Goal: Task Accomplishment & Management: Manage account settings

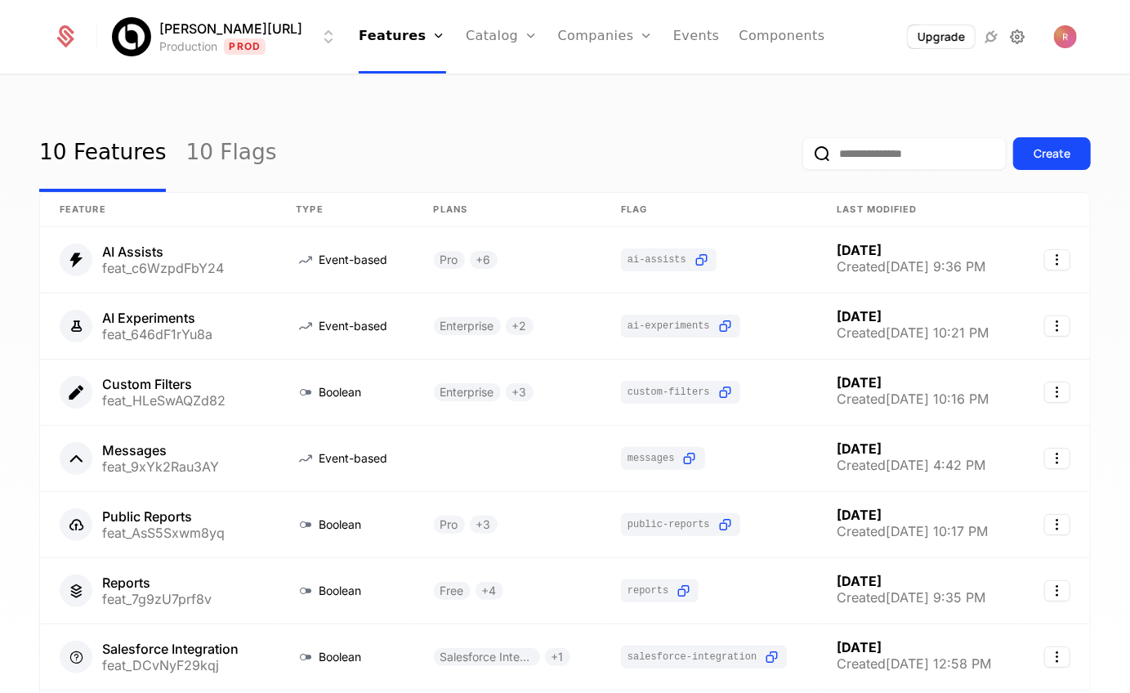
click at [1021, 38] on icon at bounding box center [1019, 37] width 20 height 20
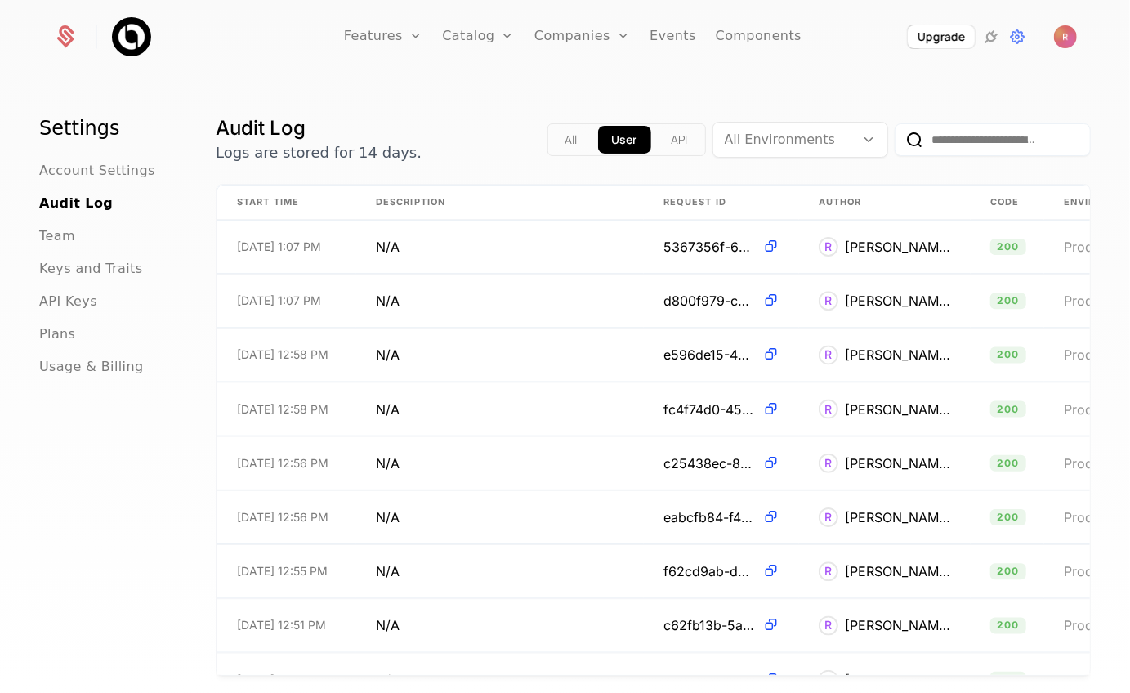
click at [69, 313] on ul "Account Settings Audit Log Team Keys and Traits API Keys Plans Usage & Billing" at bounding box center [107, 269] width 137 height 216
click at [70, 311] on span "API Keys" at bounding box center [68, 302] width 58 height 20
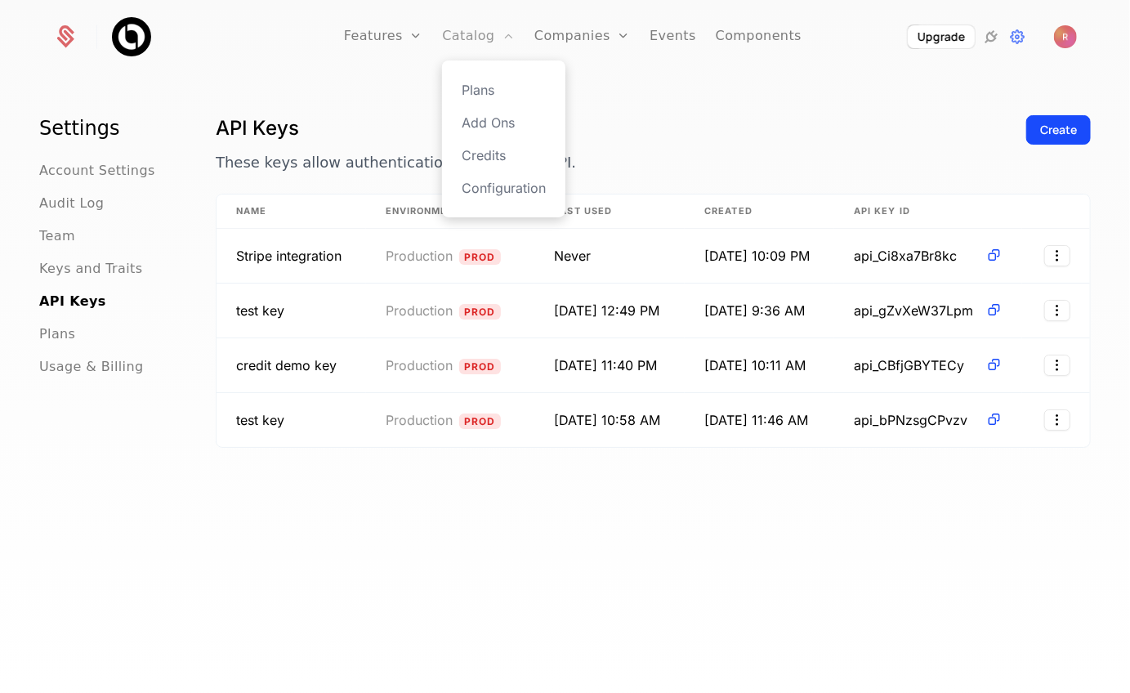
click at [458, 34] on link "Catalog" at bounding box center [478, 37] width 73 height 74
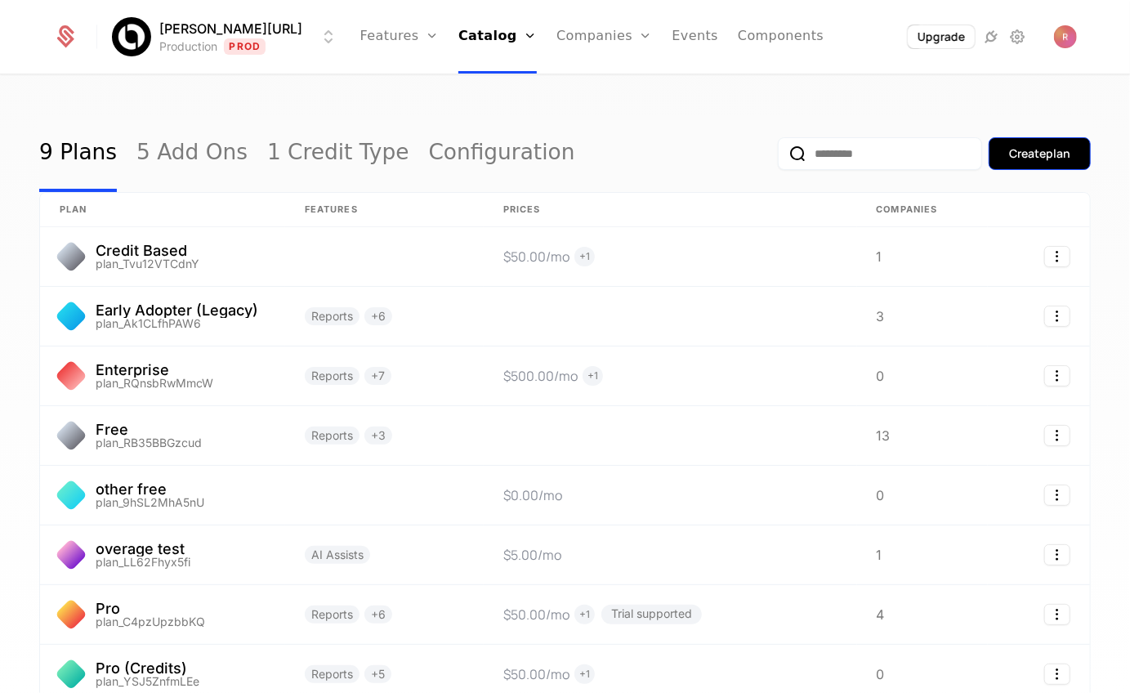
click at [1013, 152] on div "Create plan" at bounding box center [1039, 153] width 61 height 16
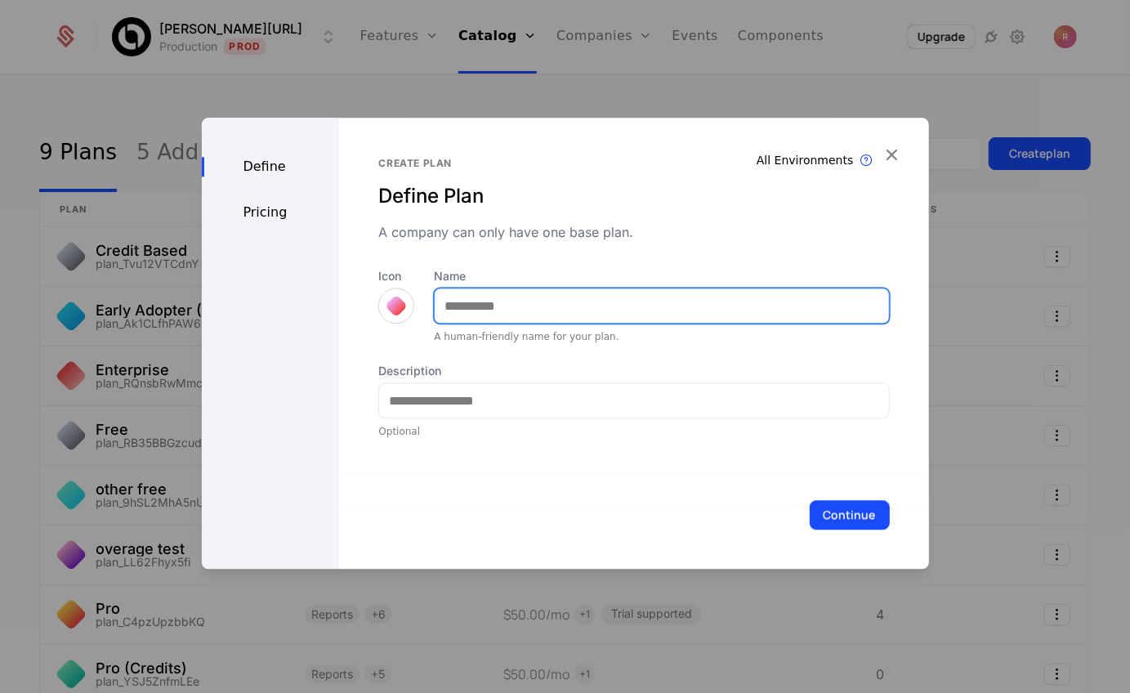
click at [489, 311] on input "Name" at bounding box center [662, 306] width 454 height 34
type input "*"
type input "**********"
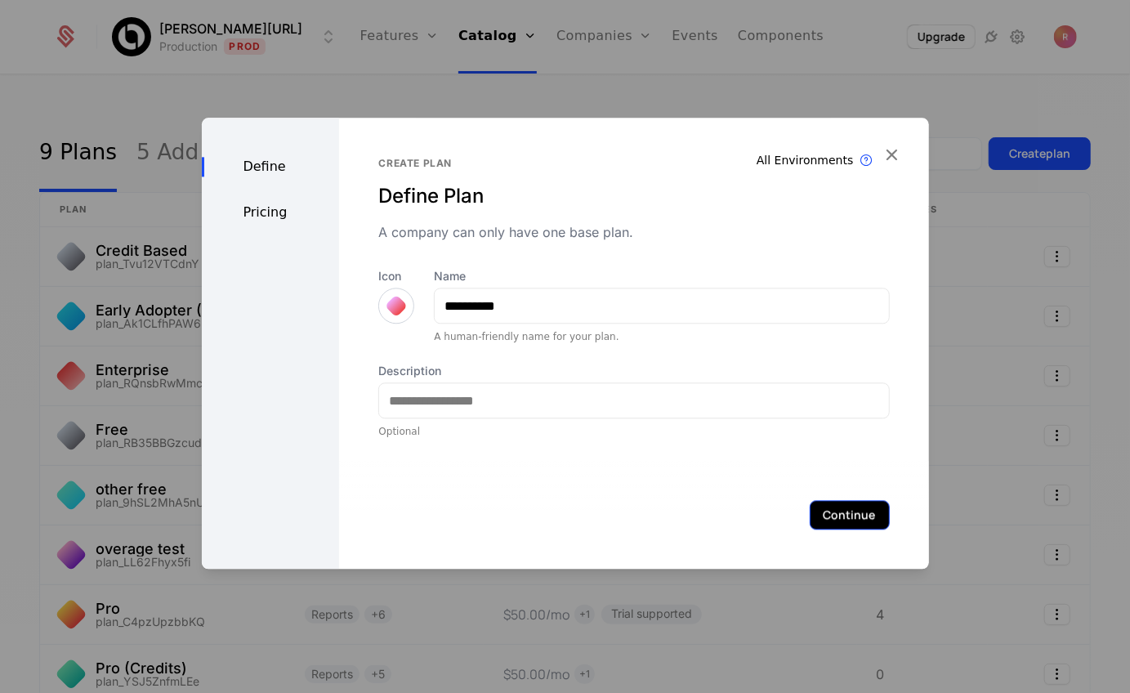
click at [845, 519] on button "Continue" at bounding box center [850, 514] width 80 height 29
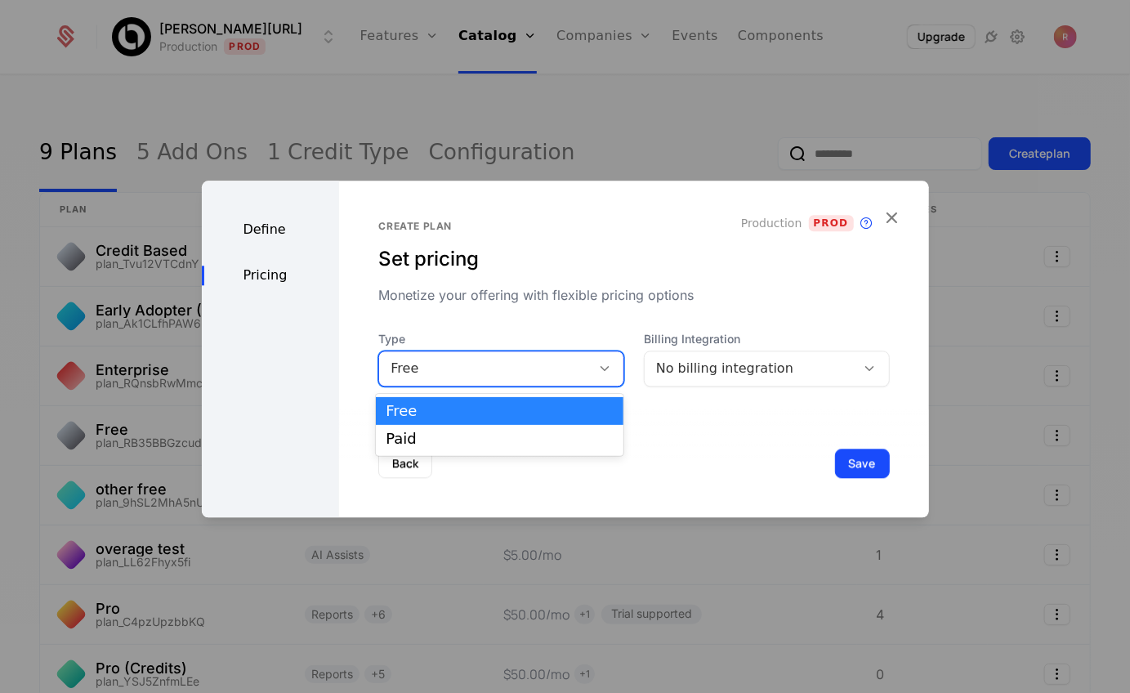
click at [451, 376] on div "Free" at bounding box center [485, 369] width 189 height 20
click at [432, 430] on div "Paid" at bounding box center [499, 439] width 247 height 28
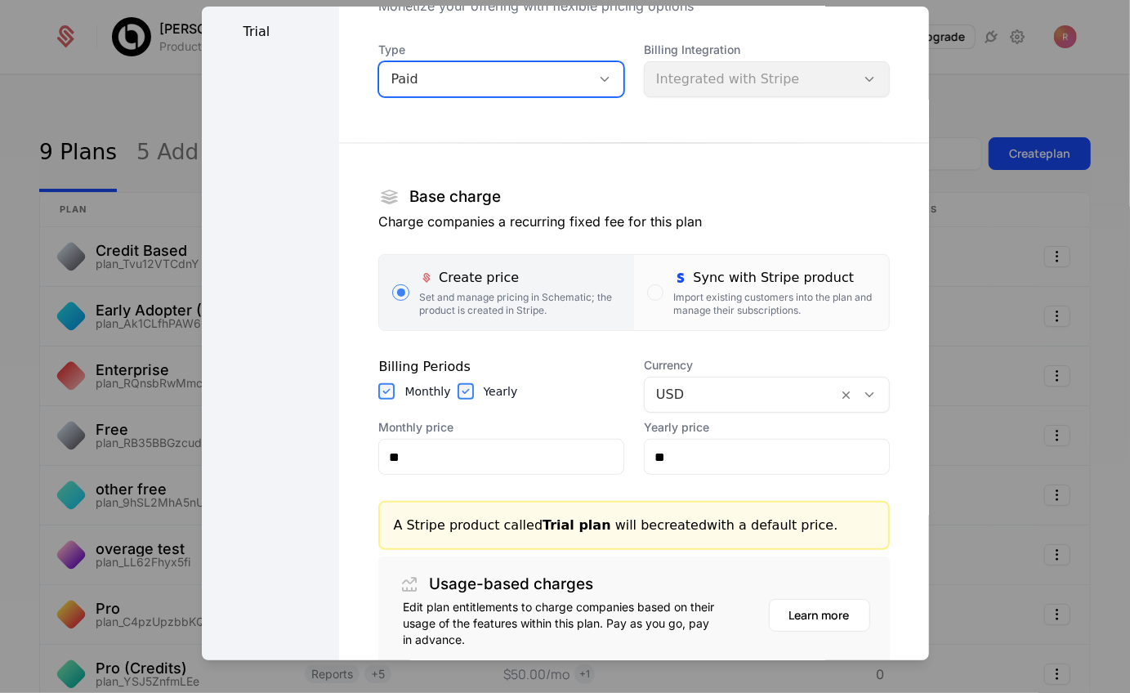
scroll to position [140, 0]
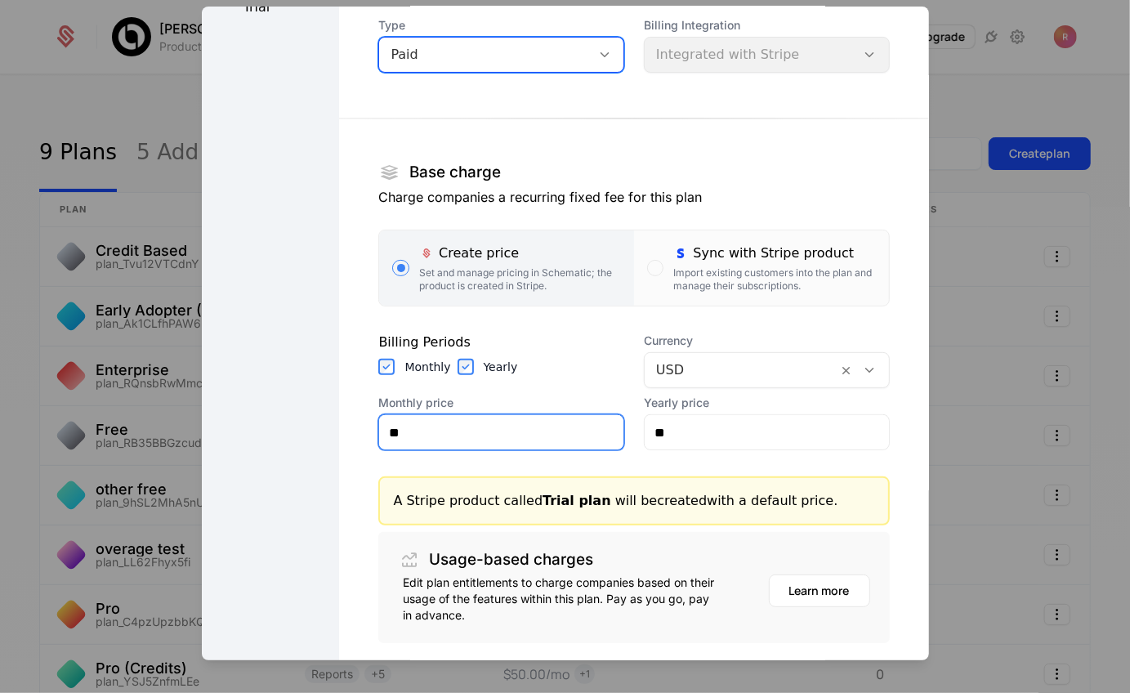
click at [460, 431] on input "**" at bounding box center [501, 432] width 244 height 34
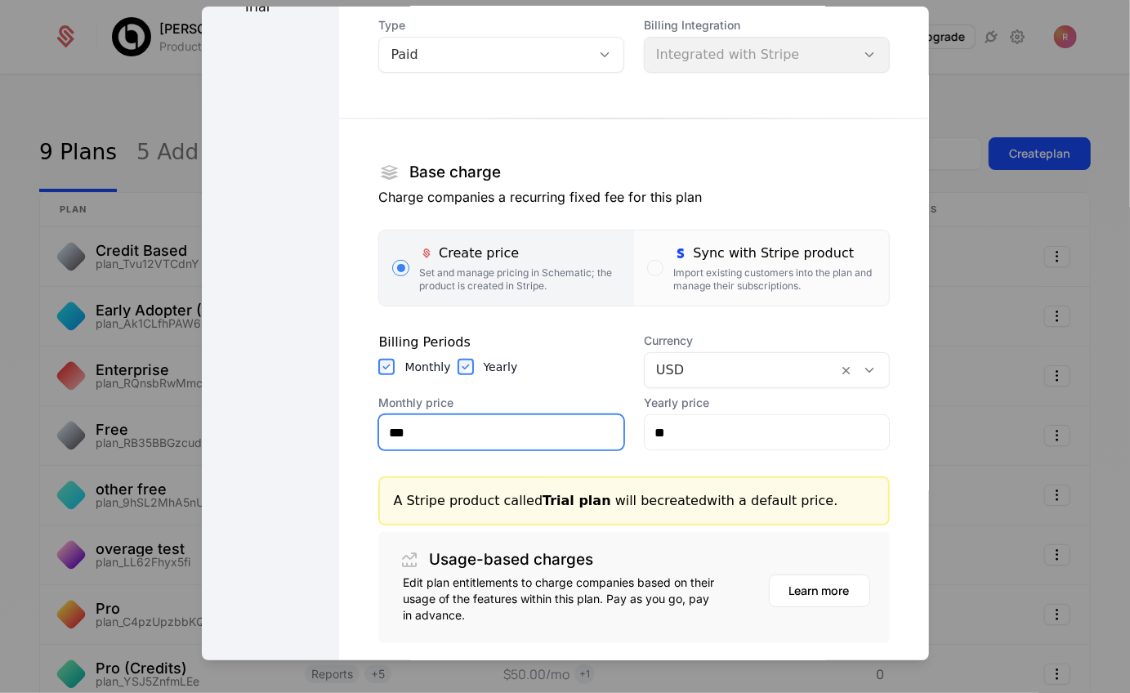
type input "***"
click at [560, 331] on section "Base charge Charge companies a recurring fixed fee for this plan Create price S…" at bounding box center [633, 367] width 511 height 551
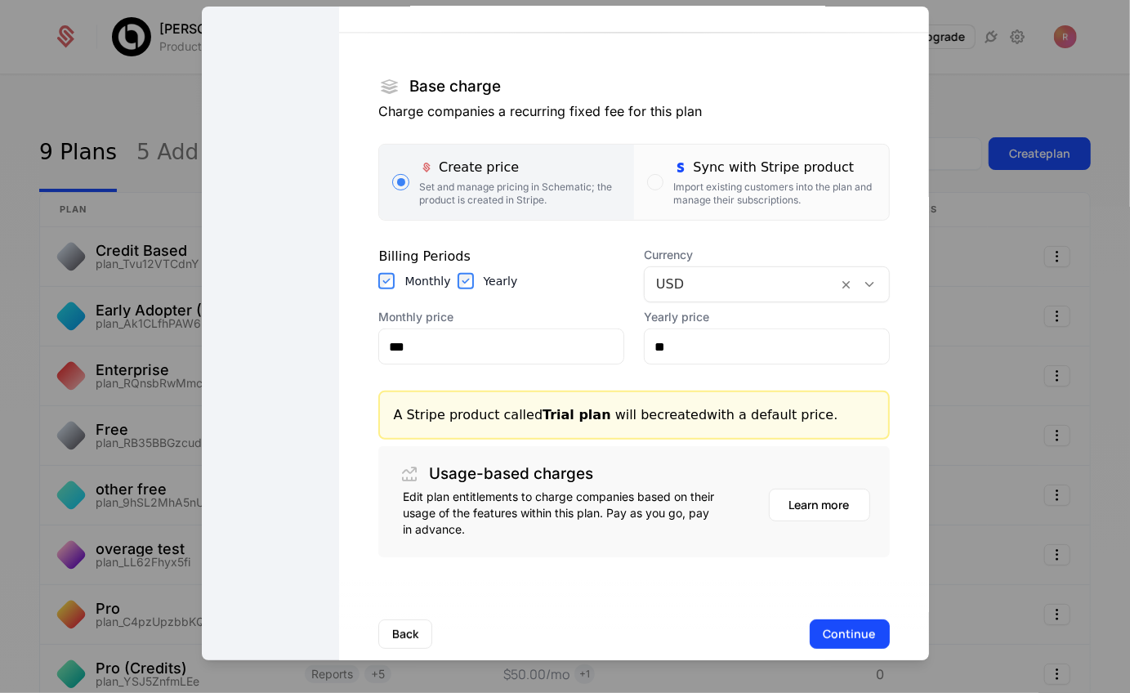
scroll to position [250, 0]
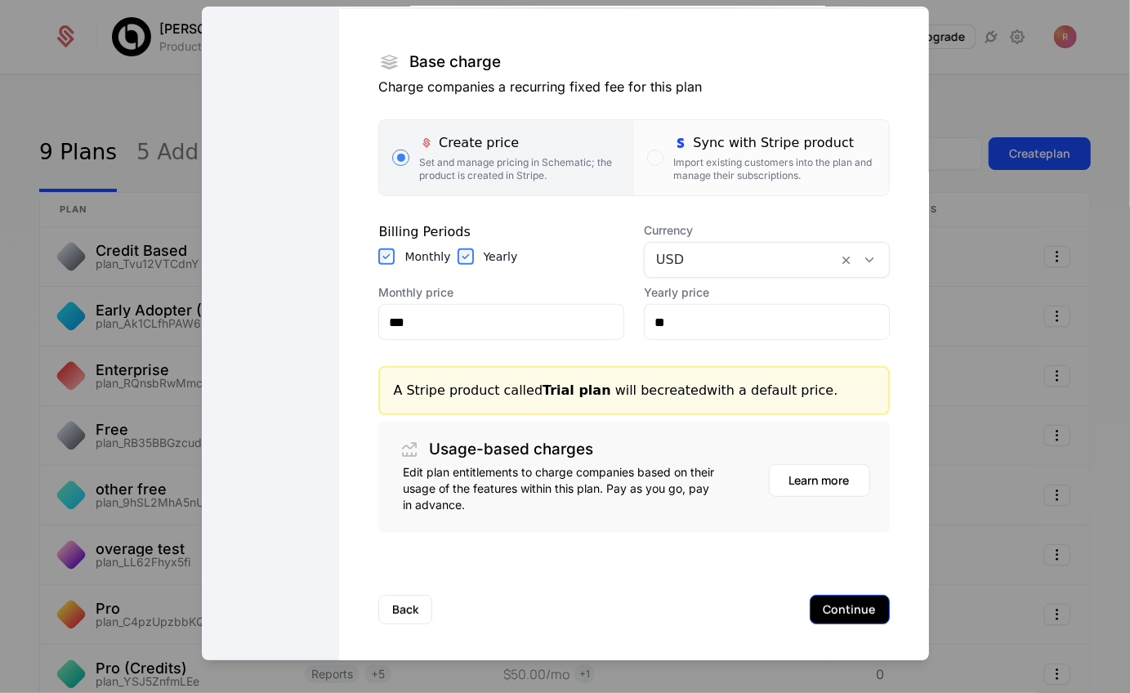
click at [852, 601] on button "Continue" at bounding box center [850, 609] width 80 height 29
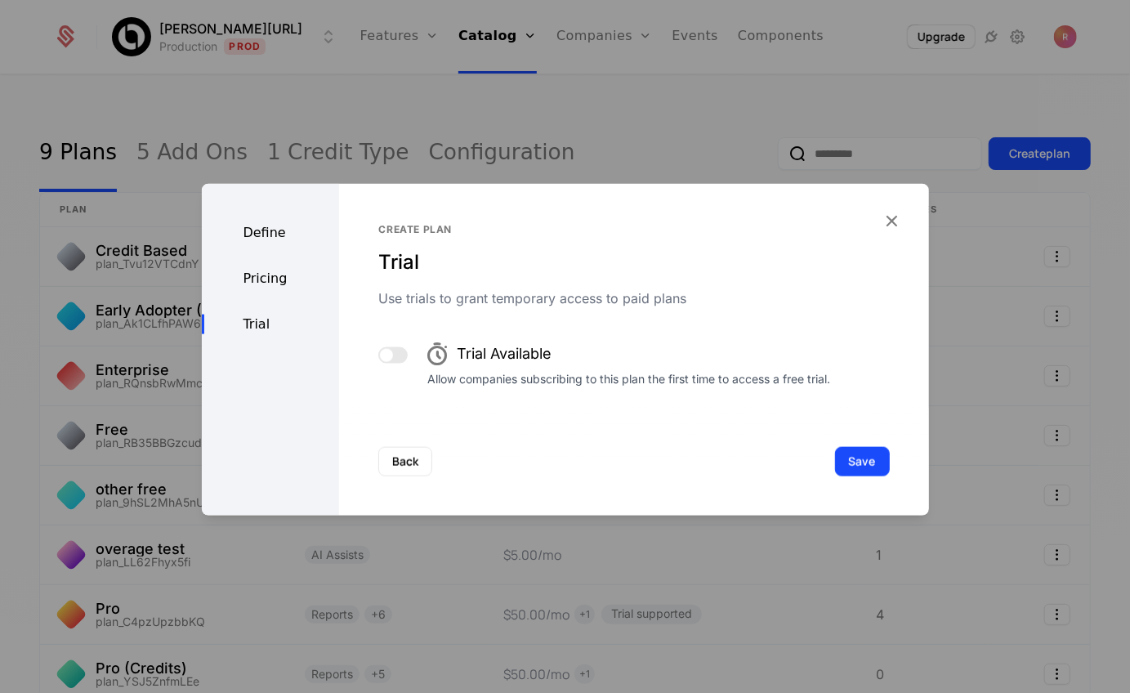
drag, startPoint x: 849, startPoint y: 458, endPoint x: 553, endPoint y: 437, distance: 296.6
click at [553, 437] on div "Back Save" at bounding box center [633, 462] width 589 height 108
click at [398, 354] on button "button" at bounding box center [392, 355] width 29 height 16
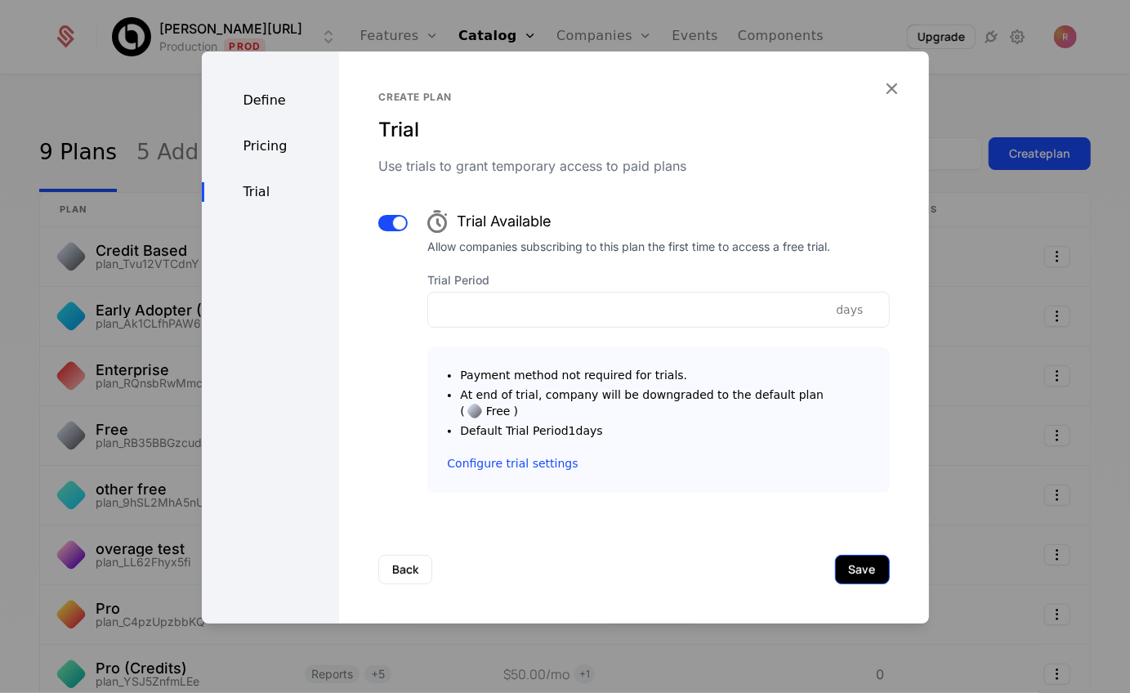
click at [839, 555] on button "Save" at bounding box center [862, 569] width 55 height 29
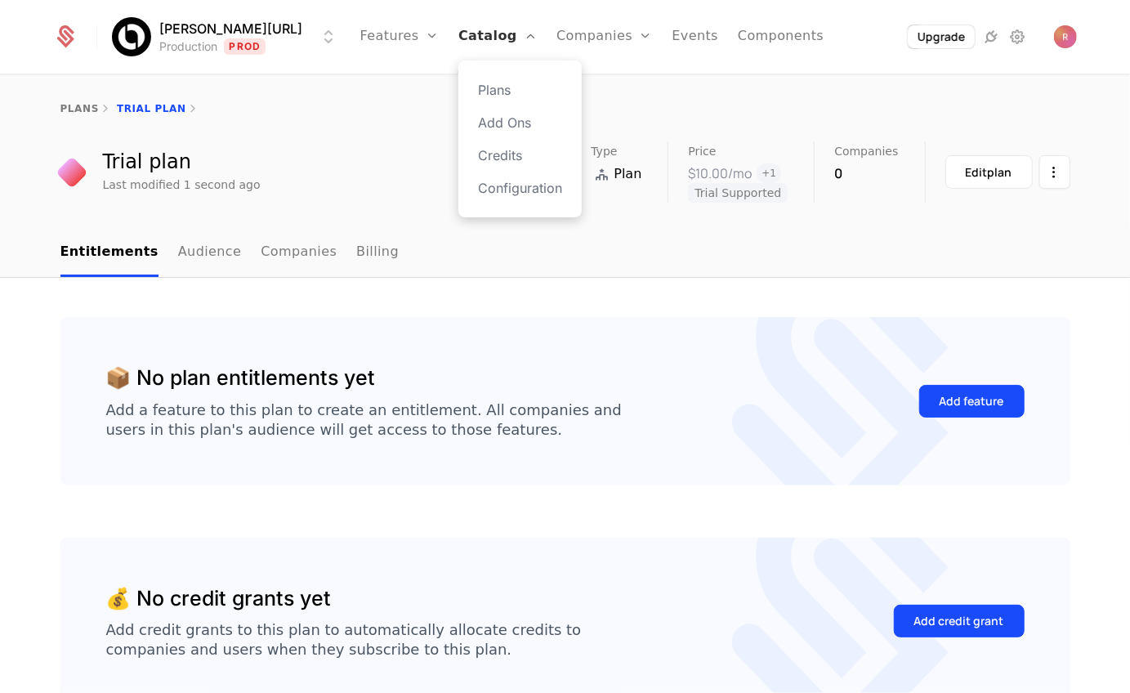
click at [469, 40] on link "Catalog" at bounding box center [498, 37] width 78 height 74
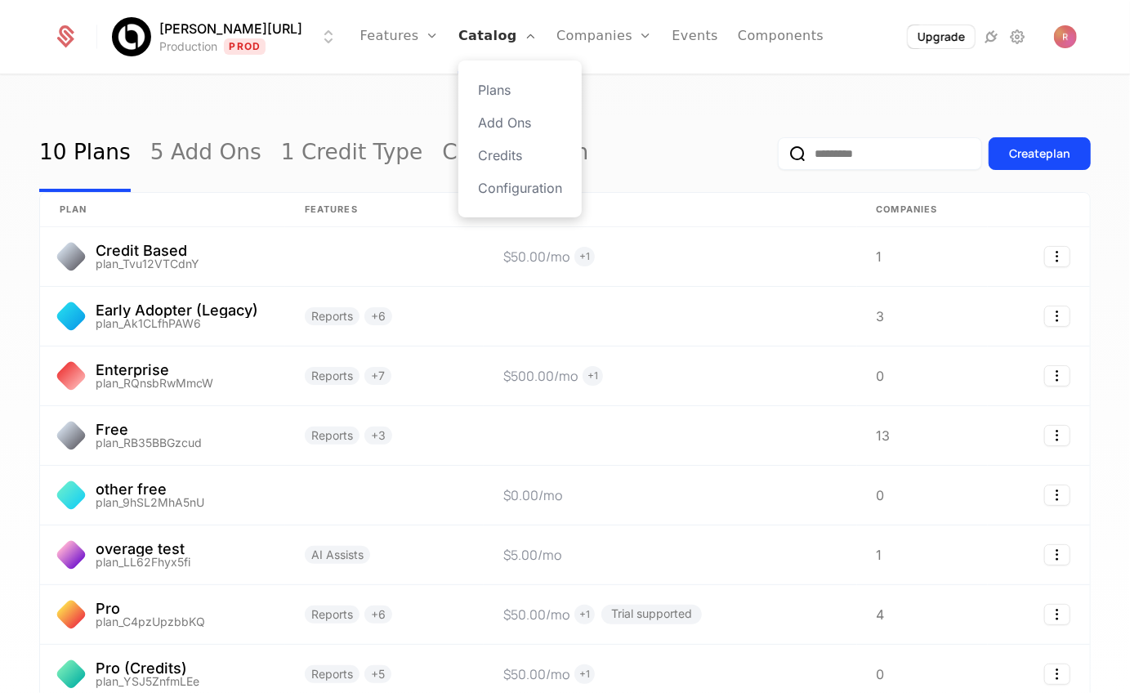
click at [484, 38] on link "Catalog" at bounding box center [498, 37] width 78 height 74
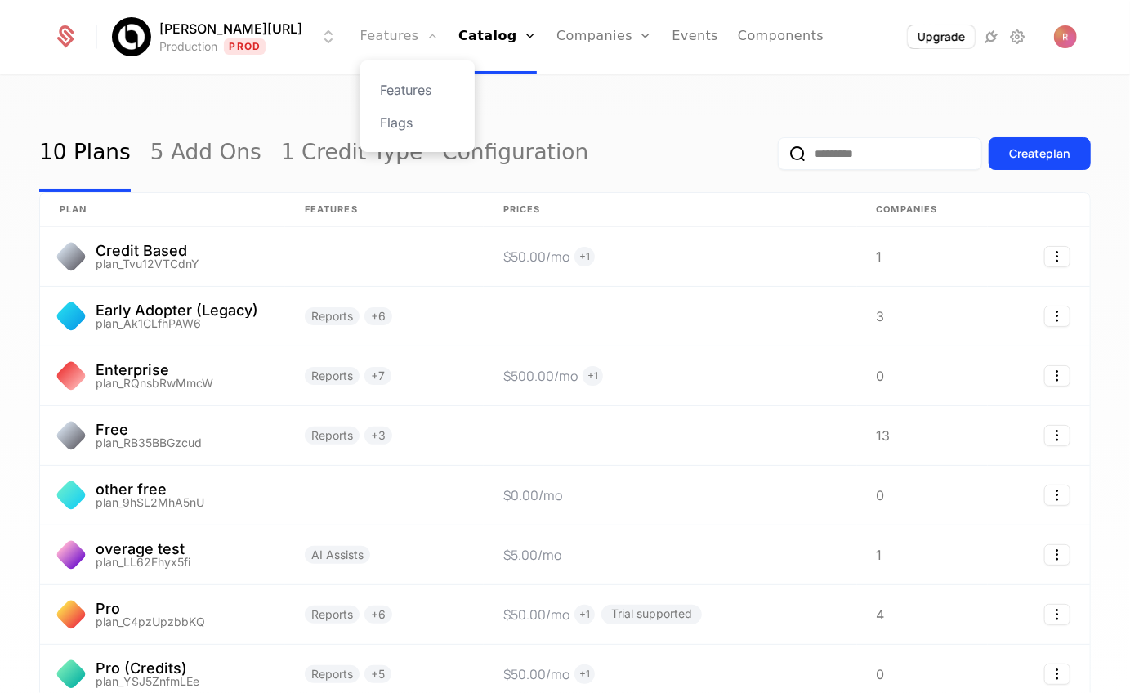
click at [370, 38] on link "Features" at bounding box center [399, 37] width 78 height 74
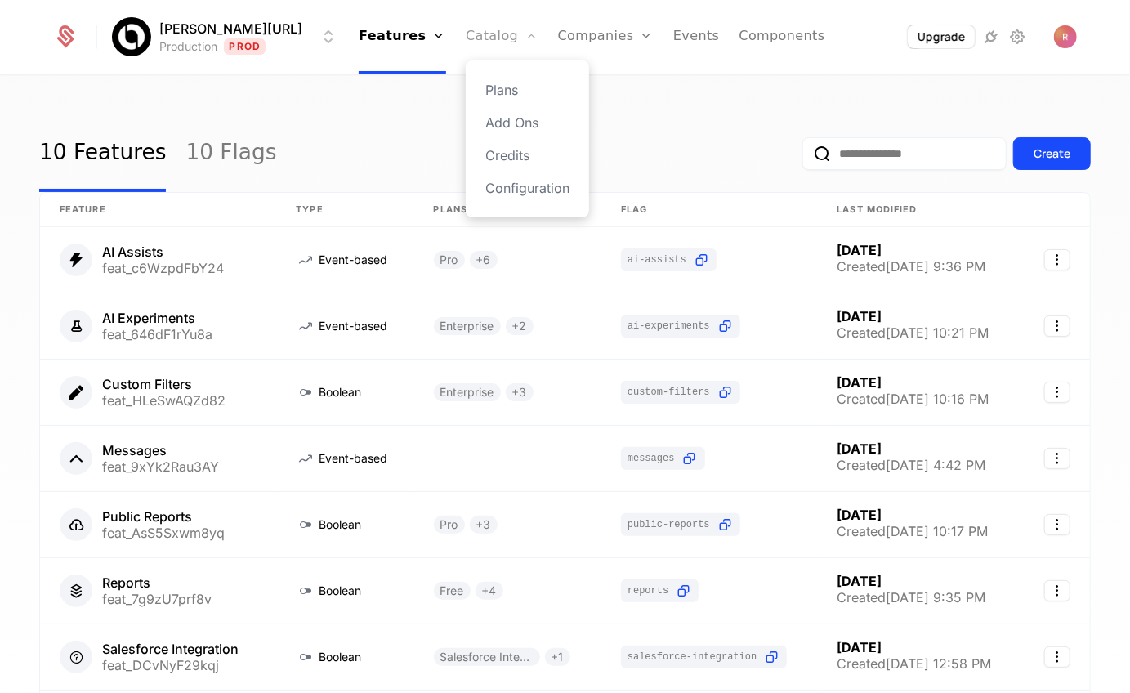
click at [501, 38] on link "Catalog" at bounding box center [502, 37] width 73 height 74
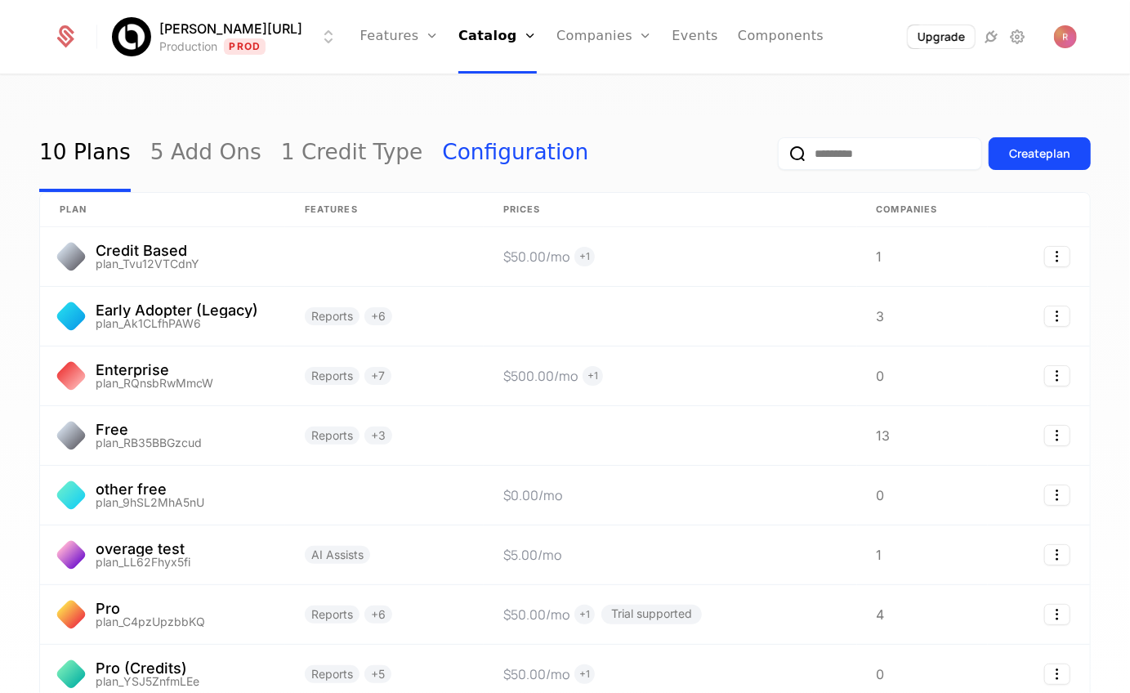
click at [442, 155] on link "Configuration" at bounding box center [515, 153] width 146 height 77
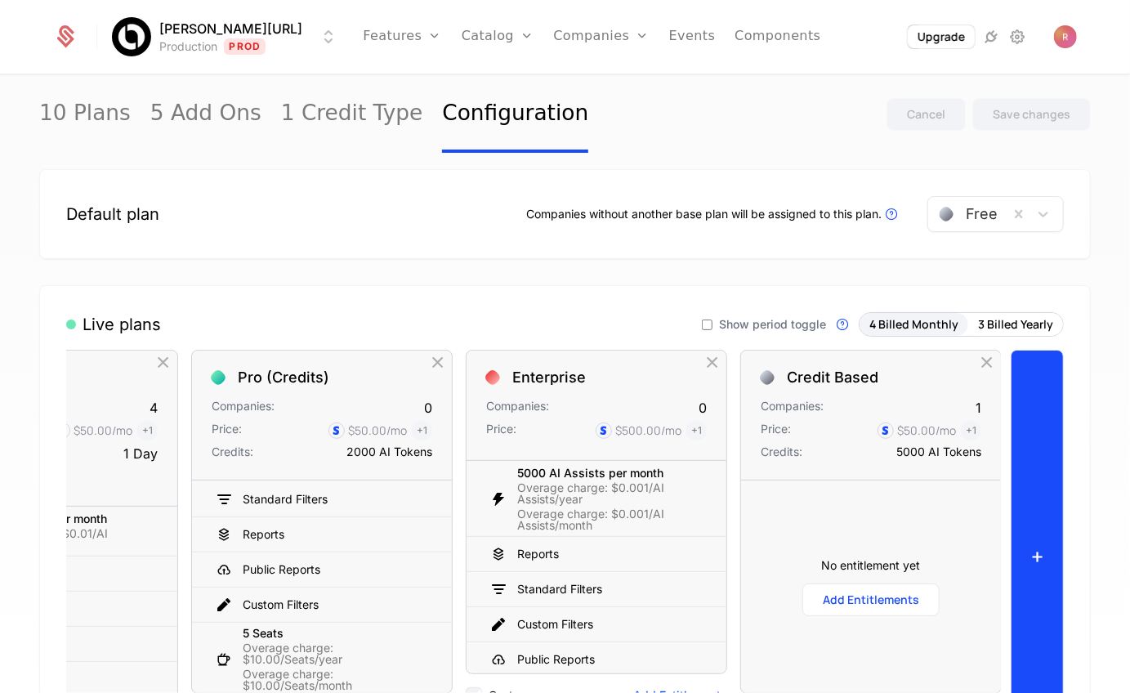
scroll to position [74, 0]
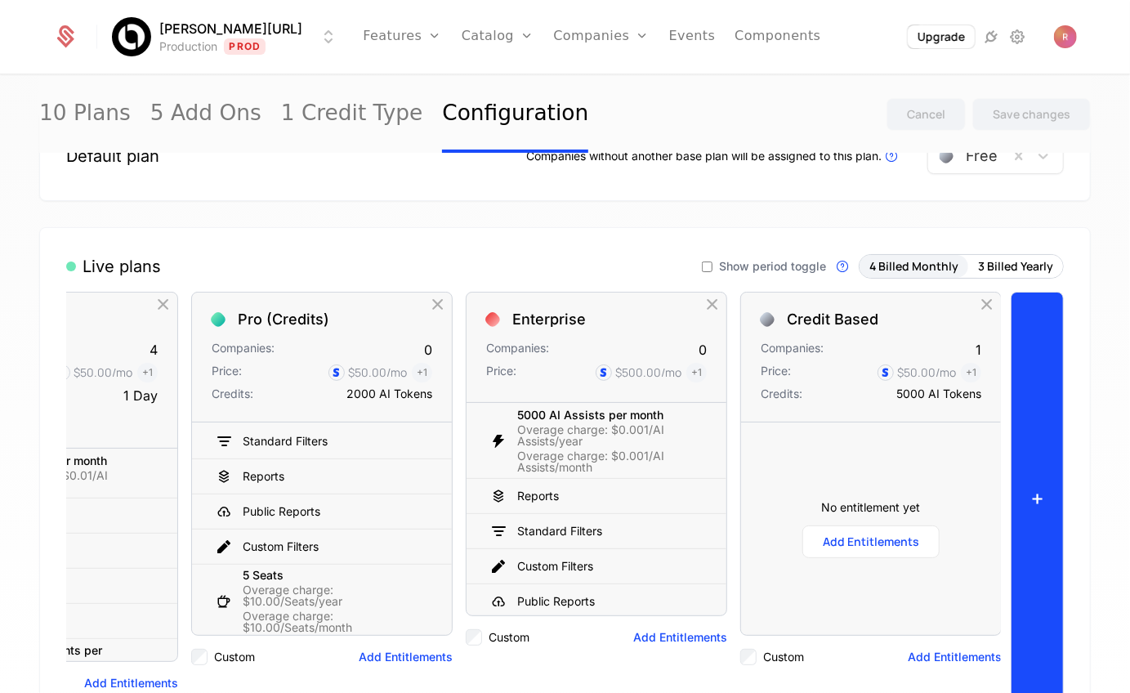
click at [1046, 386] on button "+" at bounding box center [1037, 498] width 53 height 413
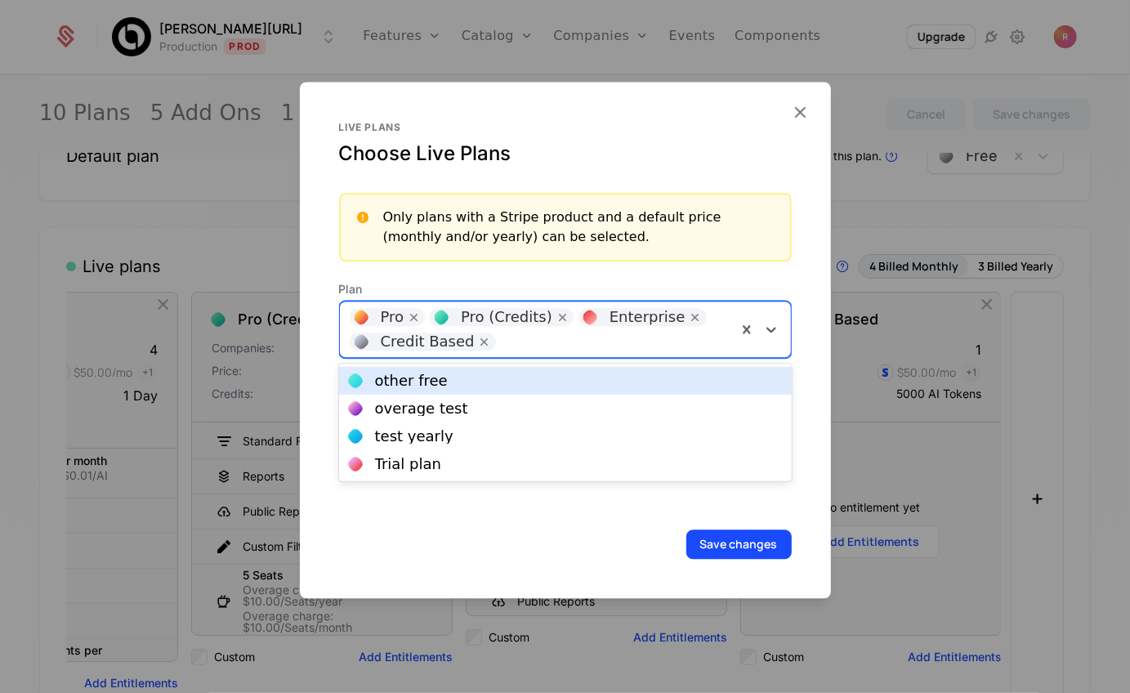
click at [564, 356] on div "Pro Pro (Credits) Enterprise Credit Based" at bounding box center [538, 330] width 397 height 56
click at [475, 378] on div "other free" at bounding box center [565, 381] width 433 height 15
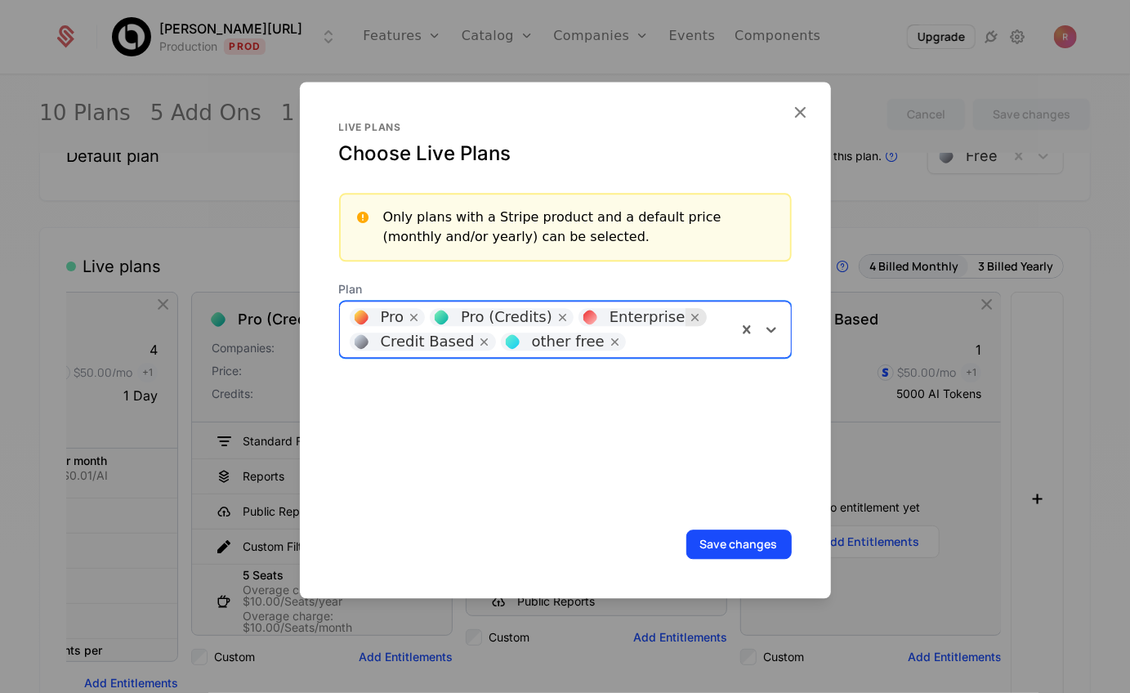
click at [689, 320] on icon "Remove [object Object]" at bounding box center [696, 317] width 15 height 15
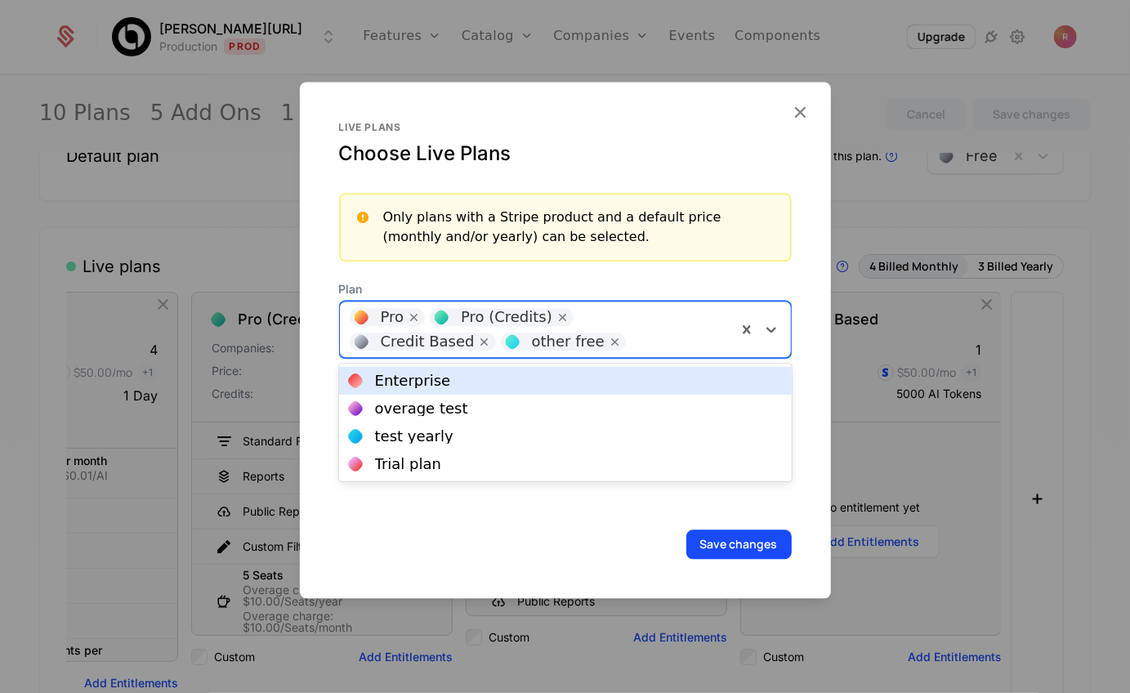
click at [634, 336] on div at bounding box center [680, 339] width 93 height 23
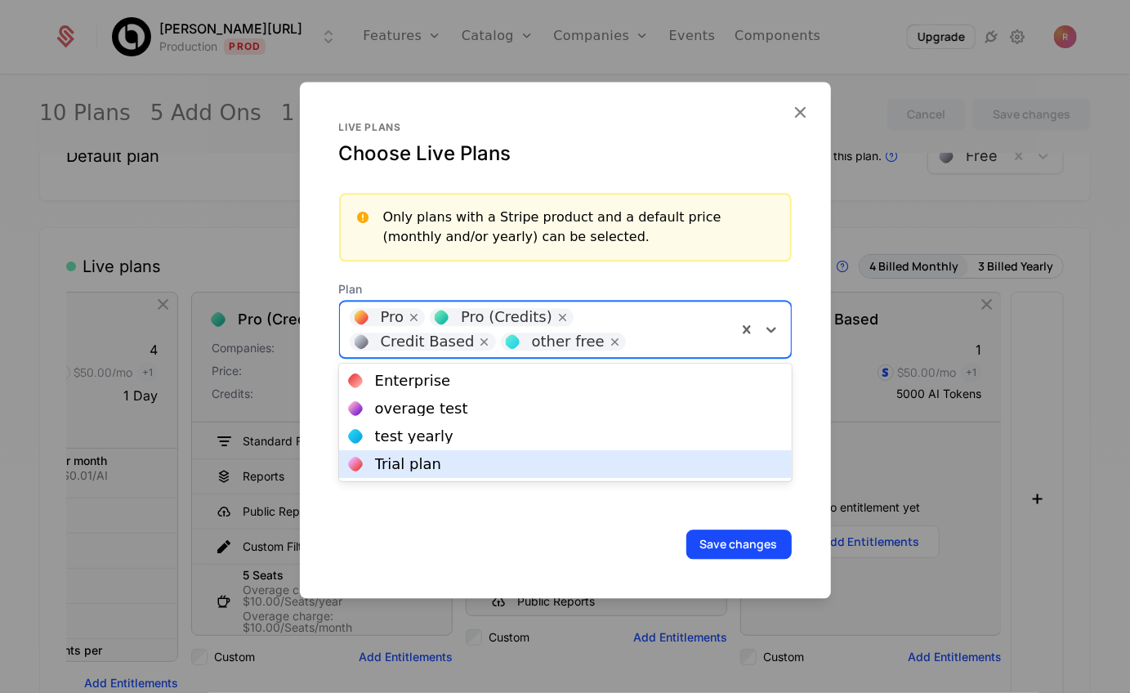
click at [463, 539] on div "Save changes" at bounding box center [565, 544] width 453 height 29
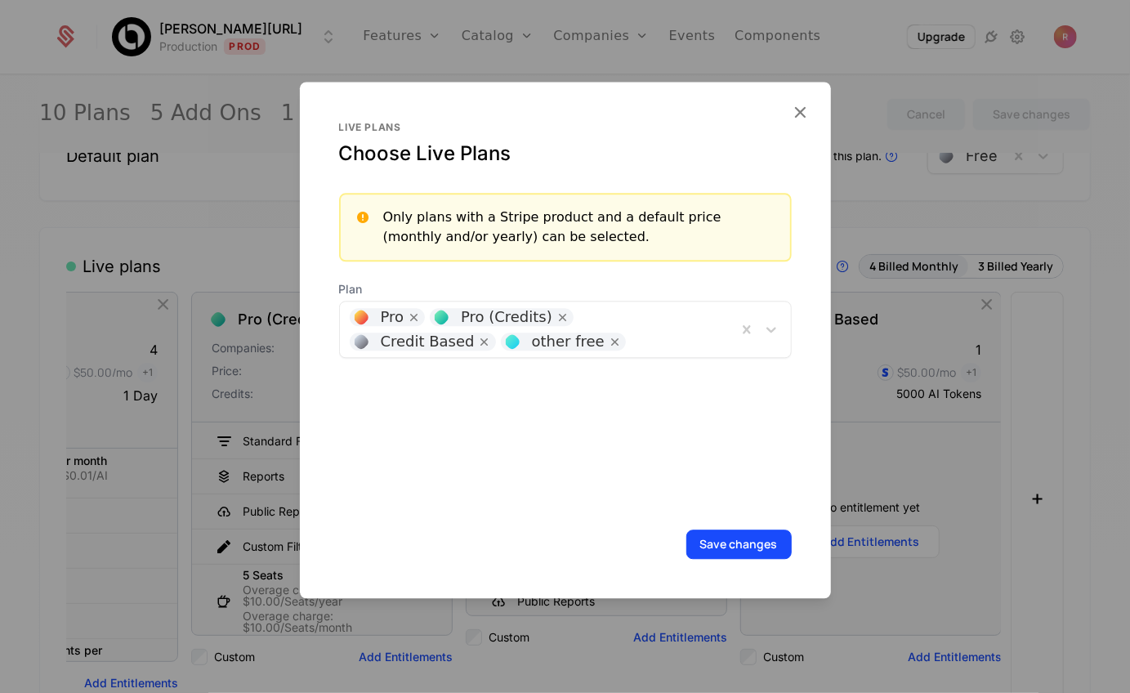
click at [937, 489] on div at bounding box center [565, 346] width 1130 height 693
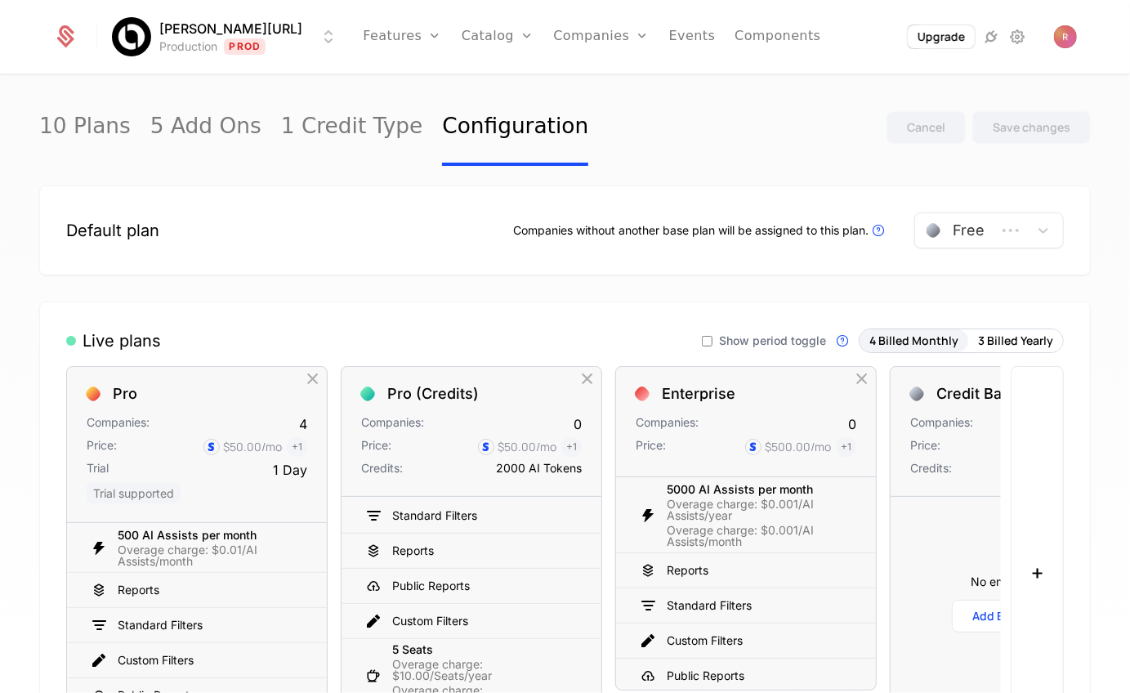
scroll to position [66, 0]
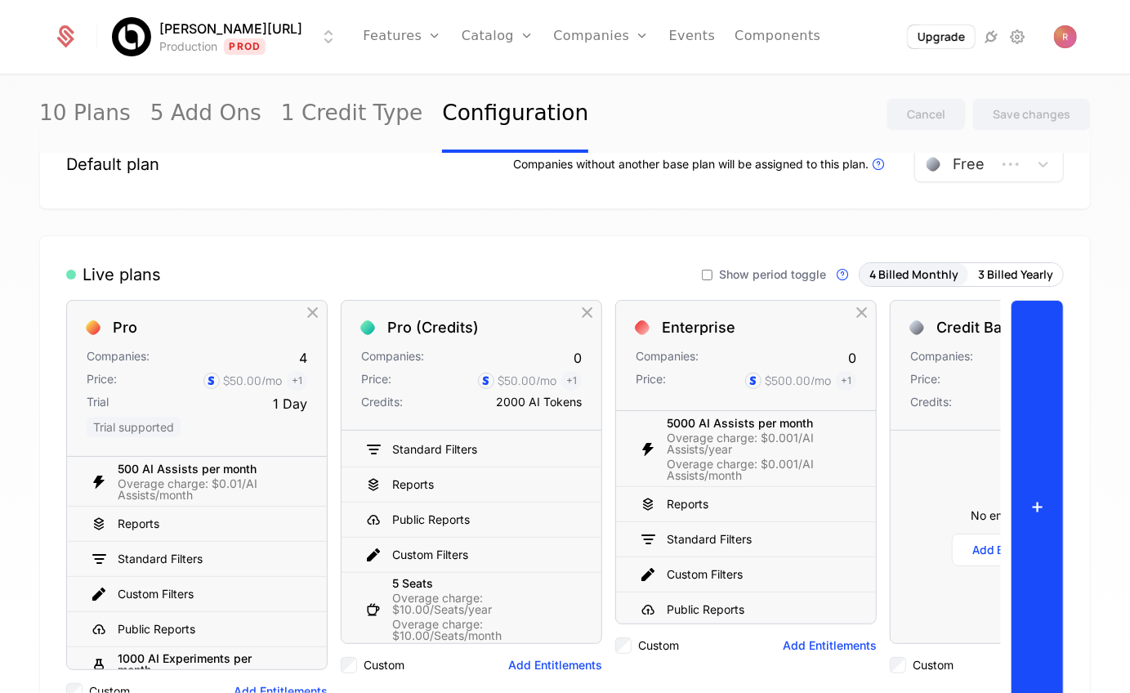
click at [1029, 374] on button "+" at bounding box center [1037, 506] width 53 height 413
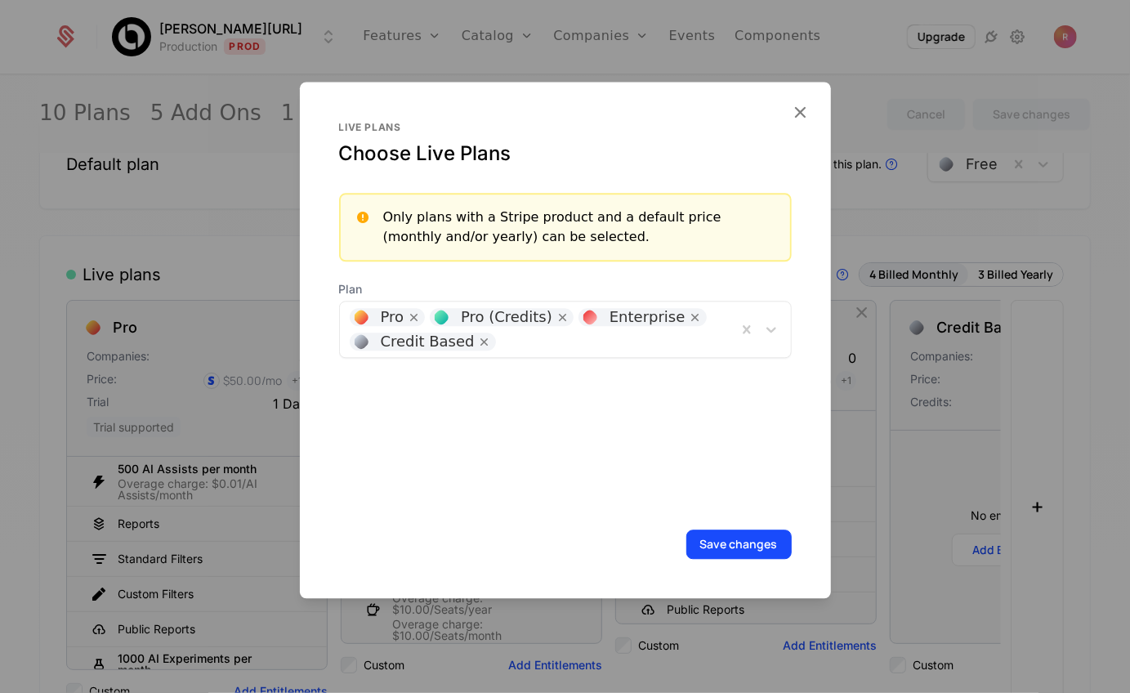
click at [553, 347] on div at bounding box center [615, 339] width 223 height 23
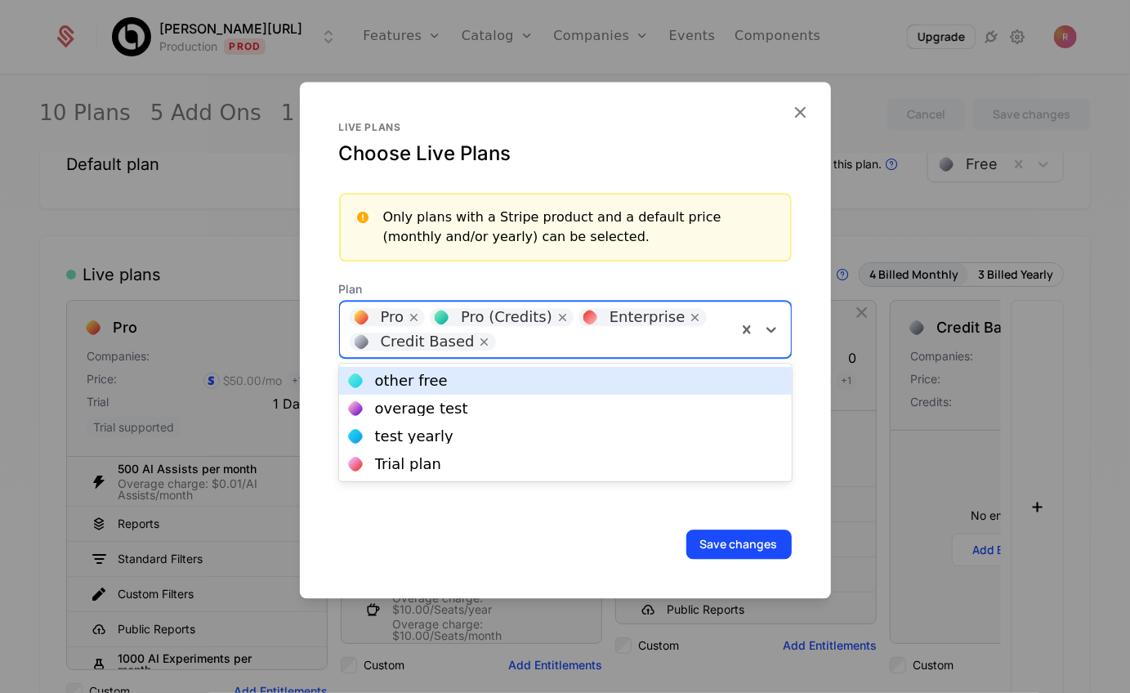
click at [419, 374] on div "other free" at bounding box center [411, 381] width 73 height 15
click at [638, 343] on div at bounding box center [680, 339] width 93 height 23
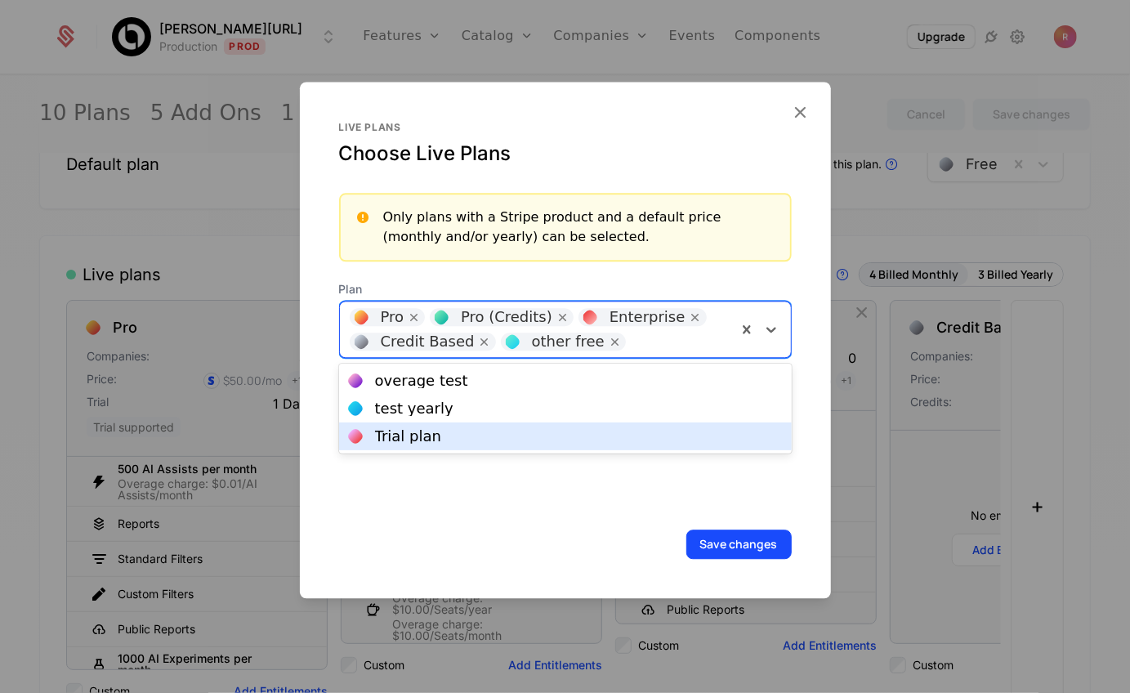
click at [405, 438] on div "Trial plan" at bounding box center [408, 436] width 66 height 15
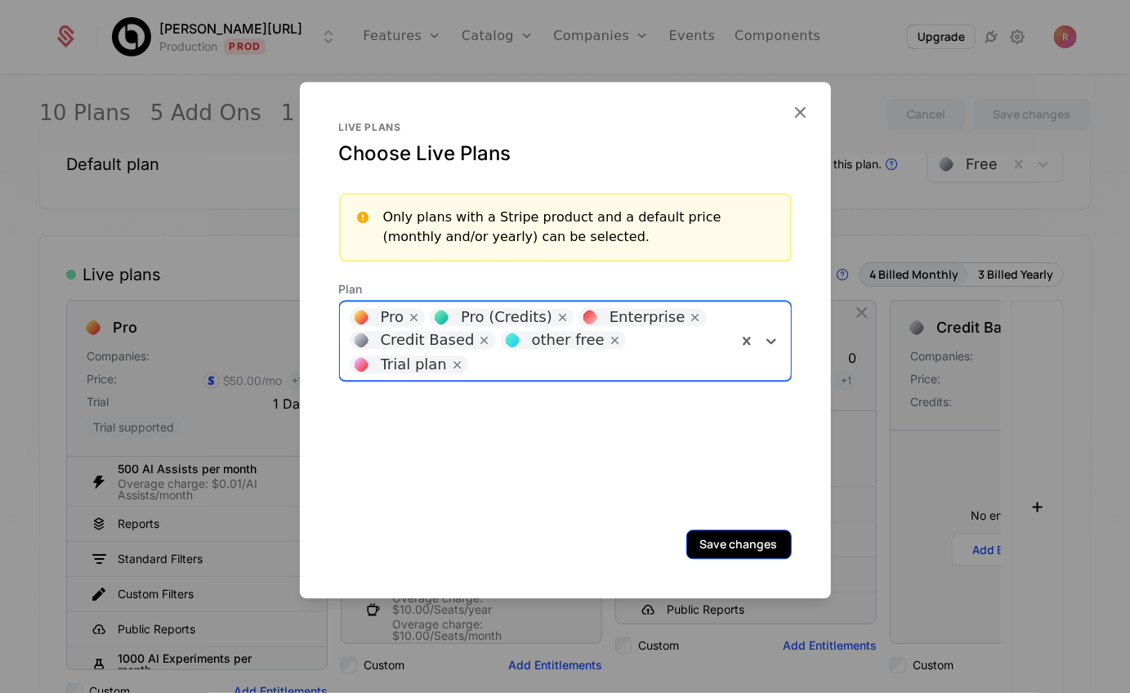
click at [727, 552] on button "Save changes" at bounding box center [739, 544] width 105 height 29
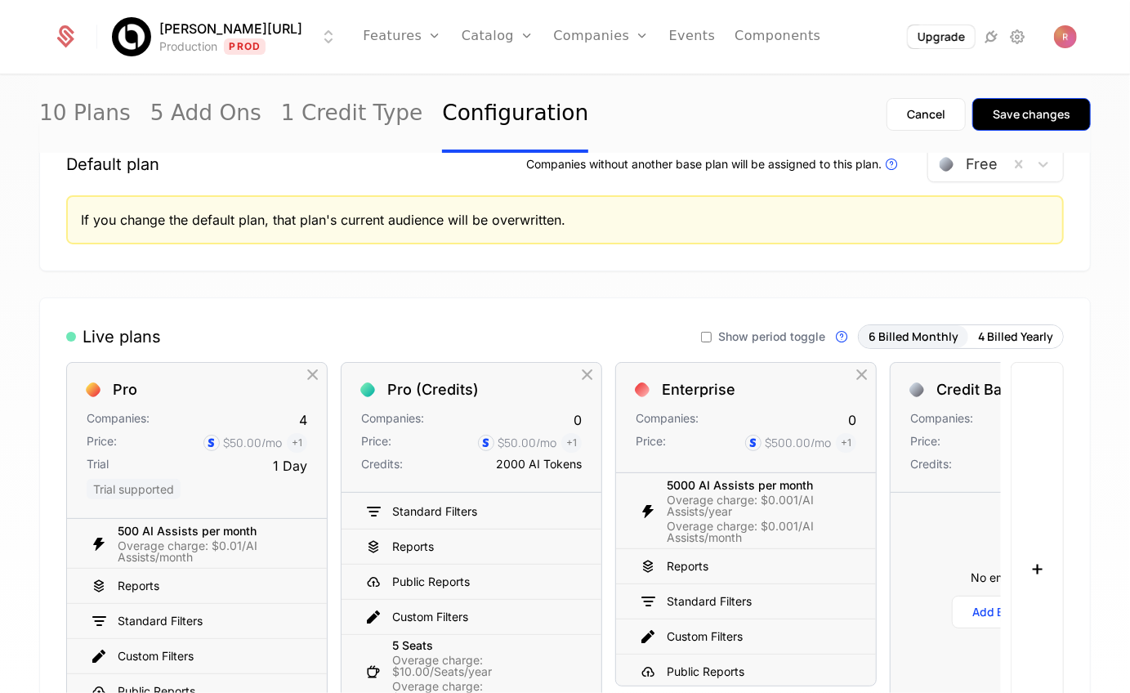
click at [1011, 101] on button "Save changes" at bounding box center [1032, 114] width 119 height 33
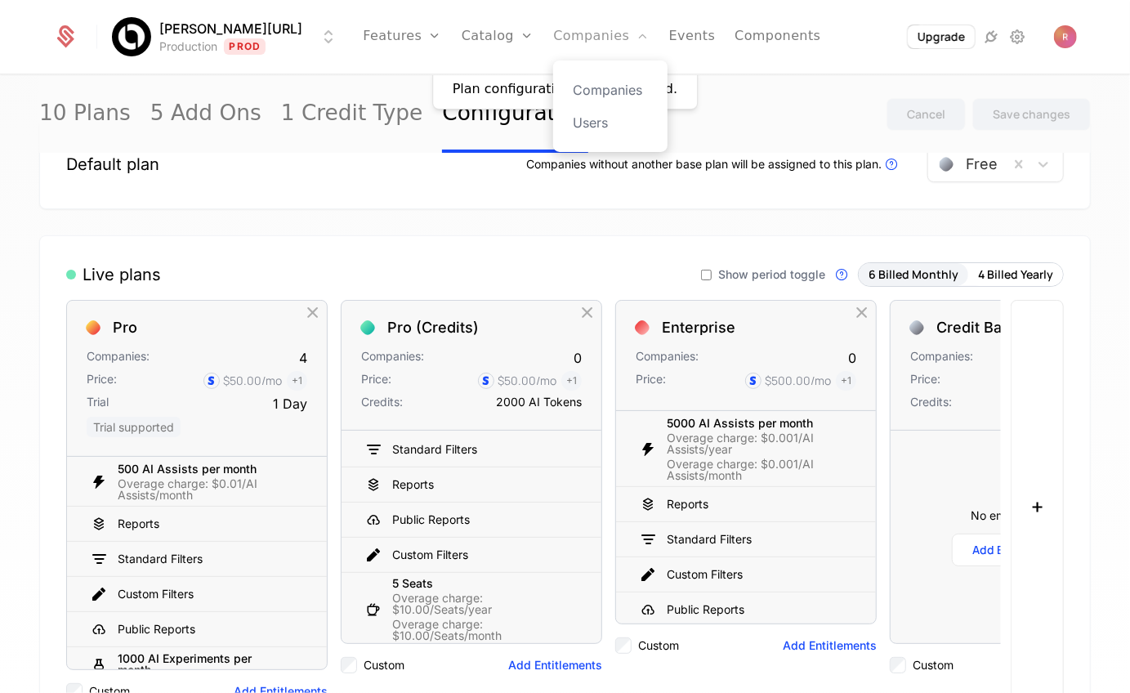
click at [553, 36] on link "Companies" at bounding box center [601, 37] width 96 height 74
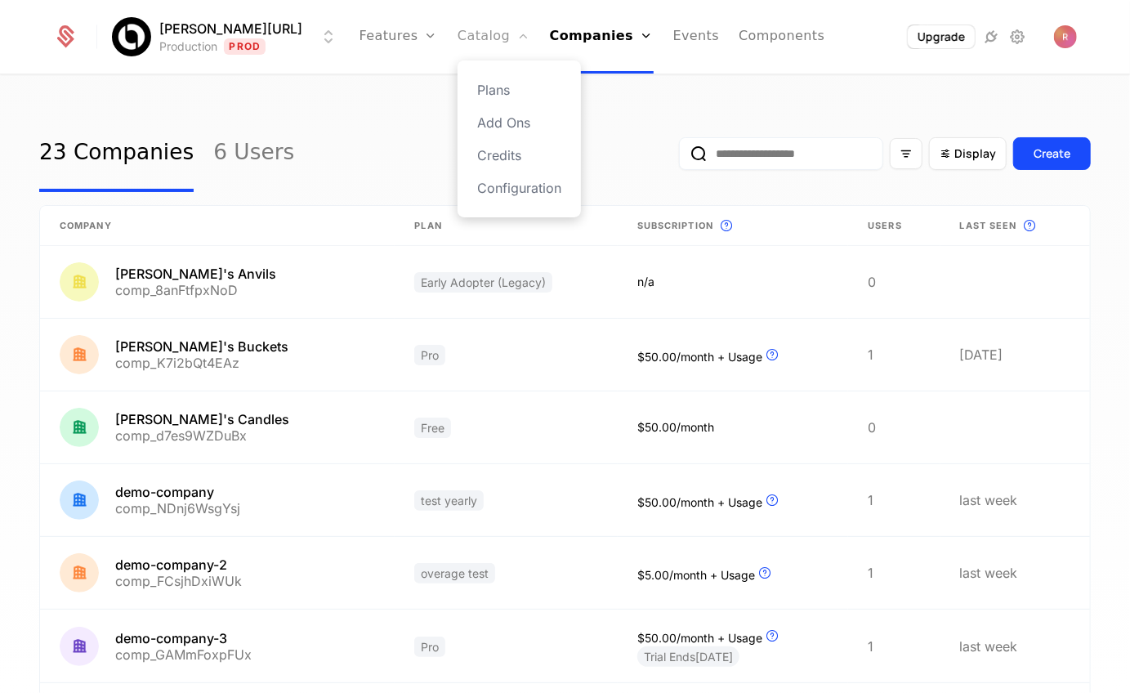
click at [476, 38] on link "Catalog" at bounding box center [494, 37] width 73 height 74
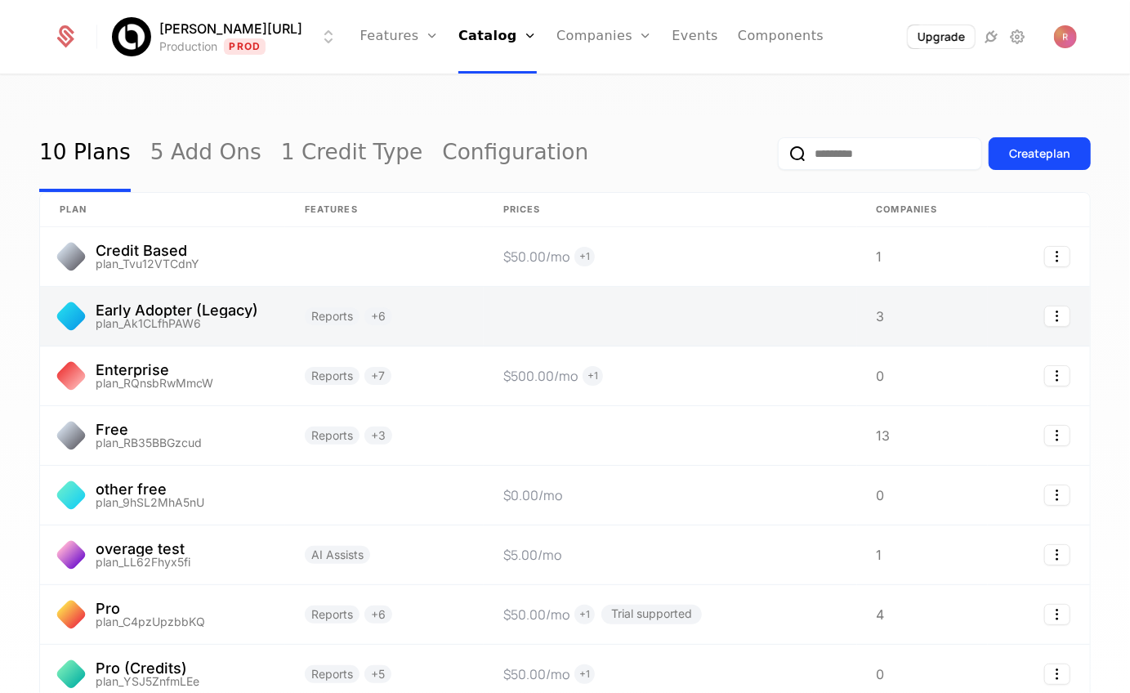
scroll to position [71, 0]
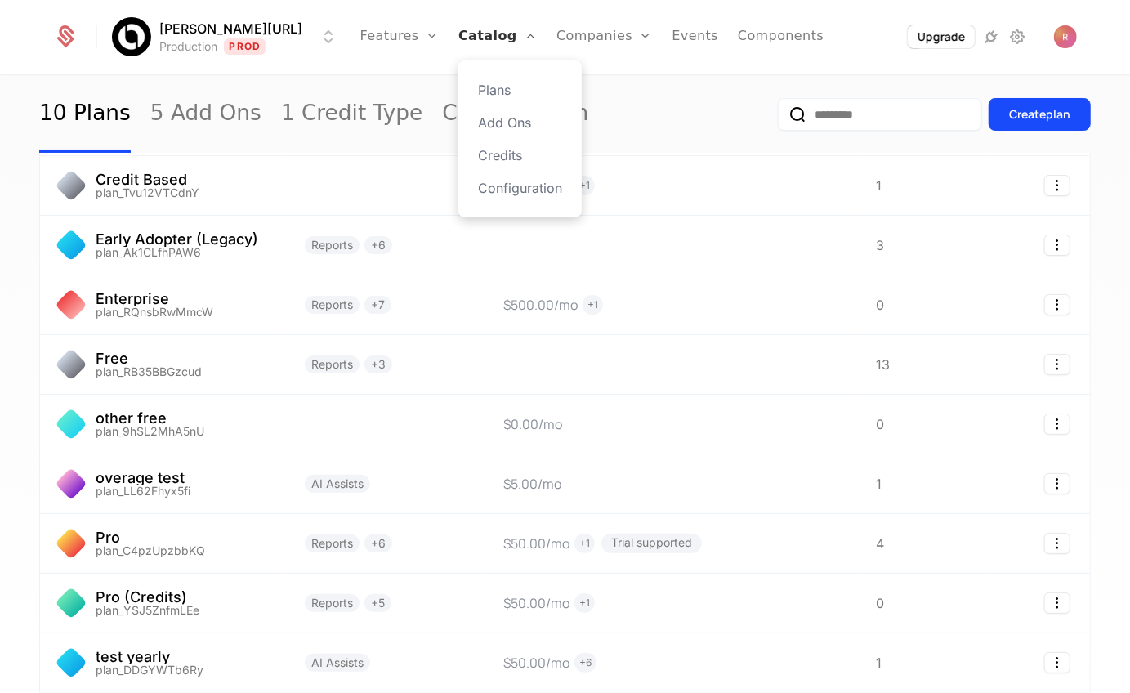
click at [476, 39] on link "Catalog" at bounding box center [498, 37] width 78 height 74
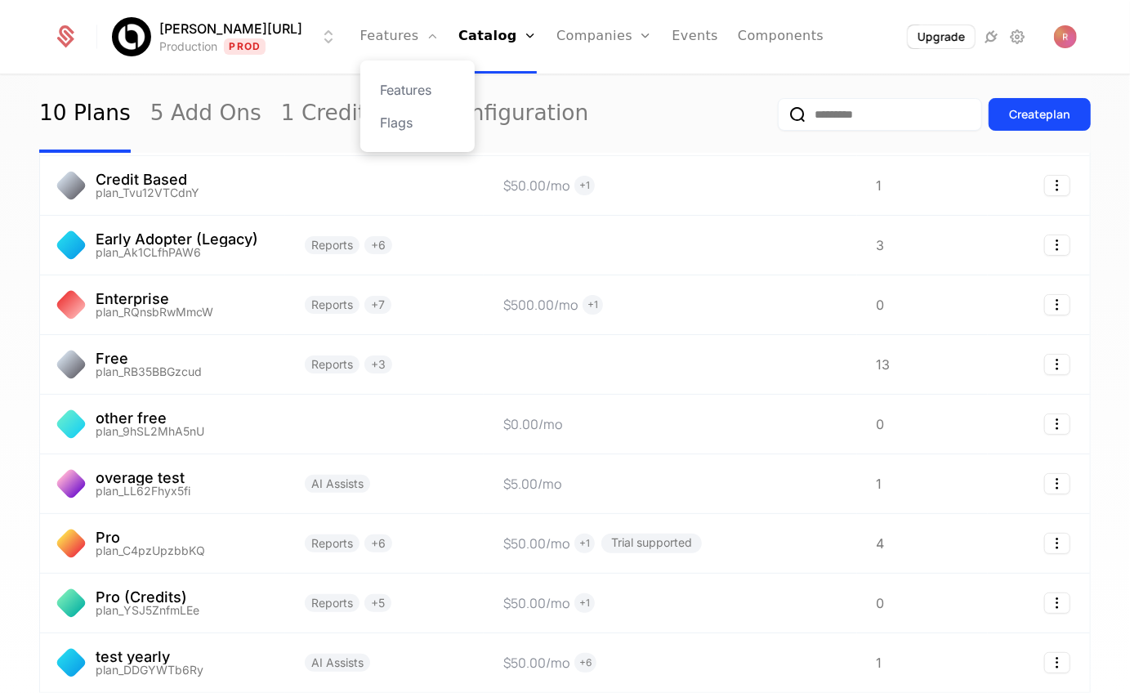
click at [447, 109] on div "Features Flags" at bounding box center [417, 106] width 114 height 92
click at [486, 110] on link "Configuration" at bounding box center [515, 114] width 146 height 77
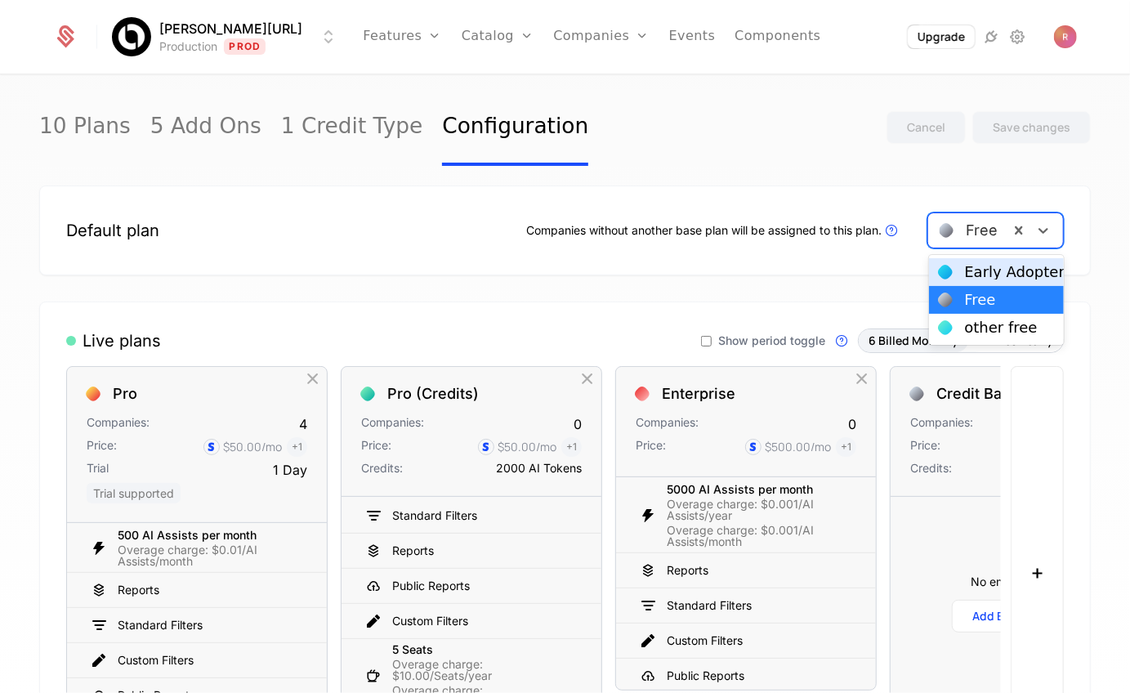
click at [974, 217] on div "Free" at bounding box center [968, 230] width 81 height 29
click at [730, 160] on div "10 Plans 5 Add Ons 1 Credit Type Configuration Cancel Save changes" at bounding box center [565, 127] width 1052 height 77
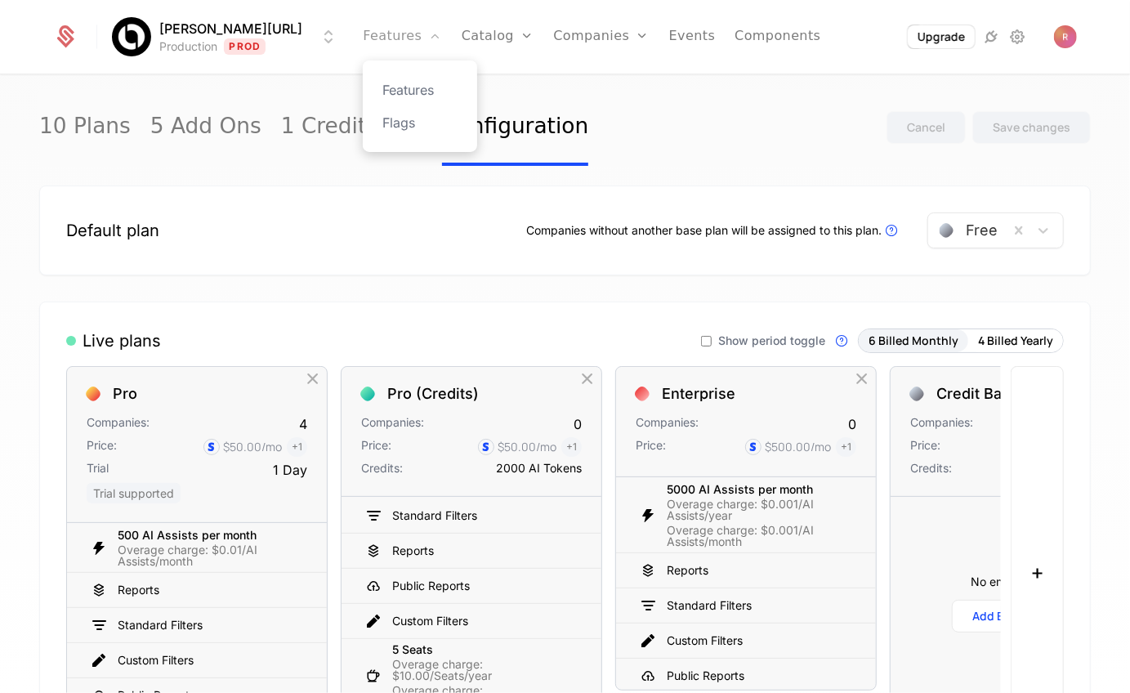
click at [391, 29] on link "Features" at bounding box center [402, 37] width 78 height 74
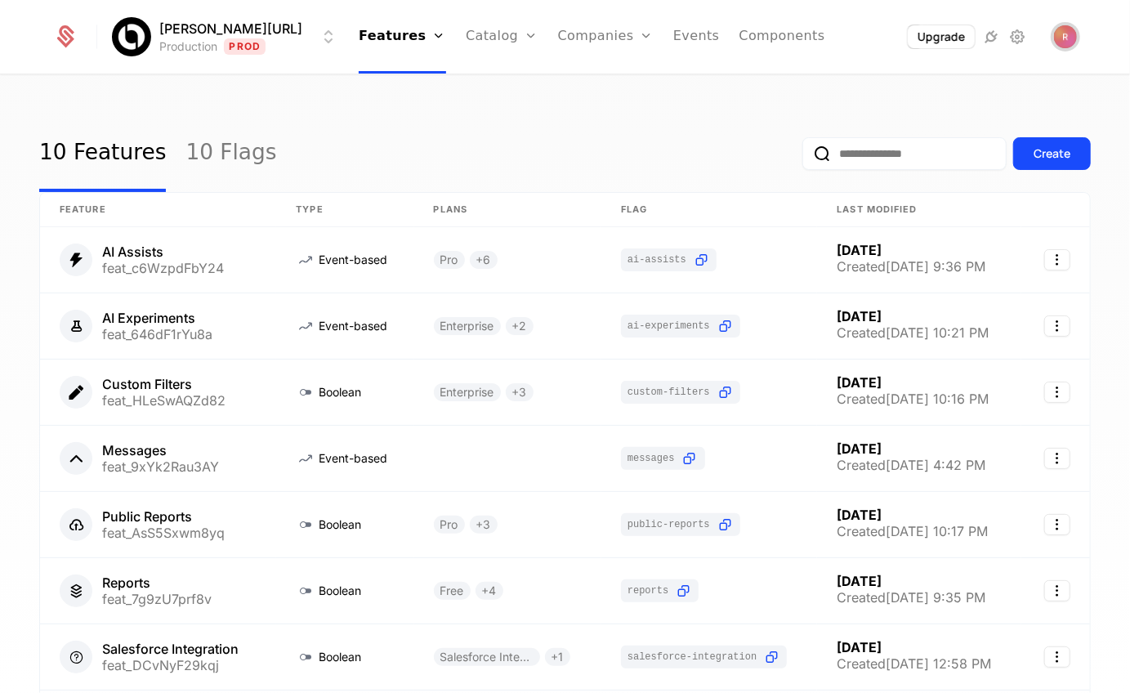
click at [1061, 35] on img "Open user button" at bounding box center [1065, 36] width 23 height 23
click at [568, 84] on div "10 Features 10 Flags Create Feature Type Plans Flag Last Modified AI Assists fe…" at bounding box center [565, 389] width 1130 height 627
click at [466, 28] on link "Catalog" at bounding box center [502, 37] width 73 height 74
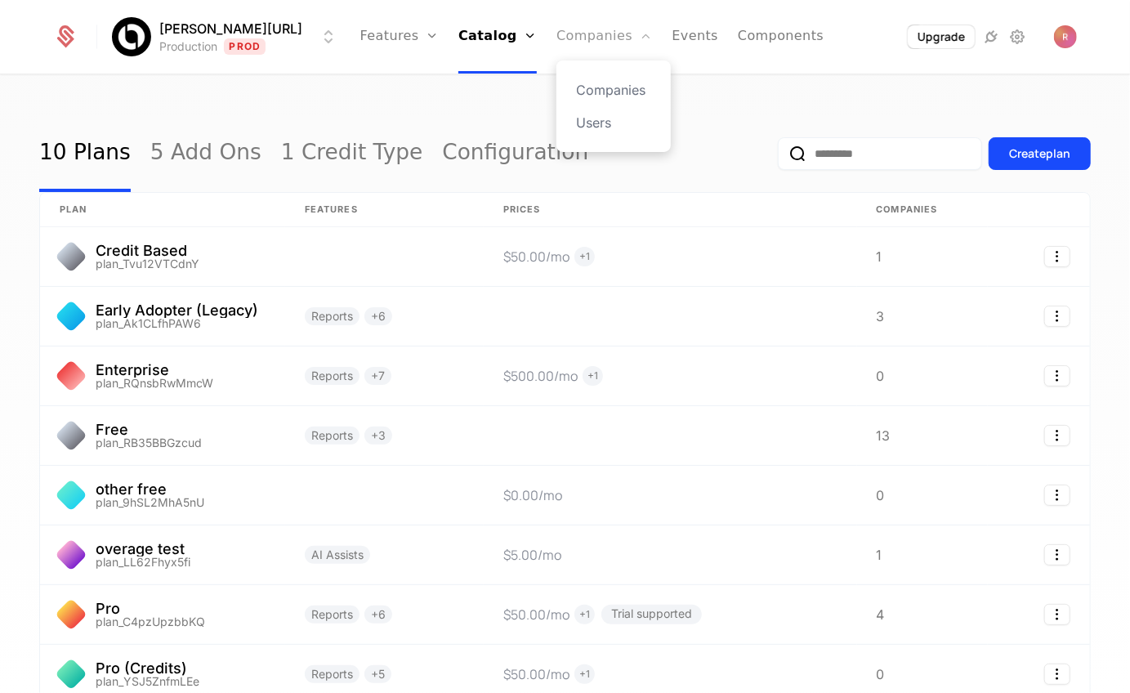
click at [557, 33] on link "Companies" at bounding box center [605, 37] width 96 height 74
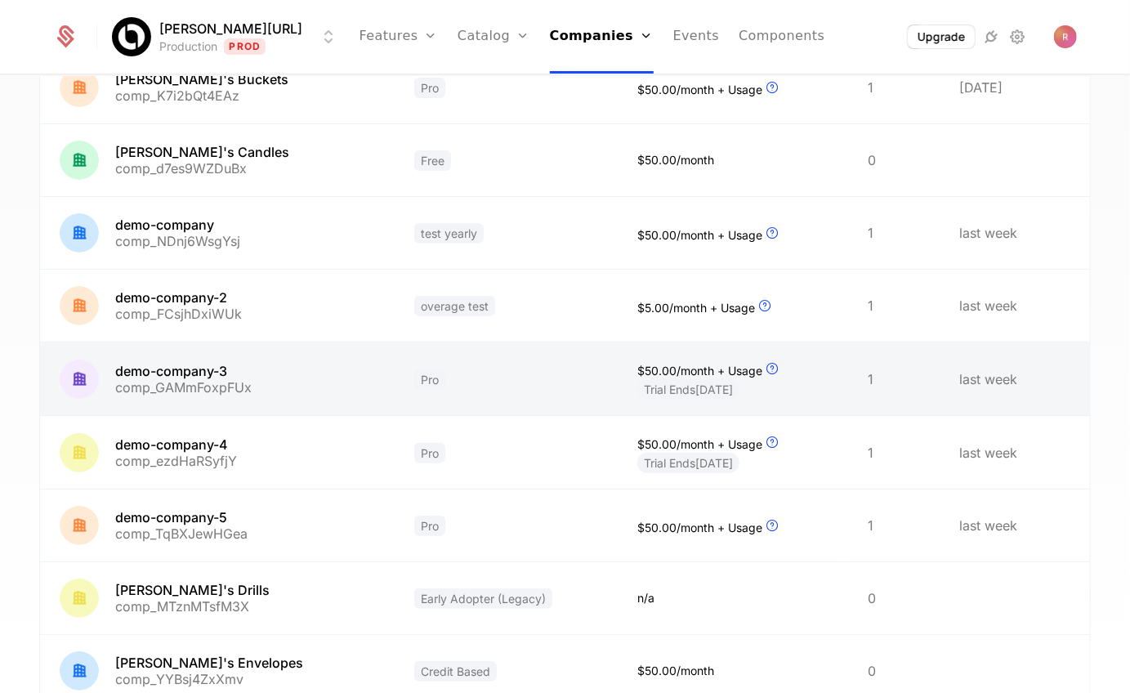
scroll to position [392, 0]
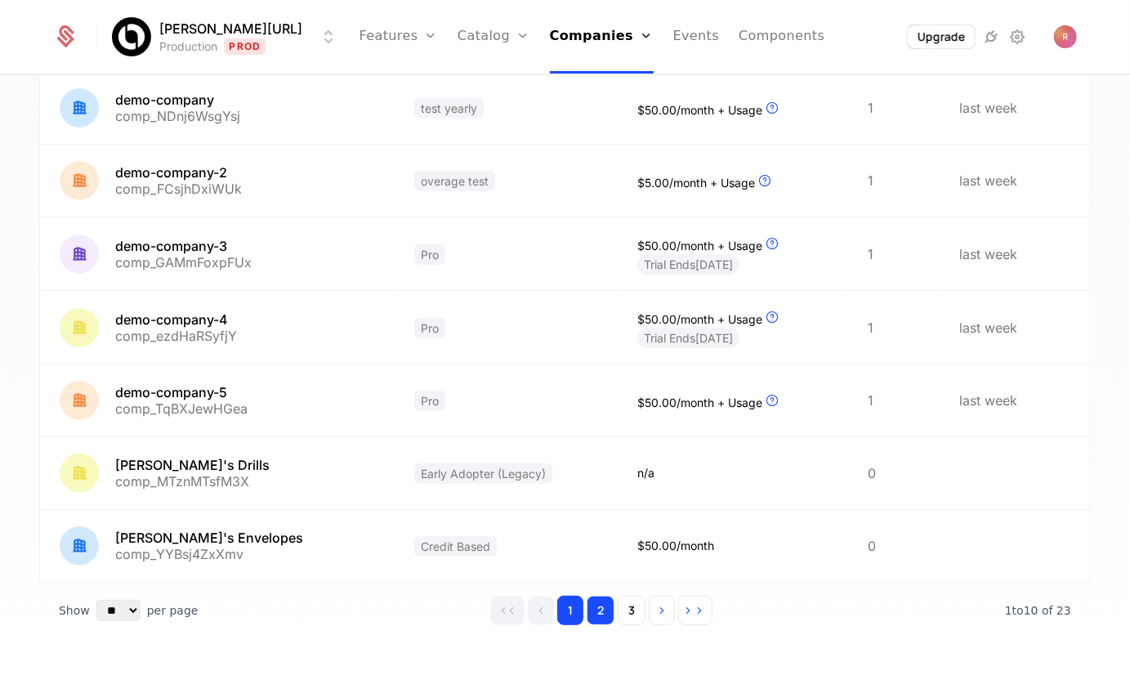
click at [615, 615] on button "2" at bounding box center [601, 610] width 28 height 29
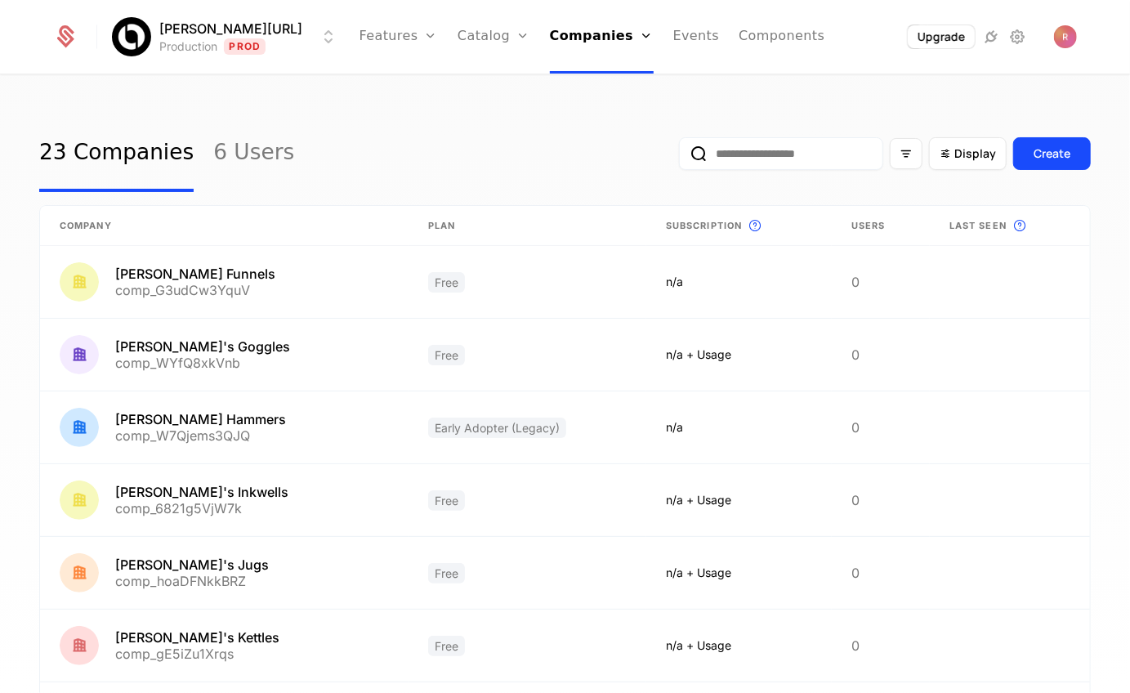
click at [750, 159] on input "email" at bounding box center [781, 153] width 204 height 33
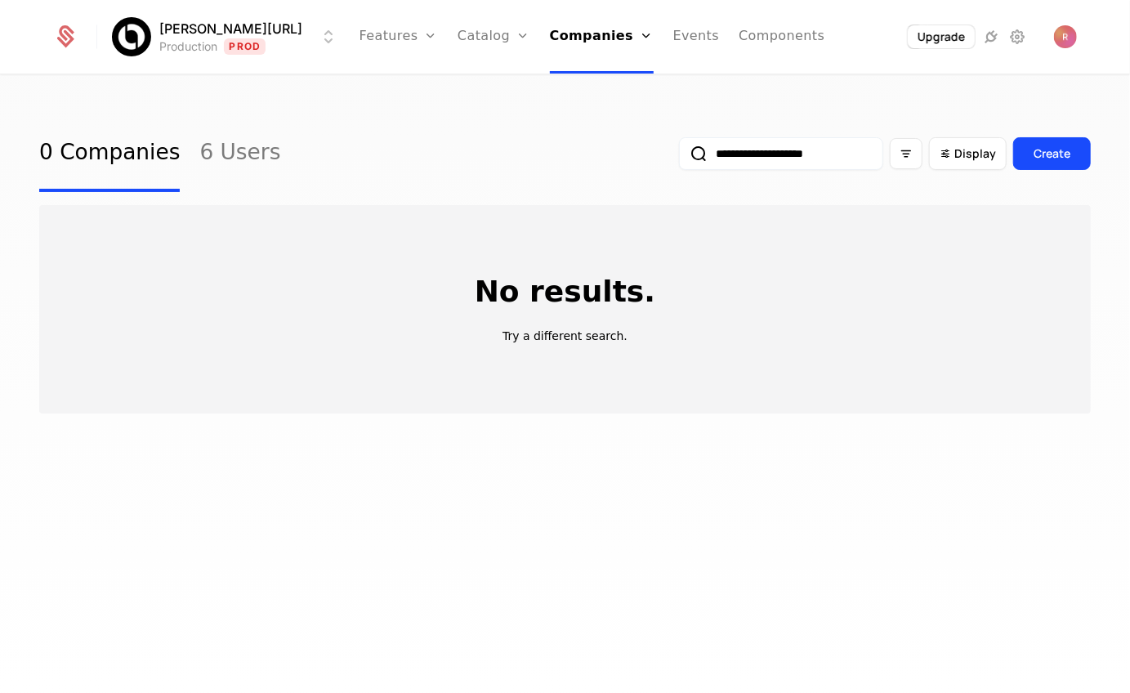
type input "**********"
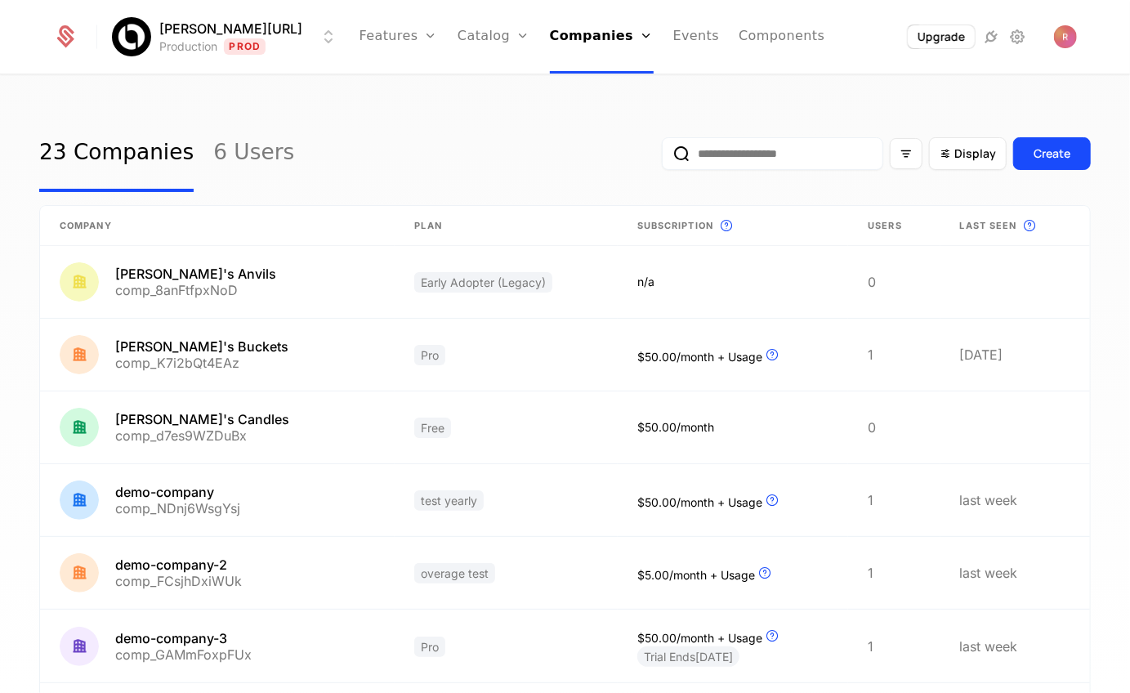
click at [750, 168] on input "email" at bounding box center [772, 153] width 221 height 33
paste input "**********"
type input "**********"
click at [662, 157] on button "submit" at bounding box center [662, 157] width 0 height 0
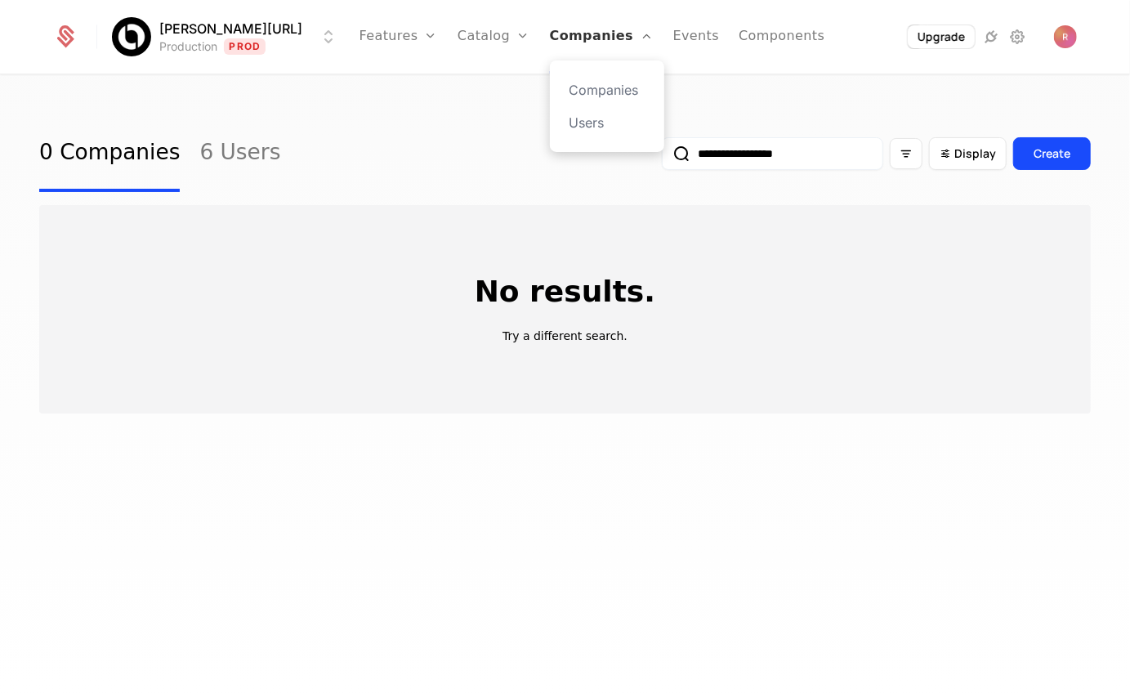
click at [589, 45] on link "Companies" at bounding box center [602, 37] width 104 height 74
click at [579, 32] on link "Companies" at bounding box center [602, 37] width 104 height 74
click at [570, 80] on link "Companies" at bounding box center [607, 90] width 75 height 20
click at [572, 92] on link "Companies" at bounding box center [607, 90] width 75 height 20
click at [1069, 147] on div "Create" at bounding box center [1052, 153] width 37 height 16
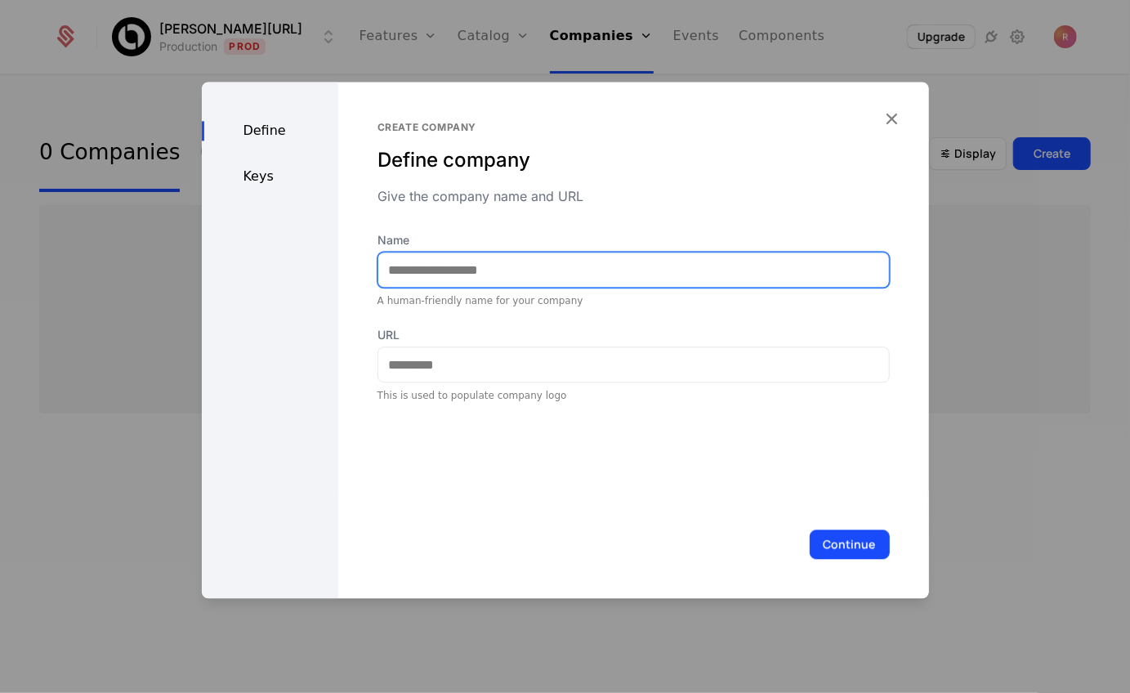
click at [475, 277] on input "Name" at bounding box center [633, 270] width 511 height 34
type input "*******"
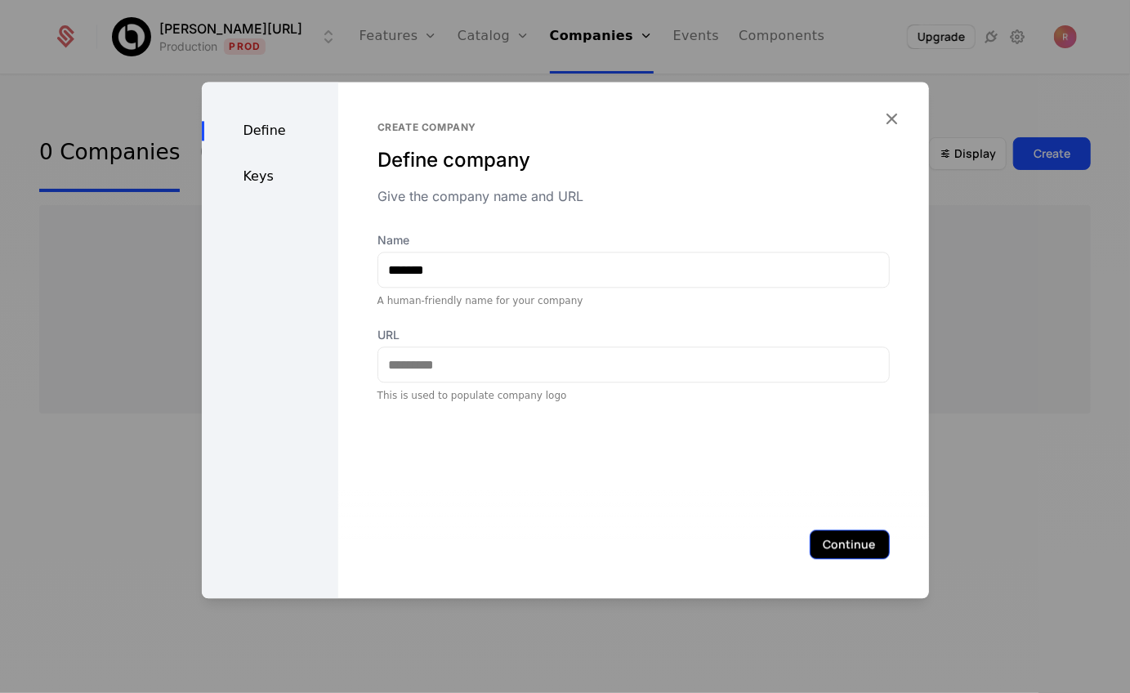
click at [875, 548] on button "Continue" at bounding box center [850, 544] width 80 height 29
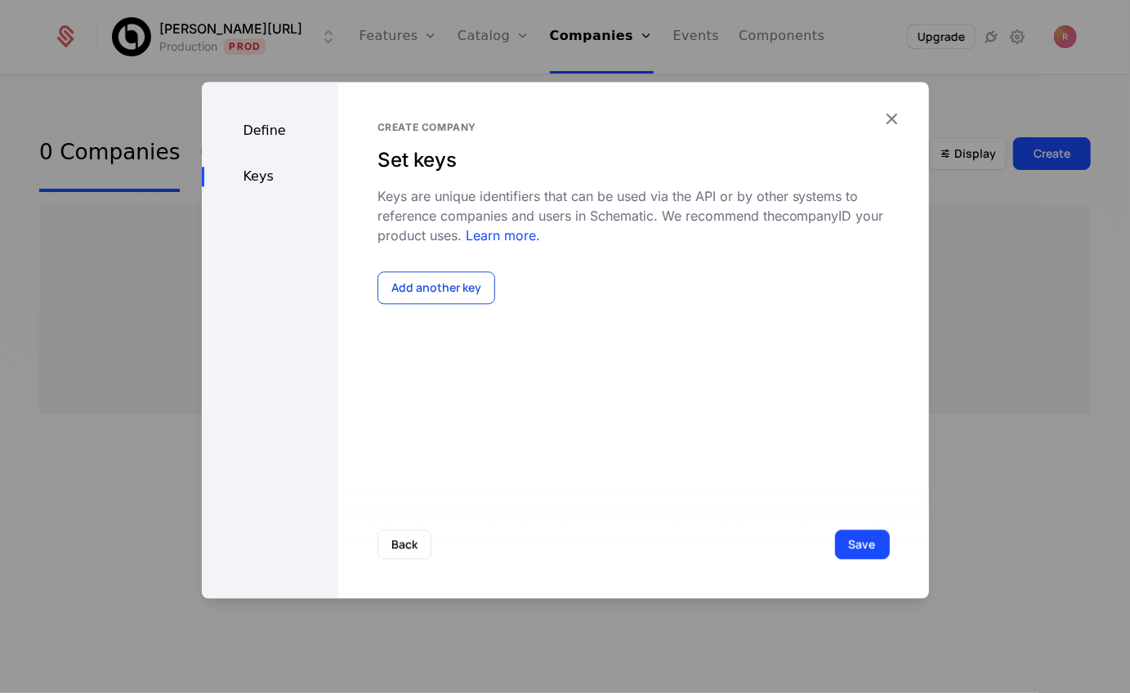
click at [414, 295] on button "Add another key" at bounding box center [437, 287] width 118 height 33
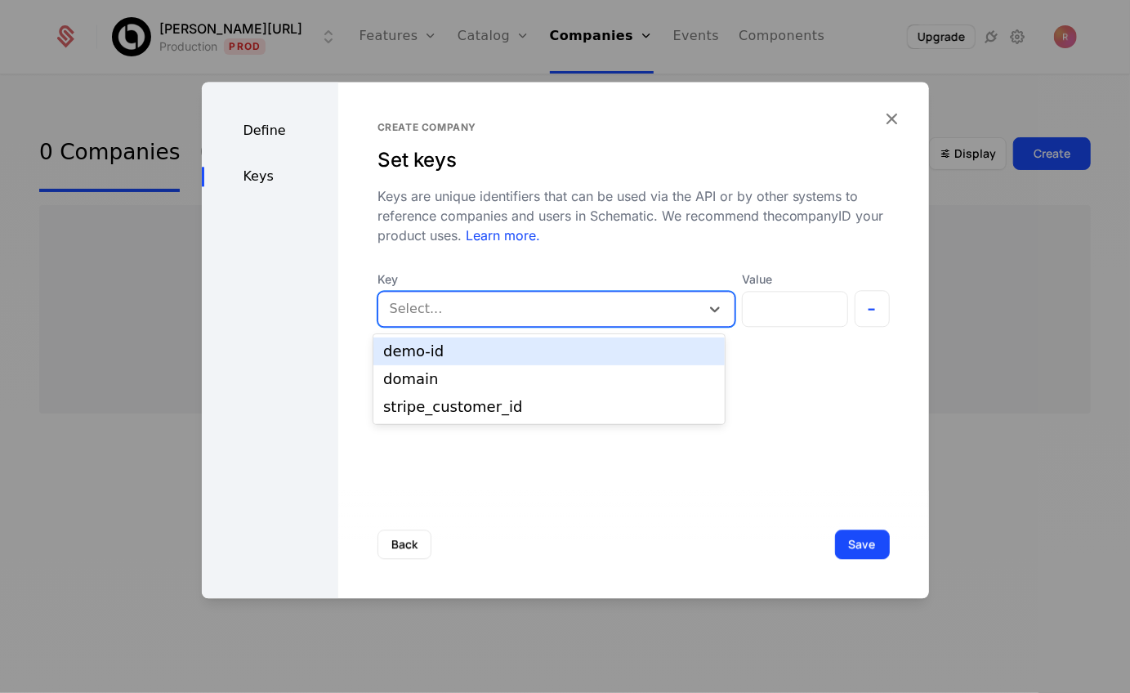
click at [468, 292] on div "Select..." at bounding box center [557, 309] width 358 height 36
click at [443, 352] on div "demo-id" at bounding box center [549, 351] width 332 height 15
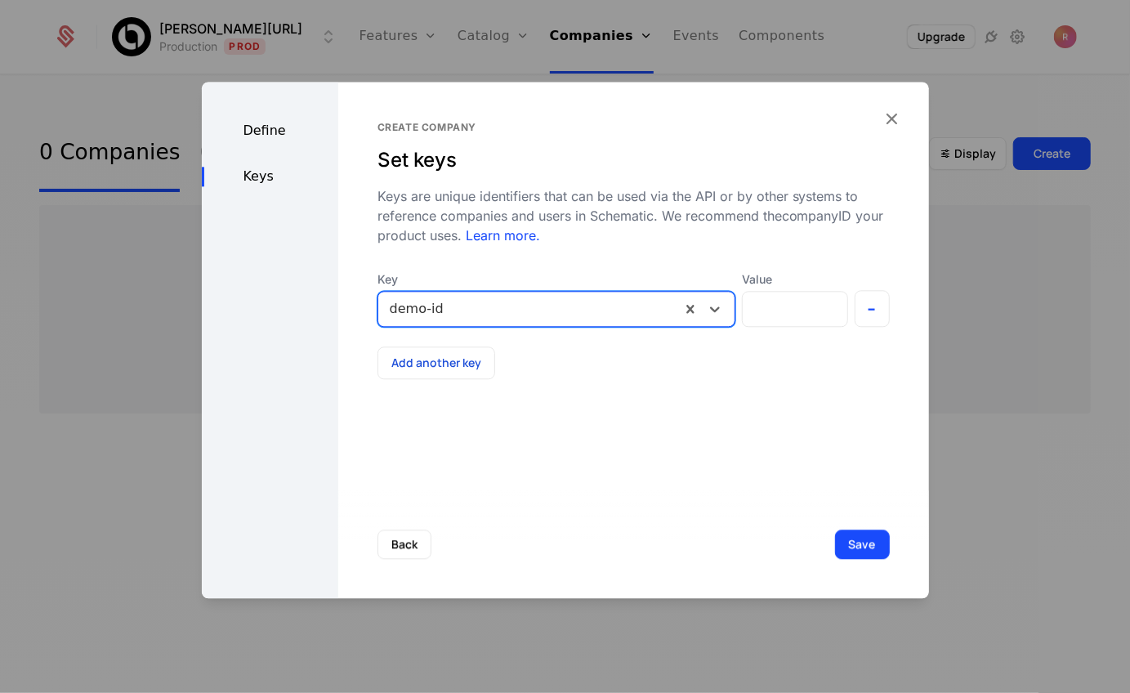
click at [464, 315] on div at bounding box center [530, 309] width 280 height 23
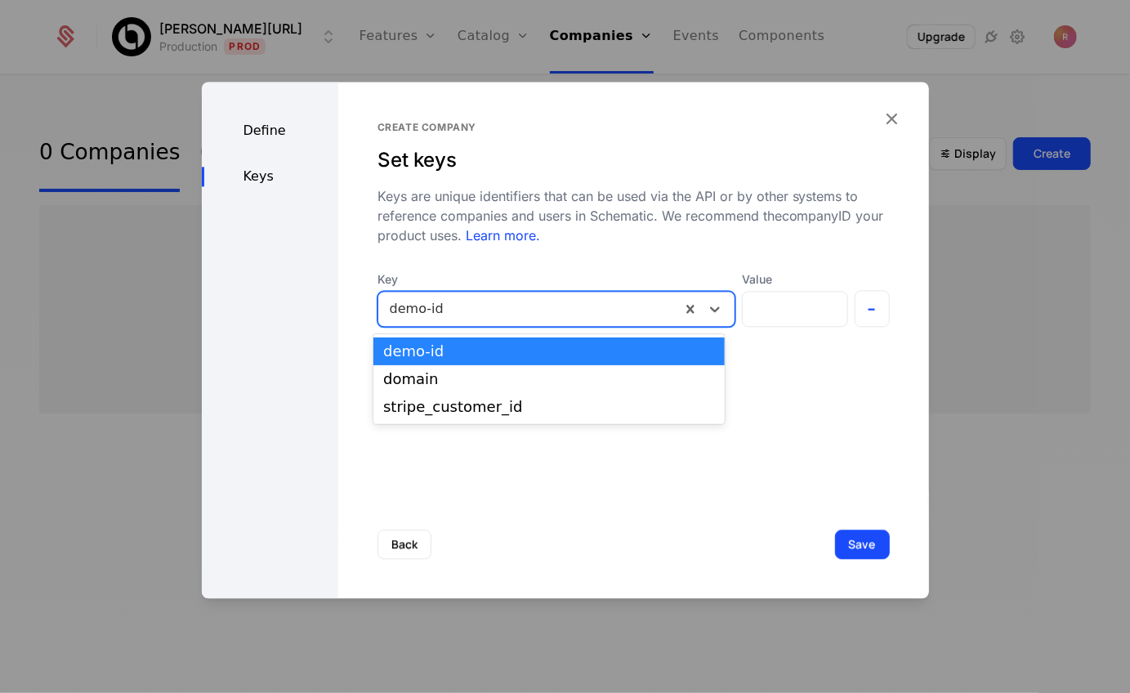
click at [781, 285] on label "Value" at bounding box center [795, 279] width 106 height 16
click at [781, 292] on input "Value" at bounding box center [795, 309] width 105 height 34
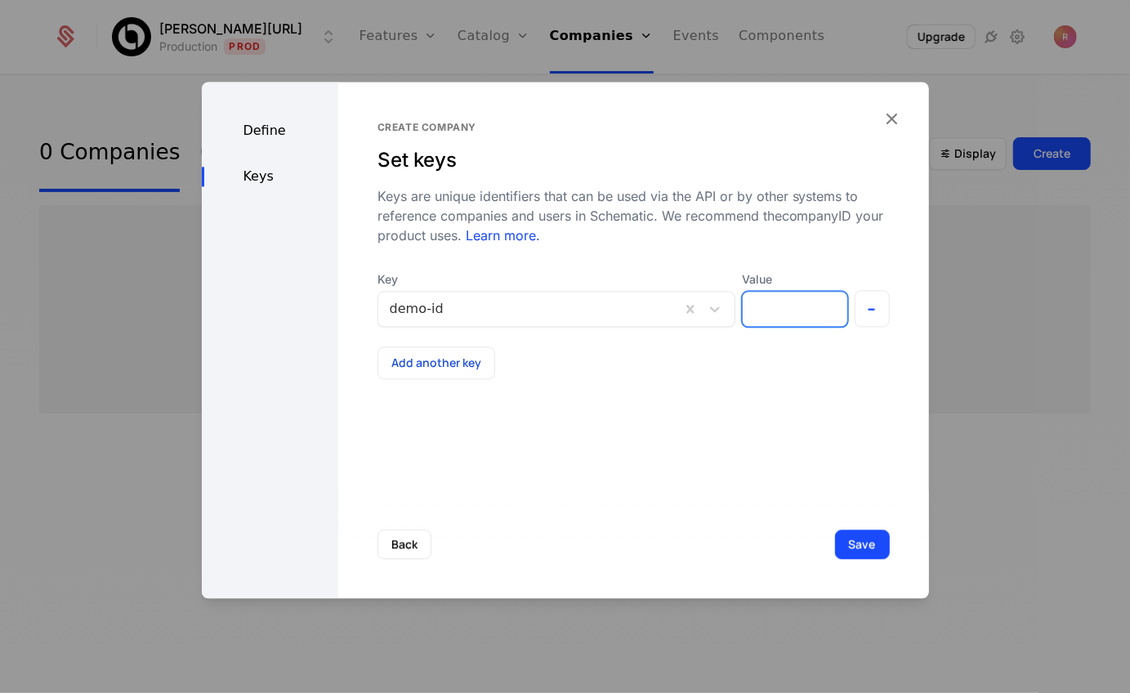
click at [767, 307] on input "Value" at bounding box center [795, 309] width 105 height 34
type input "***"
click at [868, 543] on button "Save" at bounding box center [862, 544] width 55 height 29
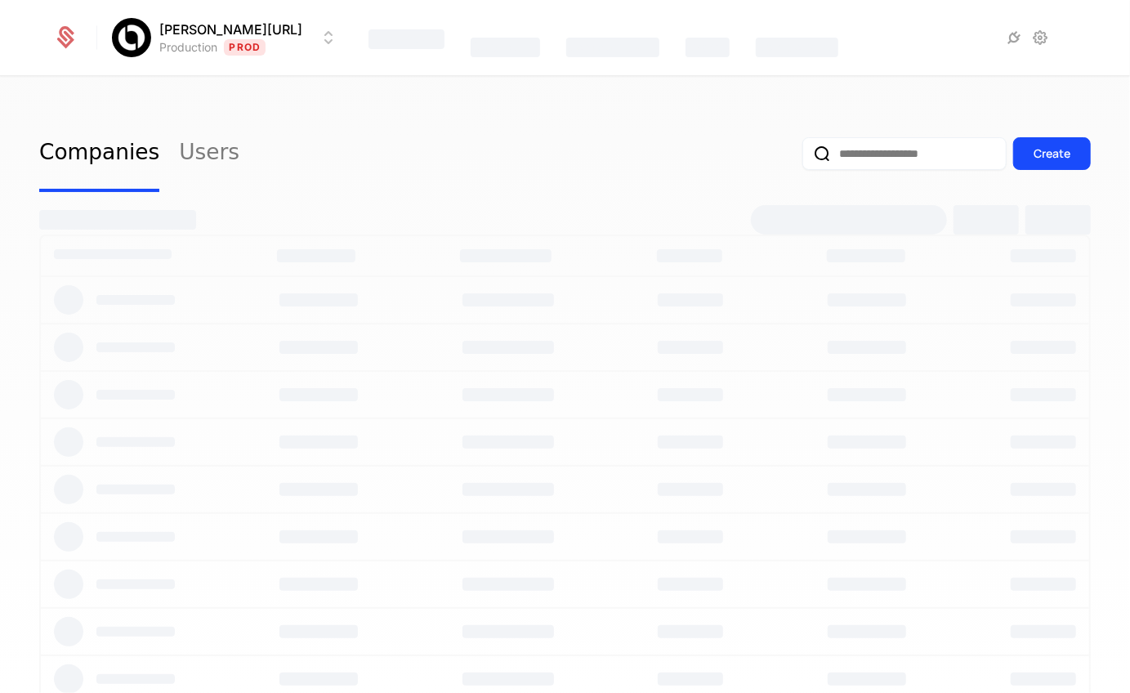
click at [723, 155] on div "Billy.ai Production Prod Features Catalog Companies Events Components Companies…" at bounding box center [565, 346] width 1130 height 693
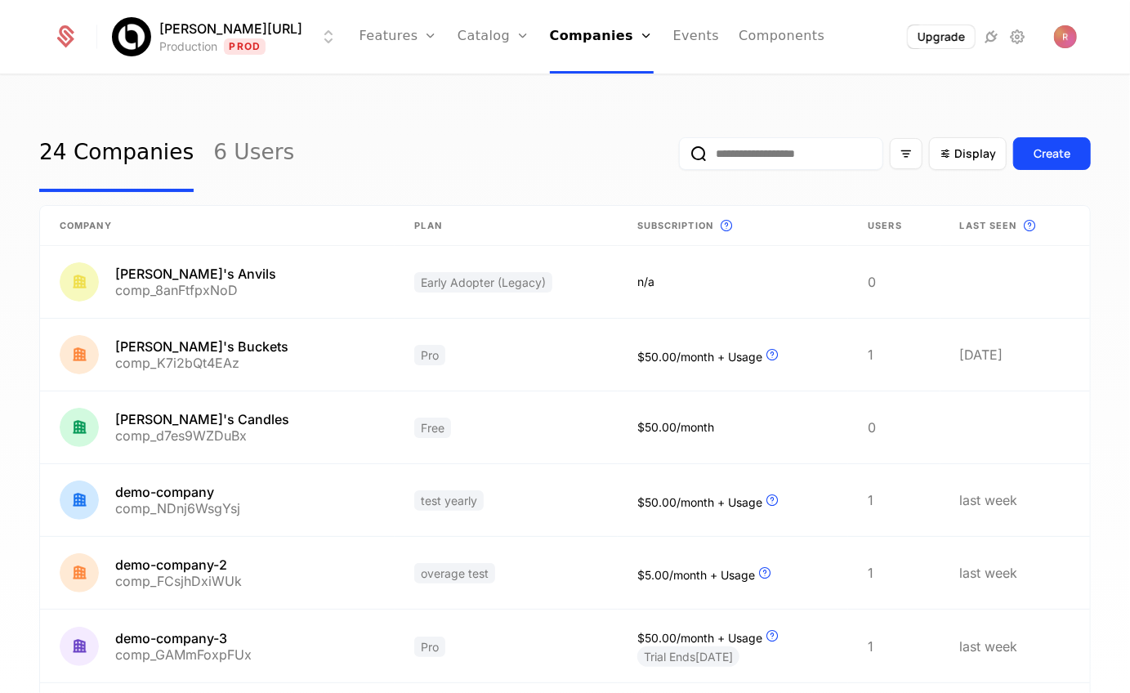
click at [751, 147] on input "email" at bounding box center [781, 153] width 204 height 33
click at [460, 105] on div "24 Companies 6 Users Display Create Company Plan Subscription This is the subsc…" at bounding box center [565, 389] width 1130 height 627
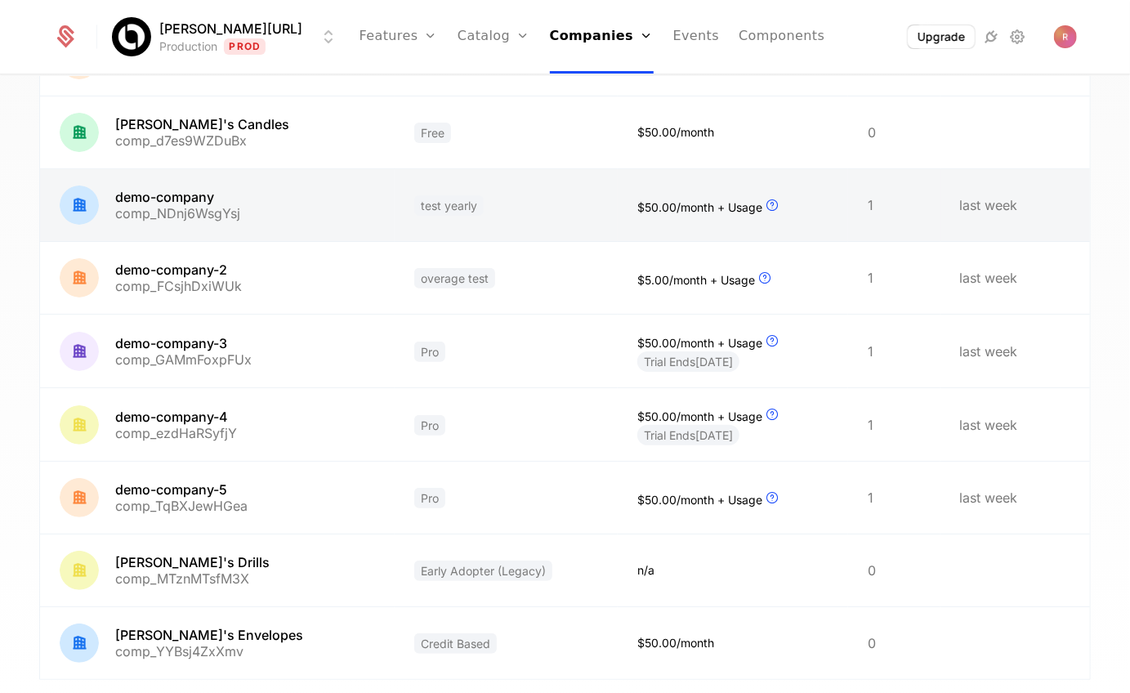
scroll to position [392, 0]
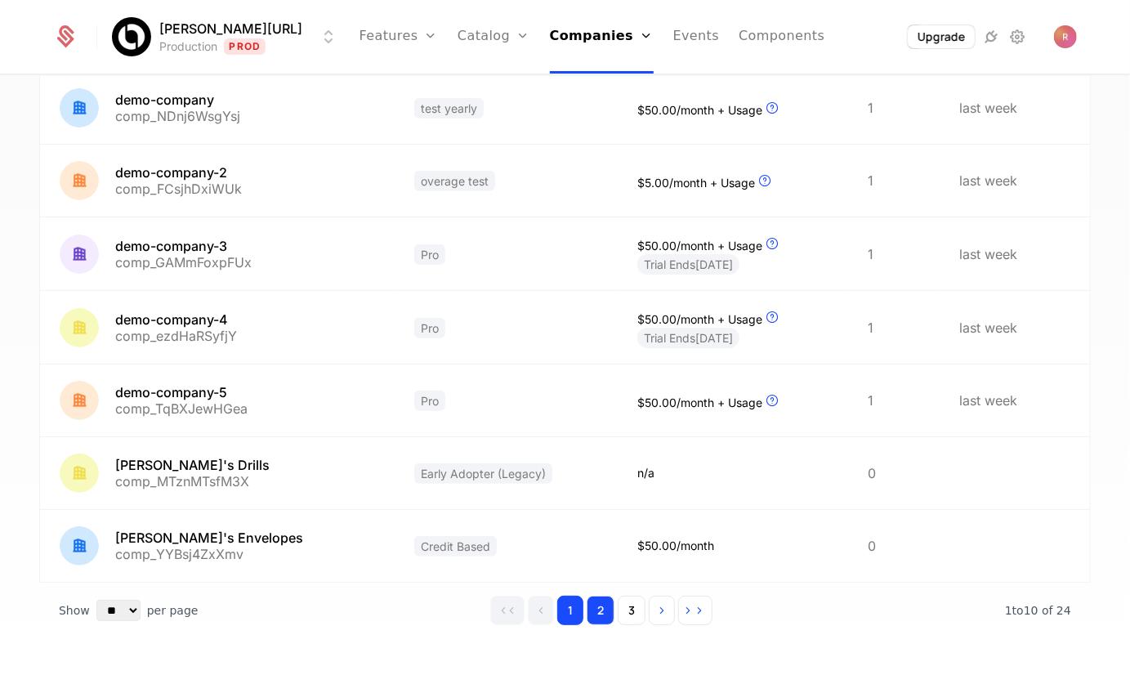
click at [609, 624] on button "2" at bounding box center [601, 610] width 28 height 29
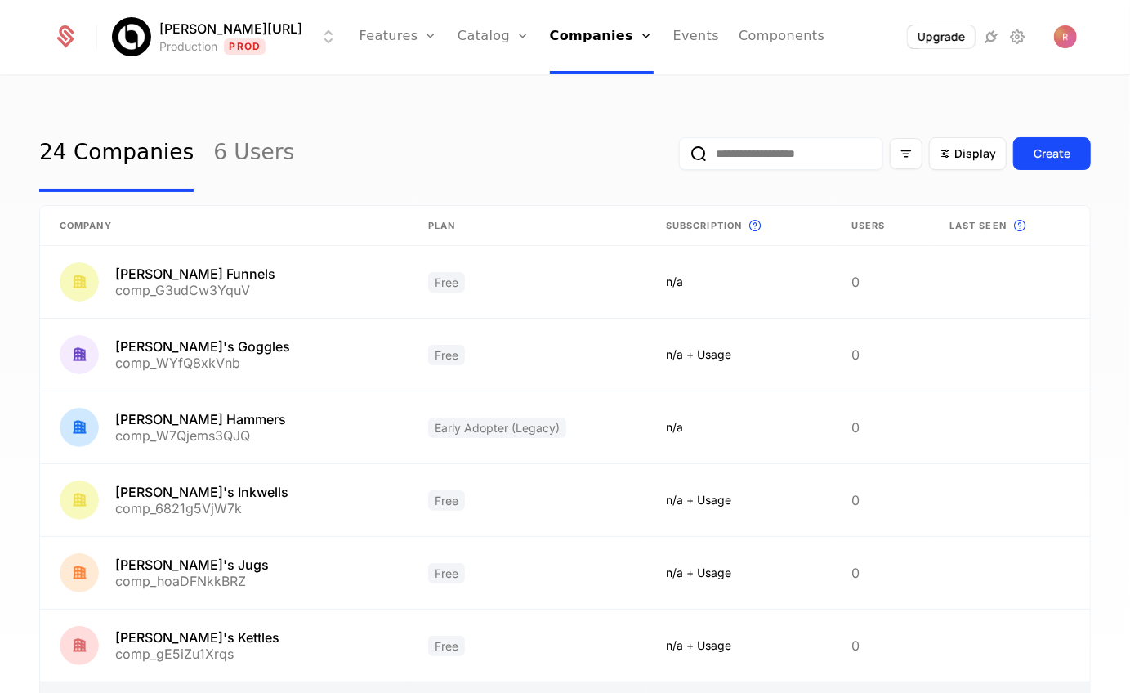
scroll to position [391, 0]
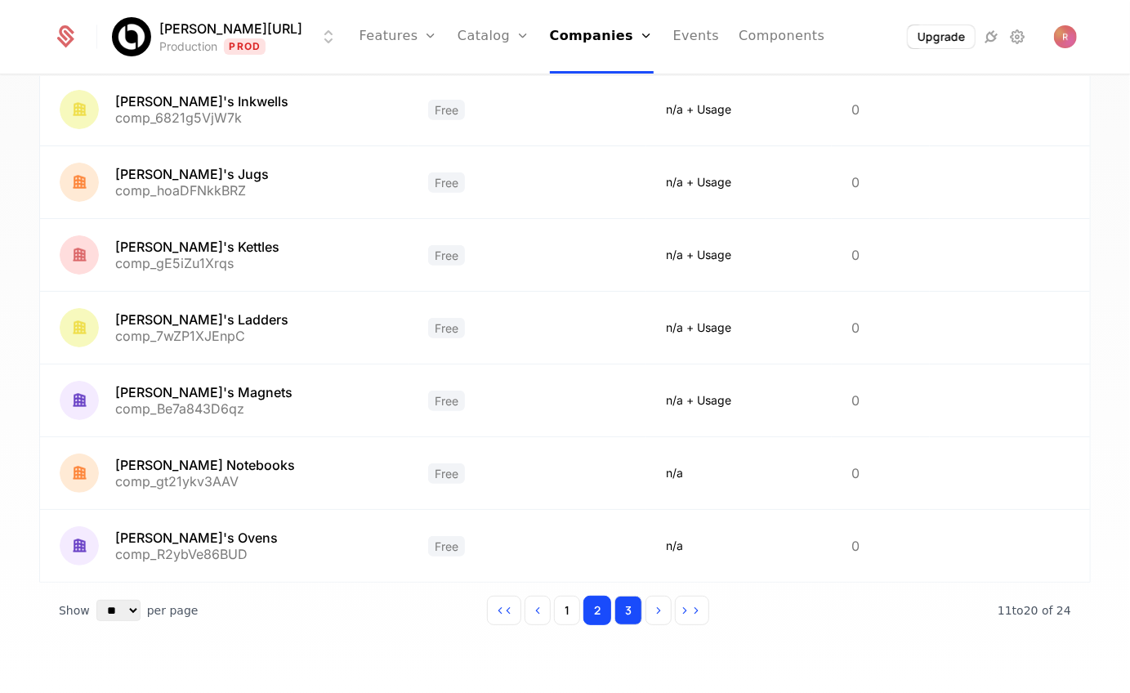
click at [625, 615] on button "3" at bounding box center [629, 610] width 28 height 29
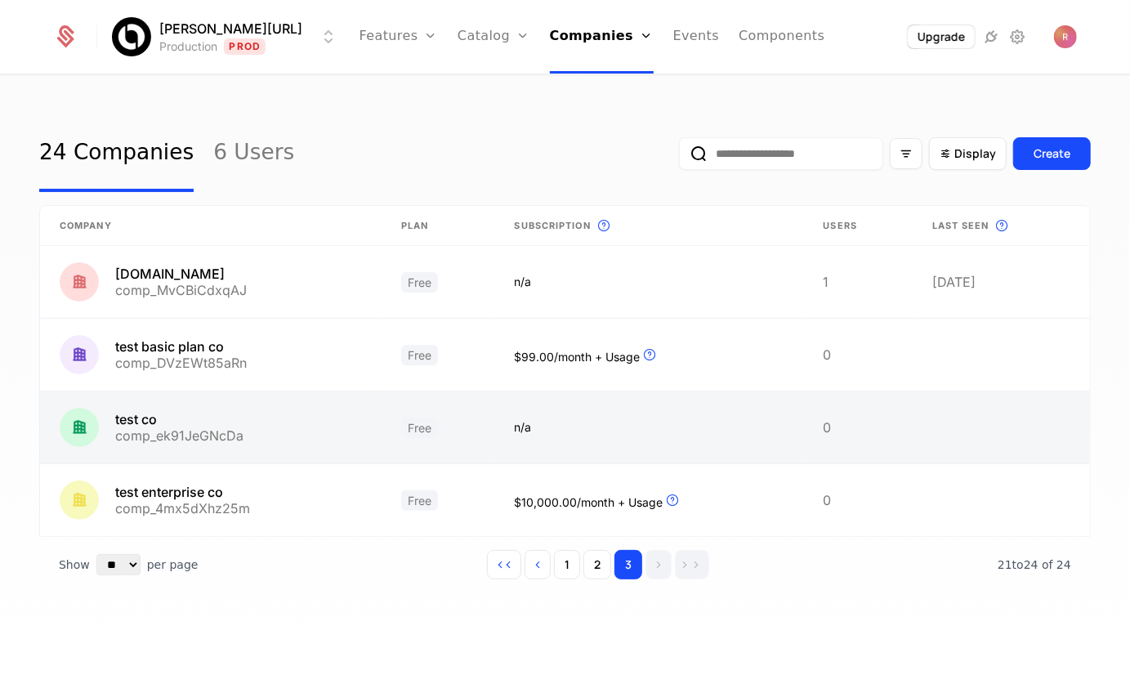
click at [244, 418] on link at bounding box center [211, 427] width 342 height 72
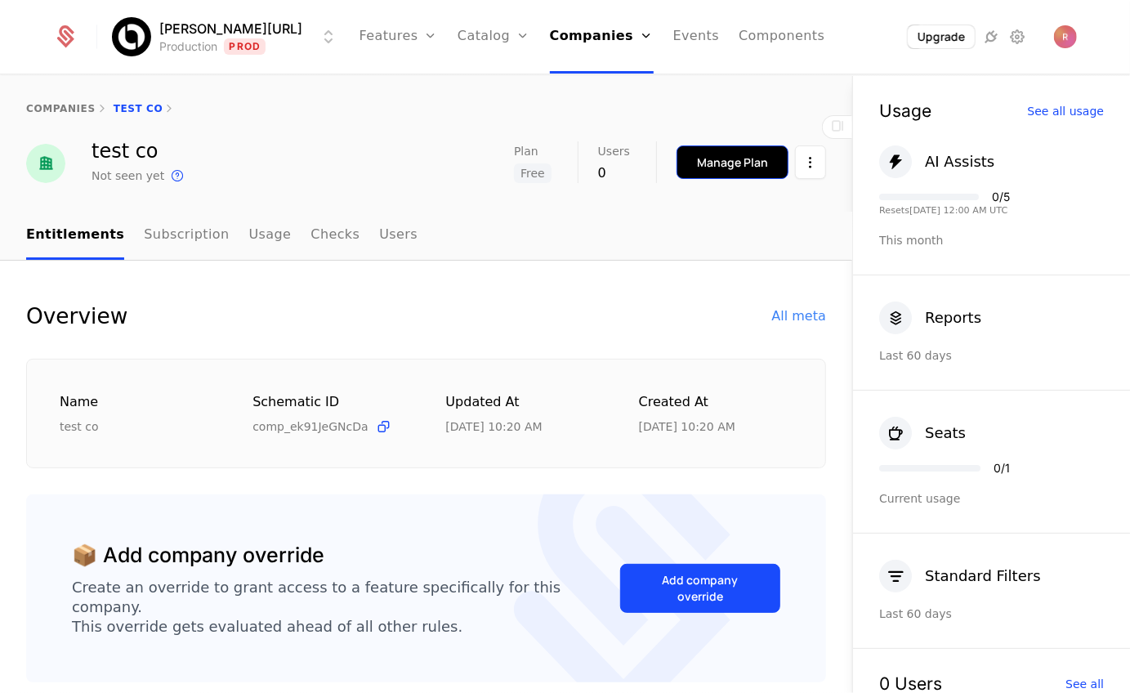
click at [757, 167] on div "Manage Plan" at bounding box center [732, 162] width 71 height 16
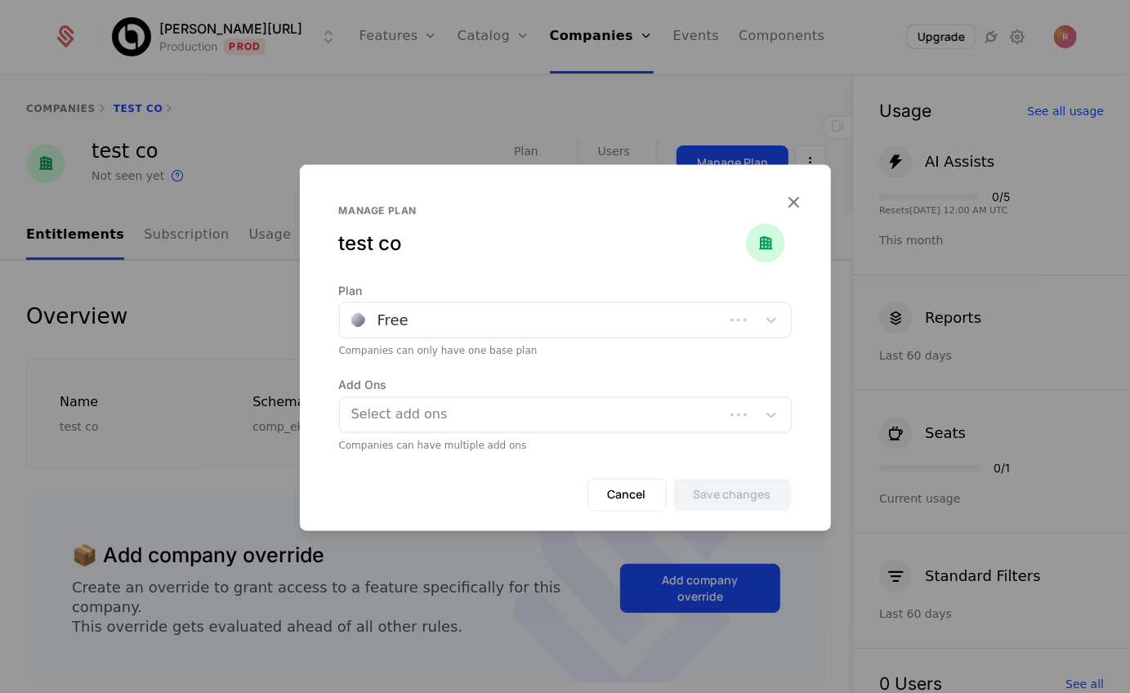
click at [437, 338] on div "Plan Free Companies can only have one base plan" at bounding box center [565, 320] width 453 height 75
click at [459, 316] on div at bounding box center [538, 320] width 374 height 23
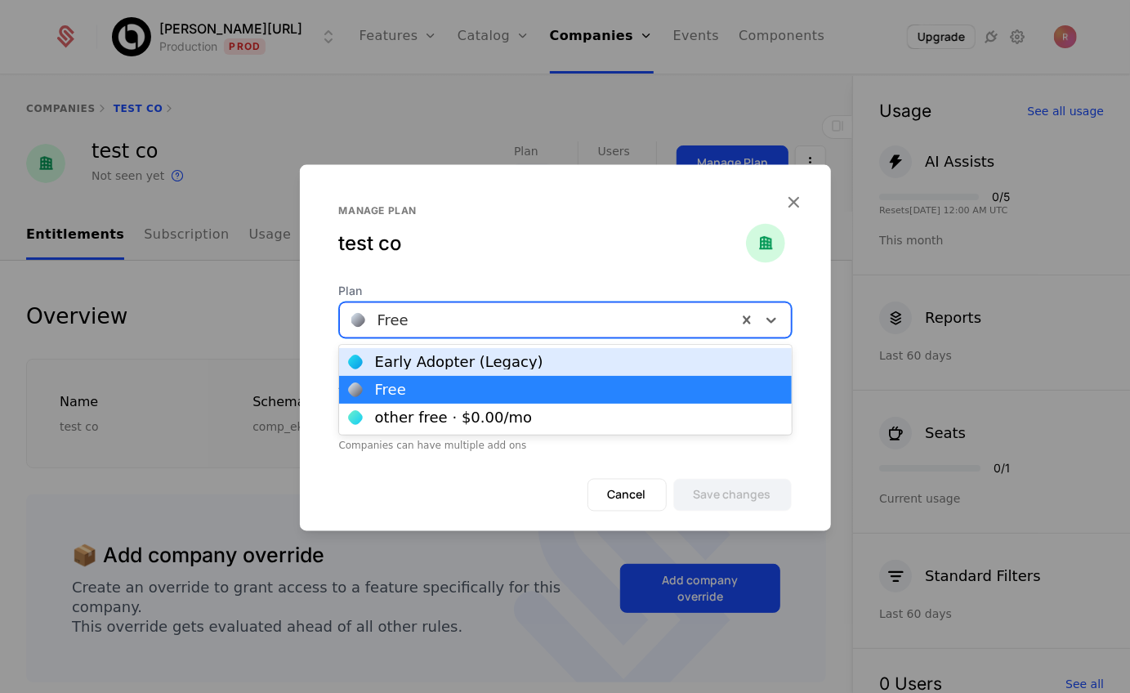
click at [504, 259] on div "Manage plan test co" at bounding box center [565, 243] width 453 height 78
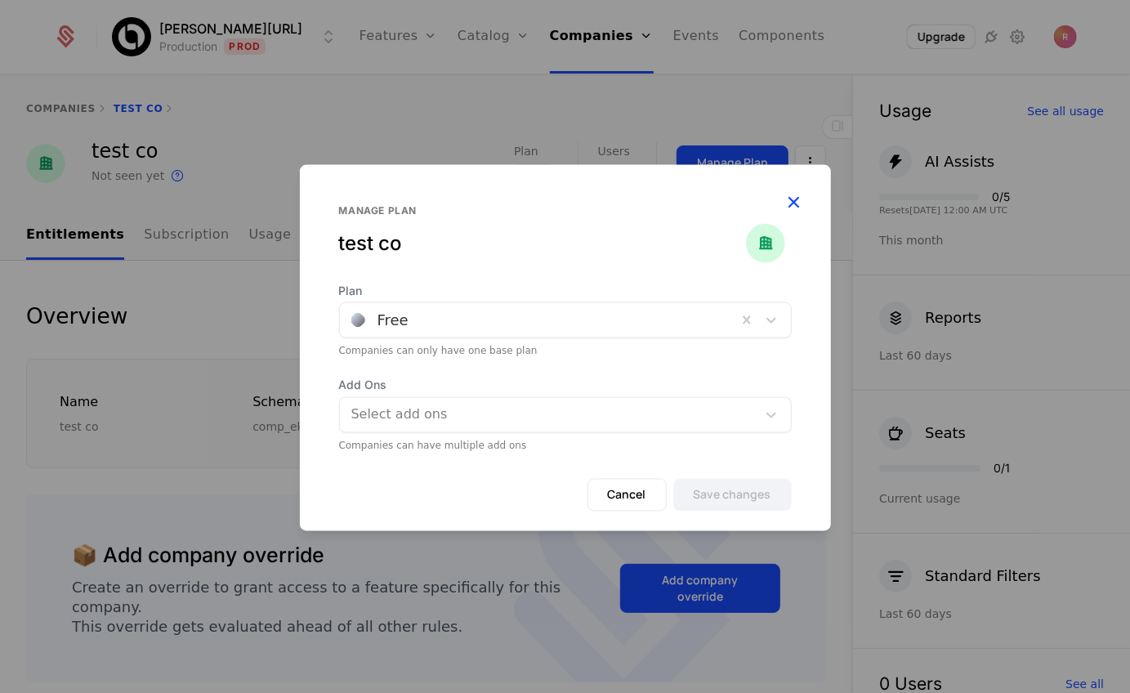
click at [788, 195] on icon "button" at bounding box center [794, 201] width 21 height 21
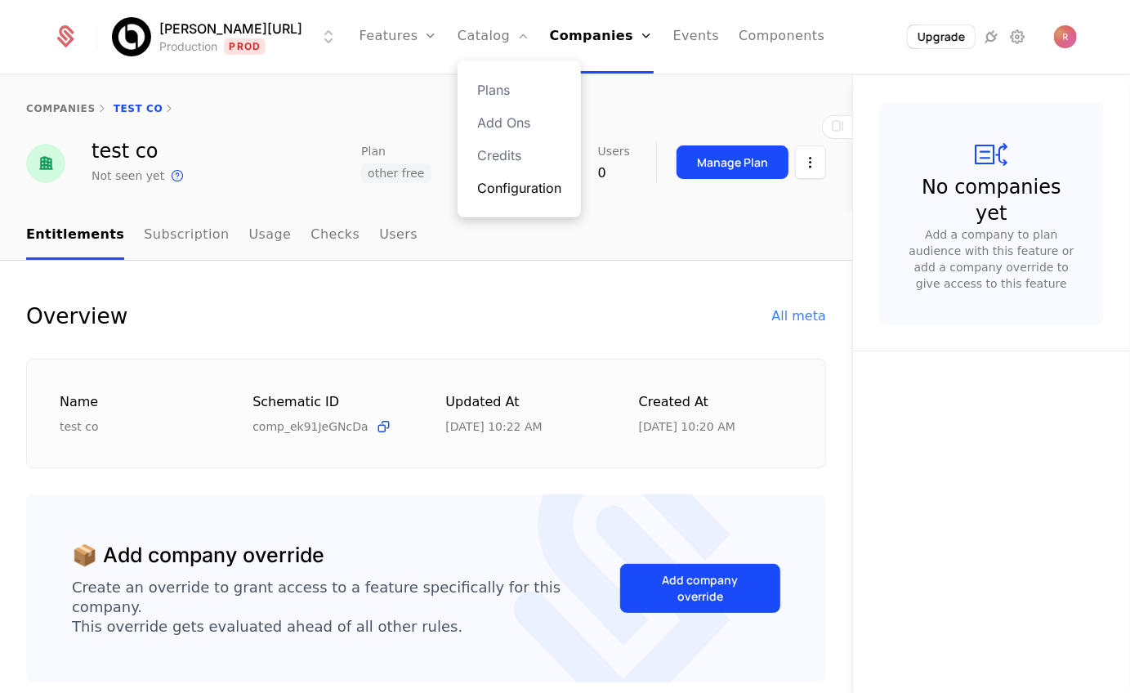
click at [484, 189] on link "Configuration" at bounding box center [519, 188] width 84 height 20
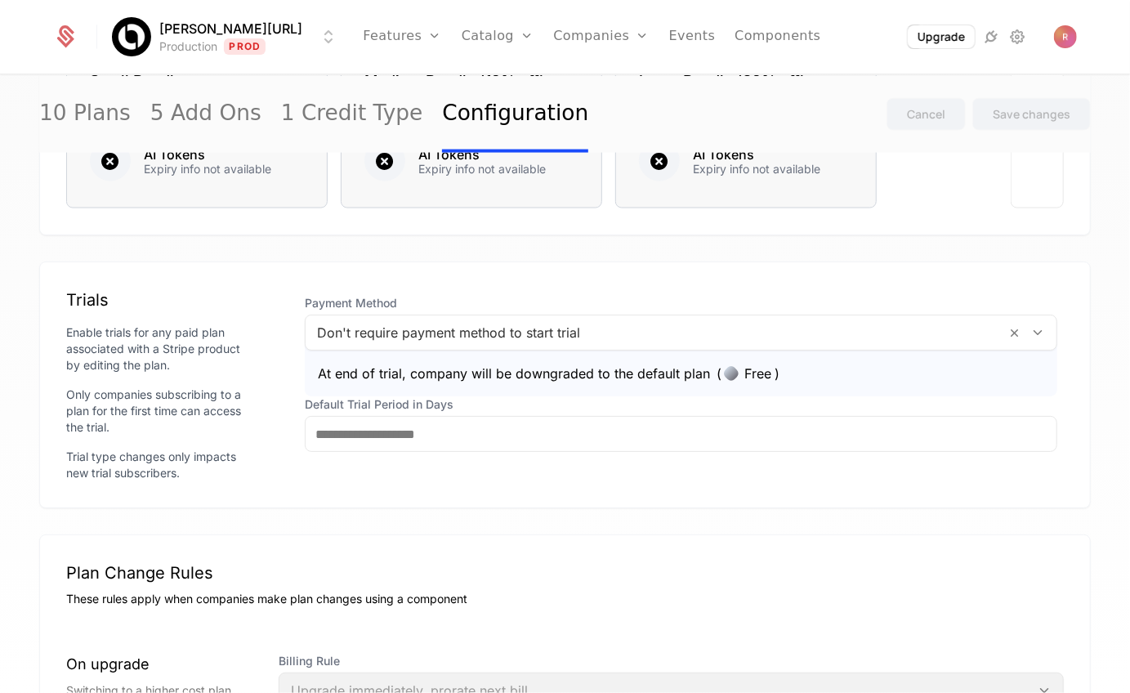
scroll to position [1486, 0]
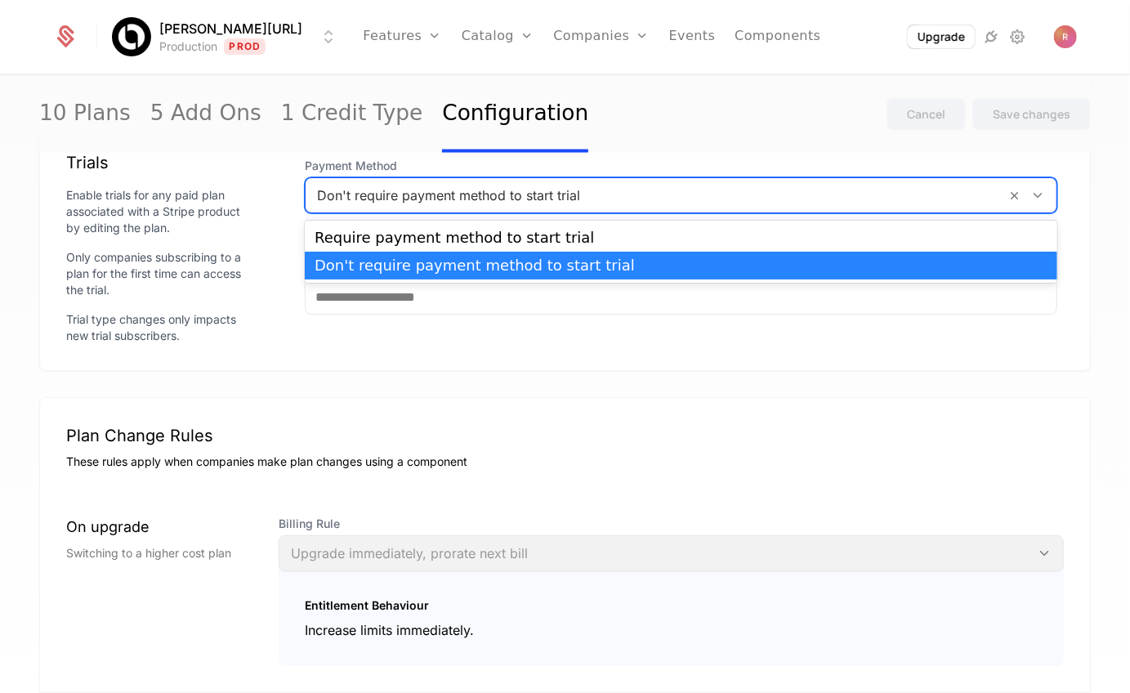
click at [418, 191] on div at bounding box center [656, 195] width 678 height 23
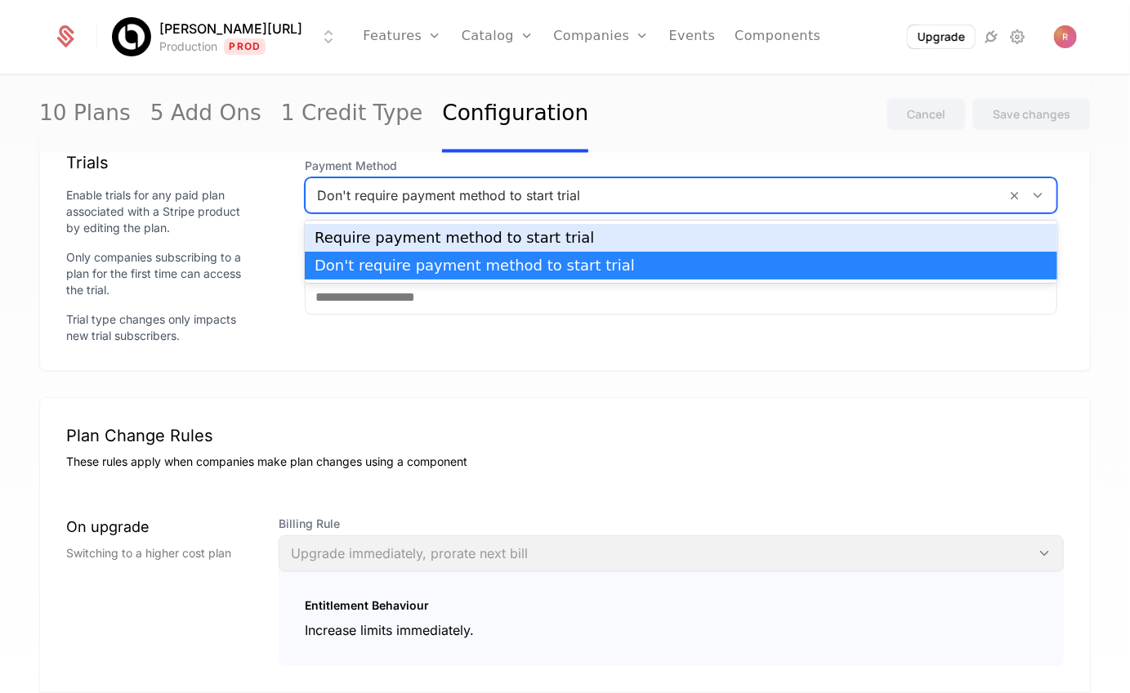
click at [391, 231] on div "Require payment method to start trial" at bounding box center [681, 237] width 733 height 15
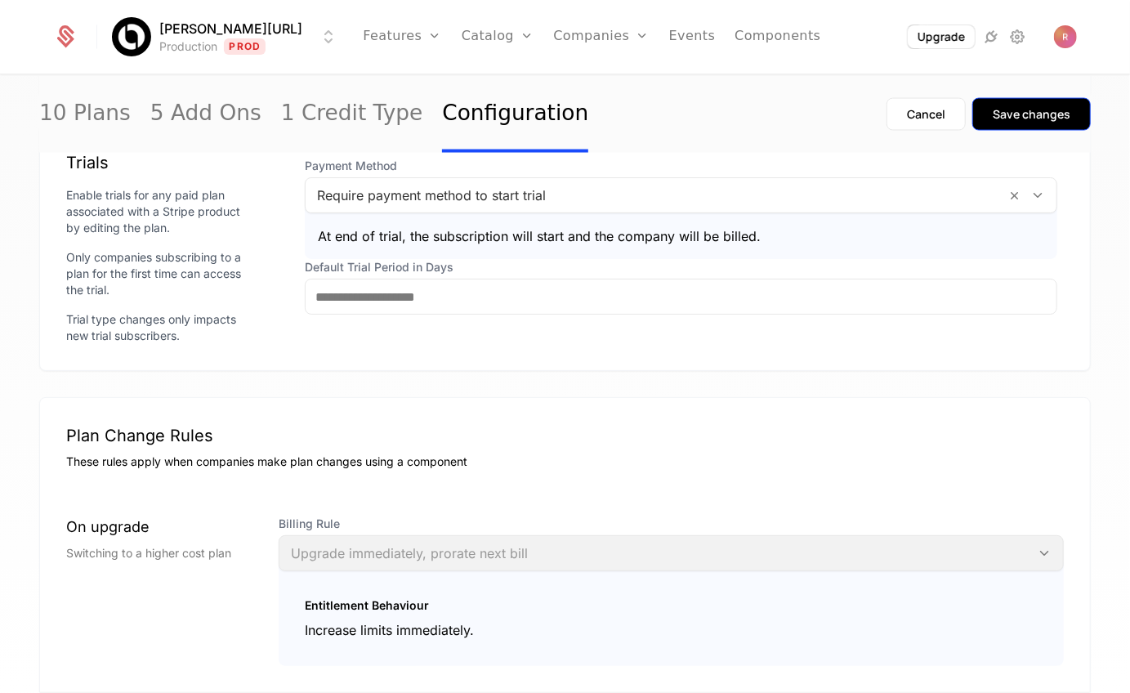
click at [1008, 123] on button "Save changes" at bounding box center [1032, 114] width 119 height 33
click at [580, 46] on link "Companies" at bounding box center [601, 37] width 96 height 74
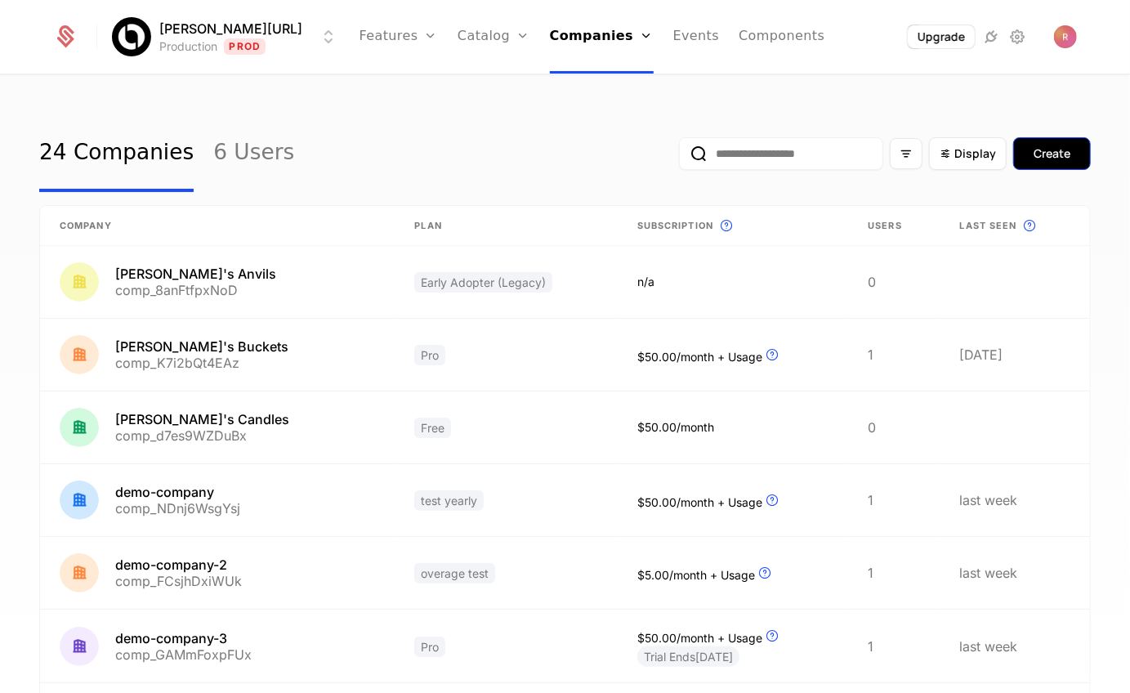
click at [1068, 164] on button "Create" at bounding box center [1052, 153] width 78 height 33
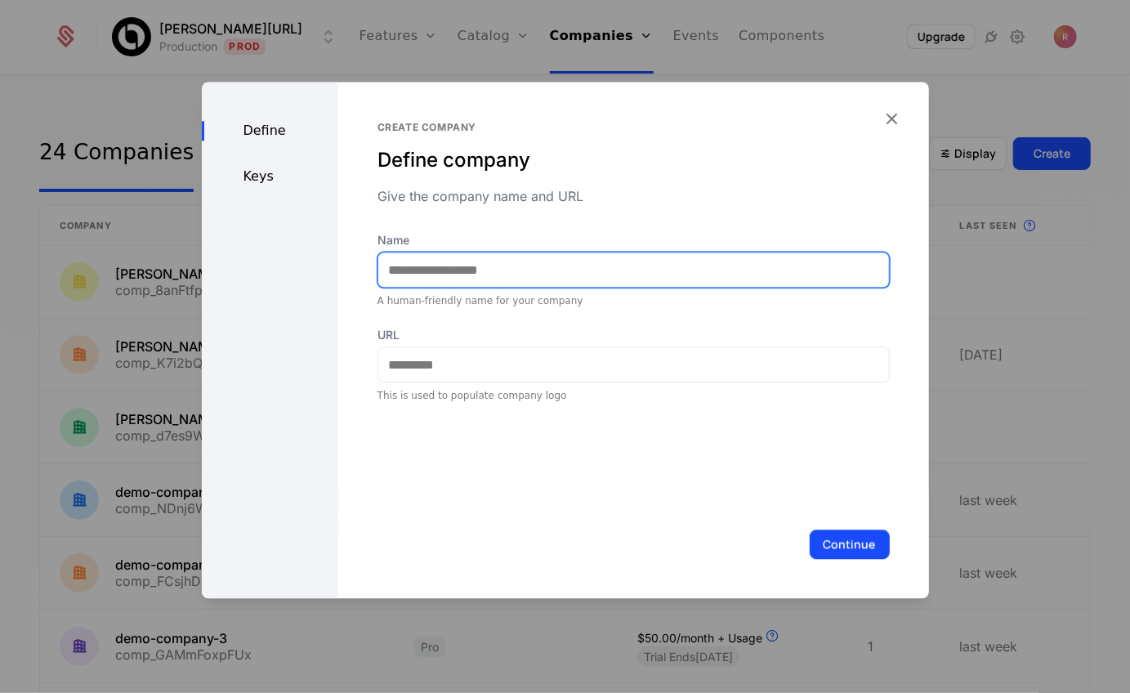
click at [466, 270] on input "Name" at bounding box center [633, 270] width 511 height 34
type input "*********"
click at [810, 530] on button "Continue" at bounding box center [850, 544] width 80 height 29
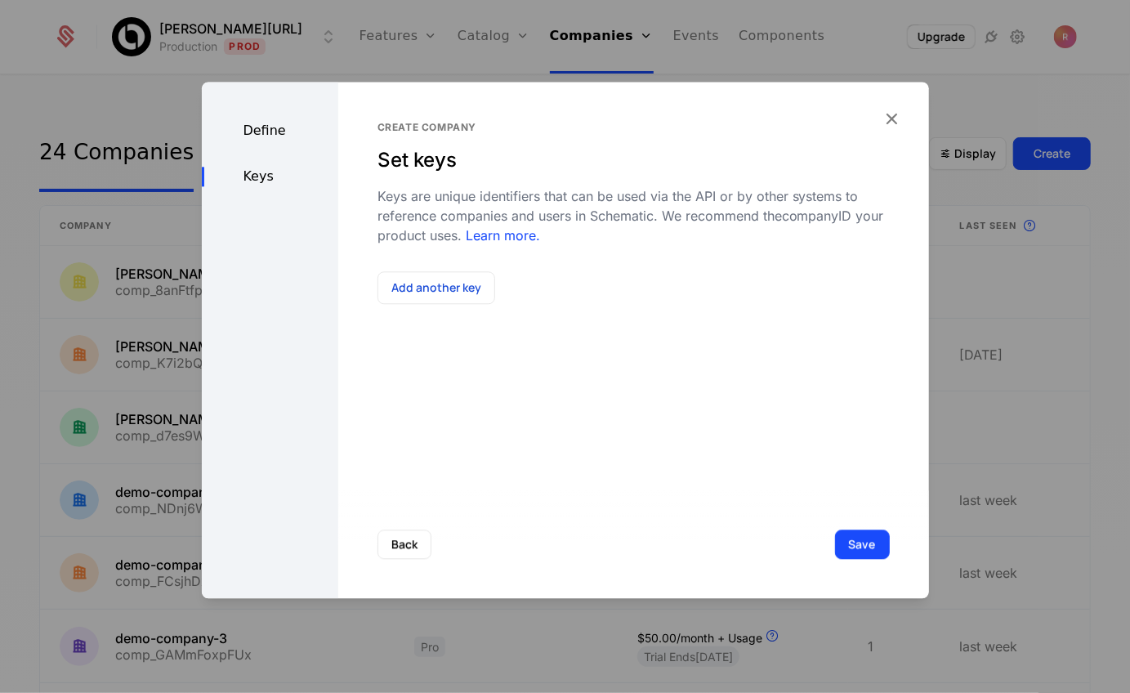
click at [467, 311] on div "Create company Set keys Keys are unique identifiers that can be used via the AP…" at bounding box center [633, 340] width 591 height 517
click at [458, 299] on button "Add another key" at bounding box center [437, 287] width 118 height 33
click at [471, 313] on div at bounding box center [523, 309] width 266 height 23
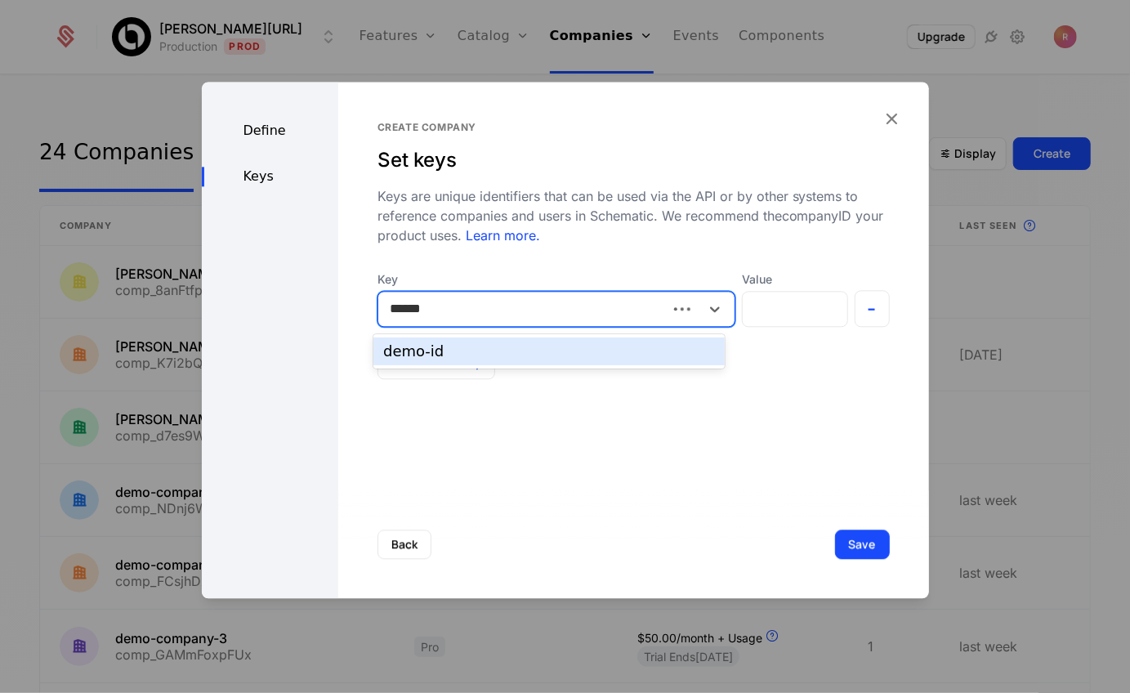
type input "*******"
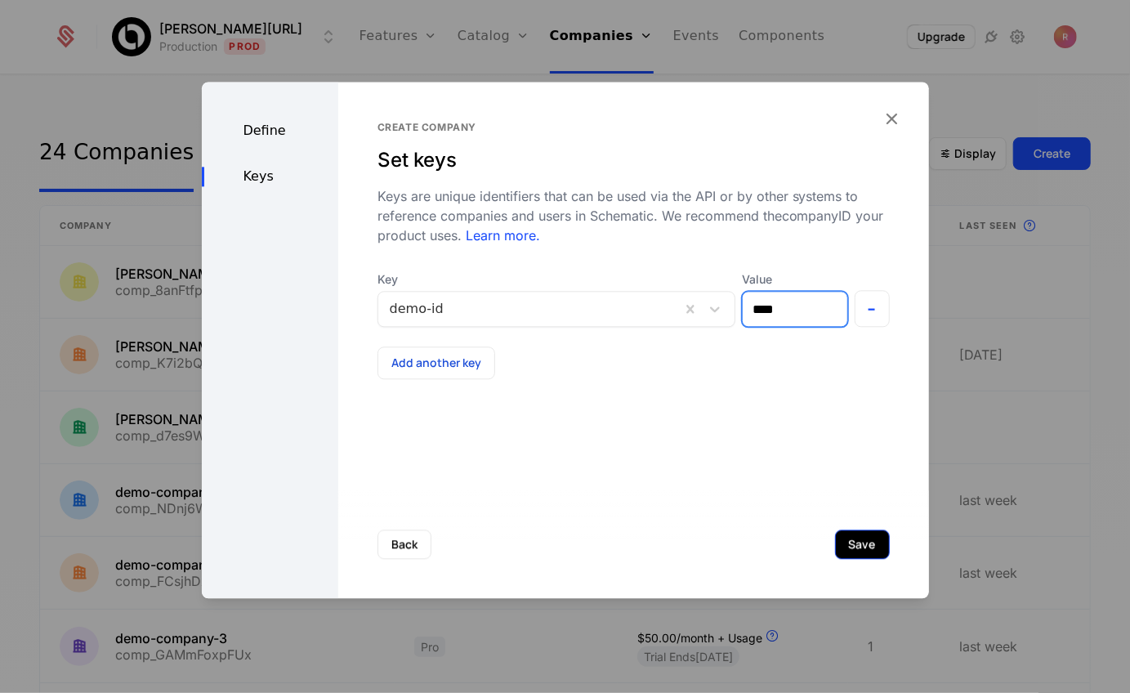
type input "****"
click at [862, 544] on button "Save" at bounding box center [862, 544] width 55 height 29
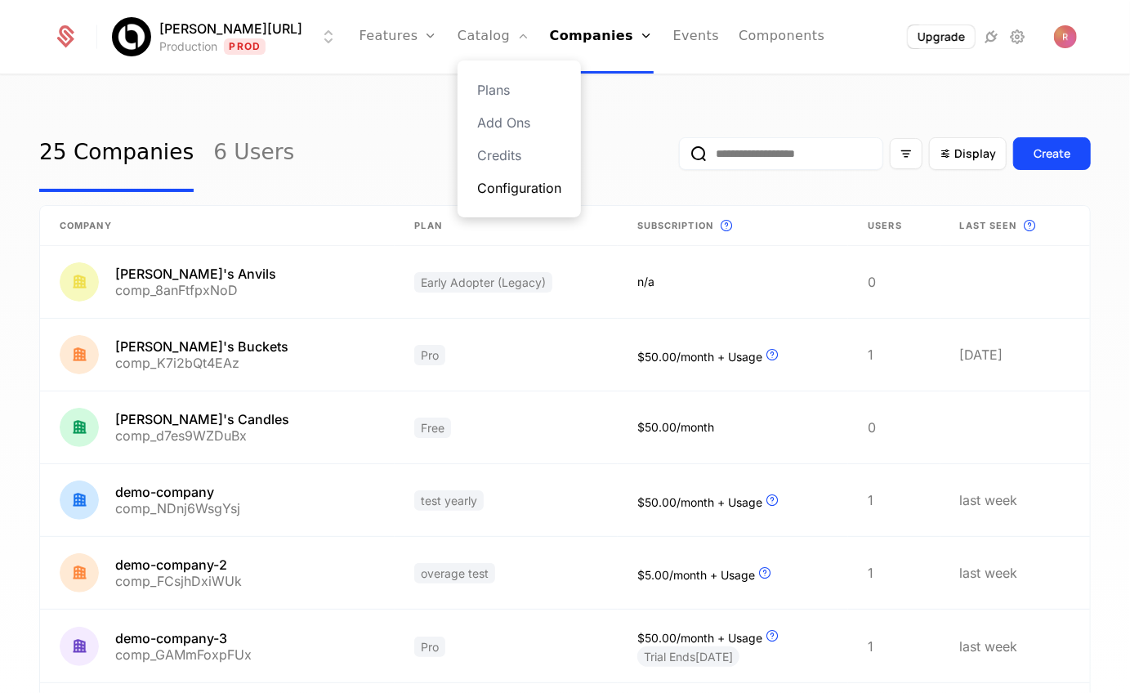
click at [495, 184] on link "Configuration" at bounding box center [519, 188] width 84 height 20
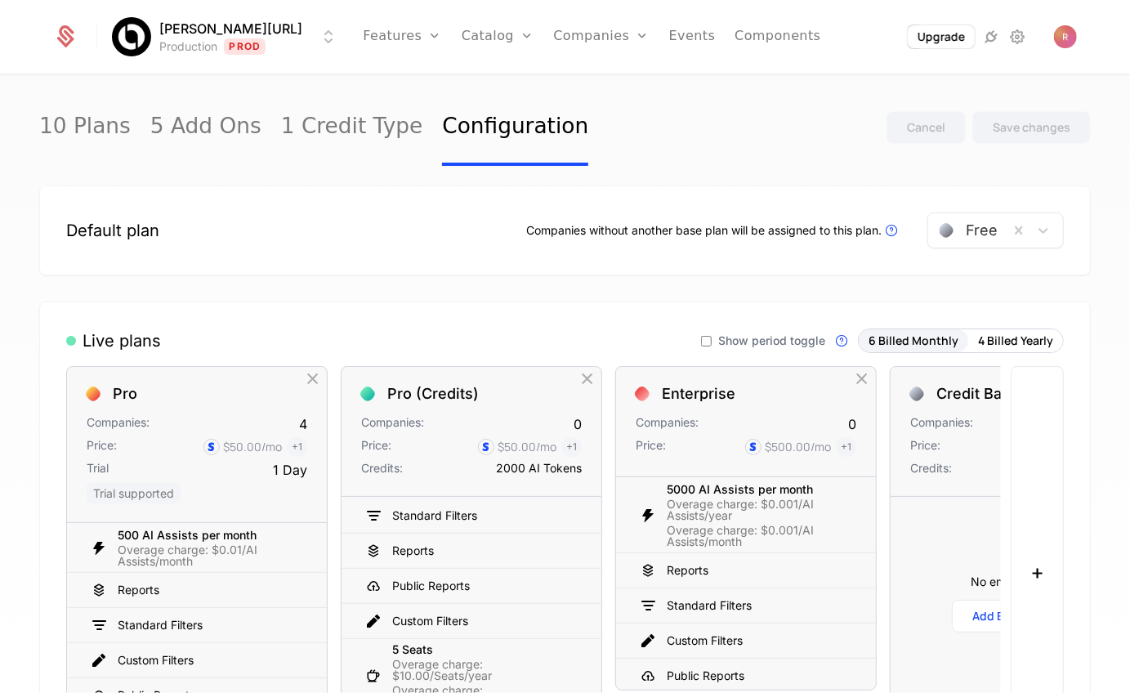
click at [951, 231] on div at bounding box center [946, 230] width 19 height 19
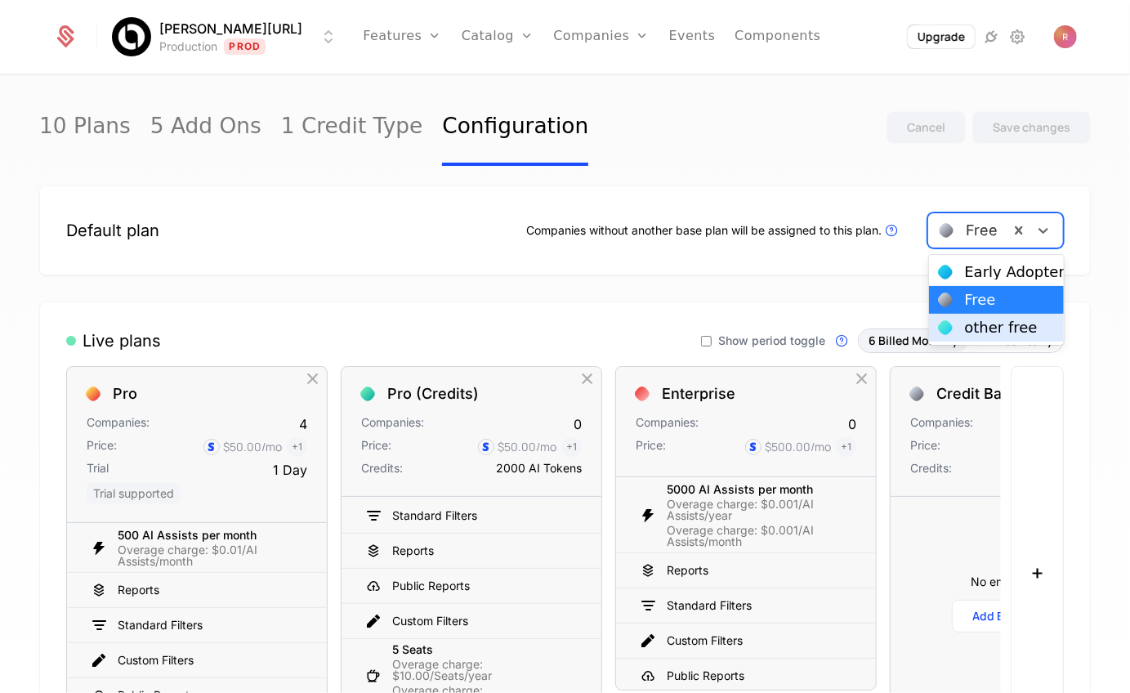
click at [971, 337] on div "other free" at bounding box center [997, 328] width 136 height 28
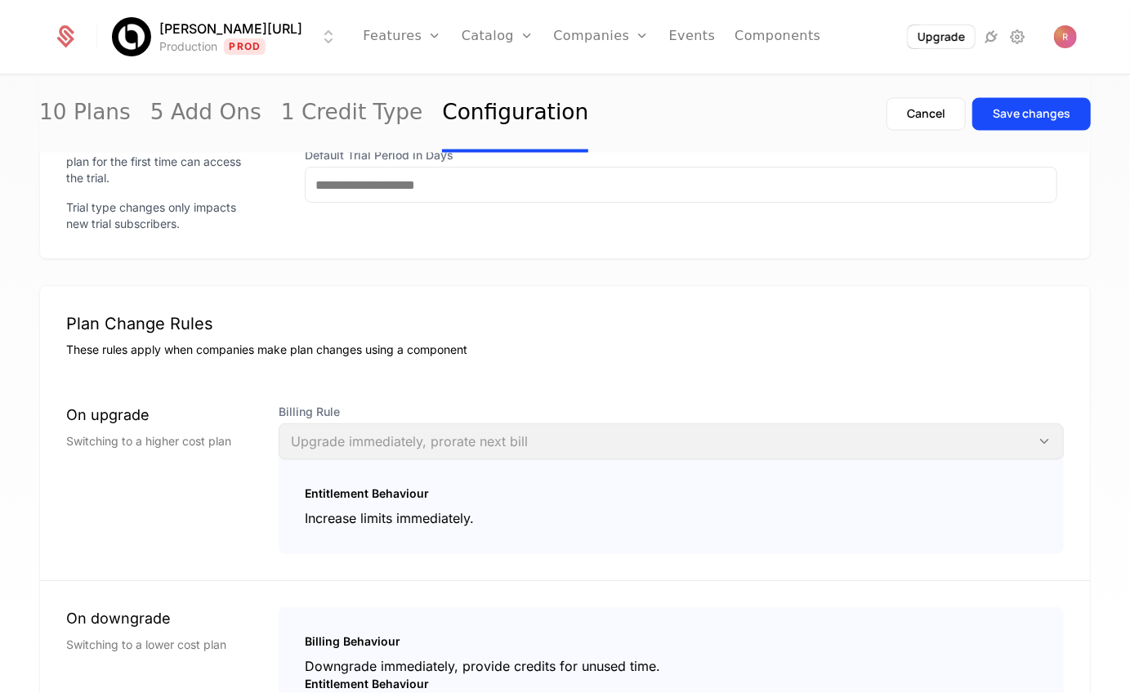
scroll to position [1435, 0]
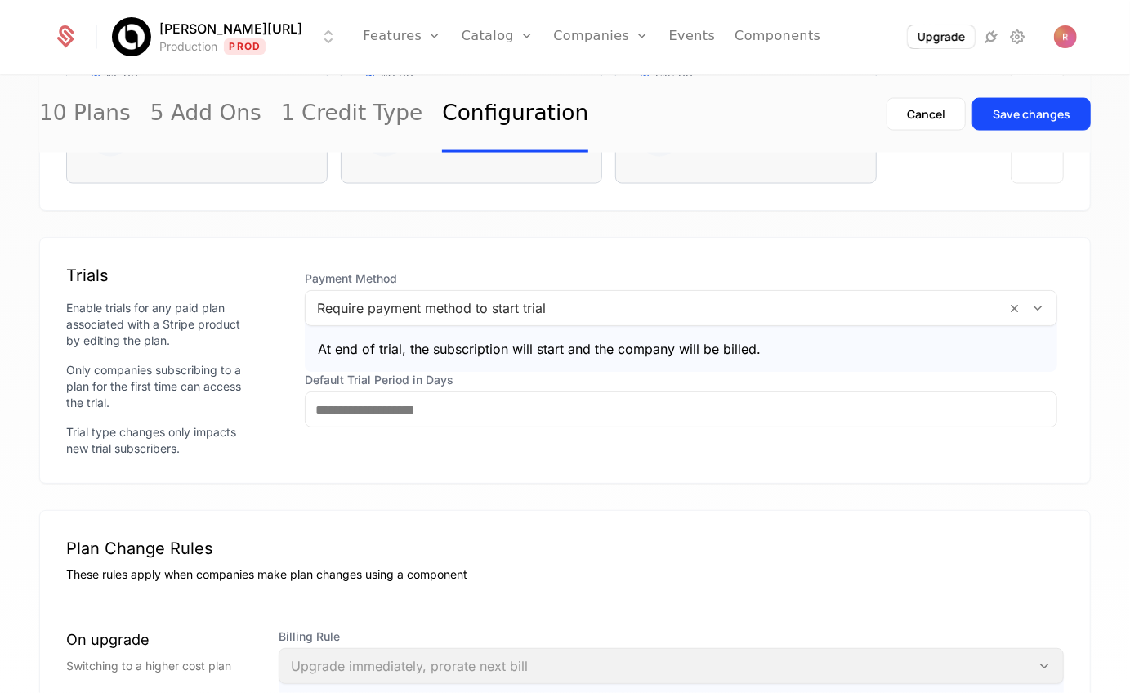
click at [481, 305] on div at bounding box center [656, 308] width 678 height 23
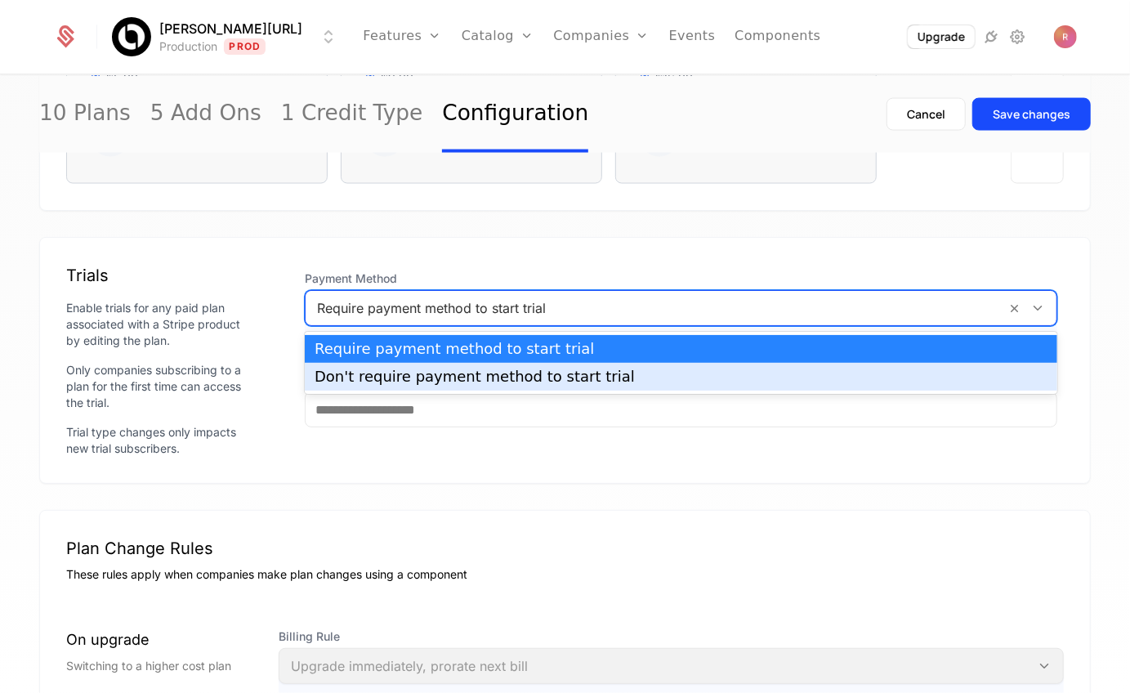
click at [452, 372] on div "Don't require payment method to start trial" at bounding box center [681, 376] width 733 height 15
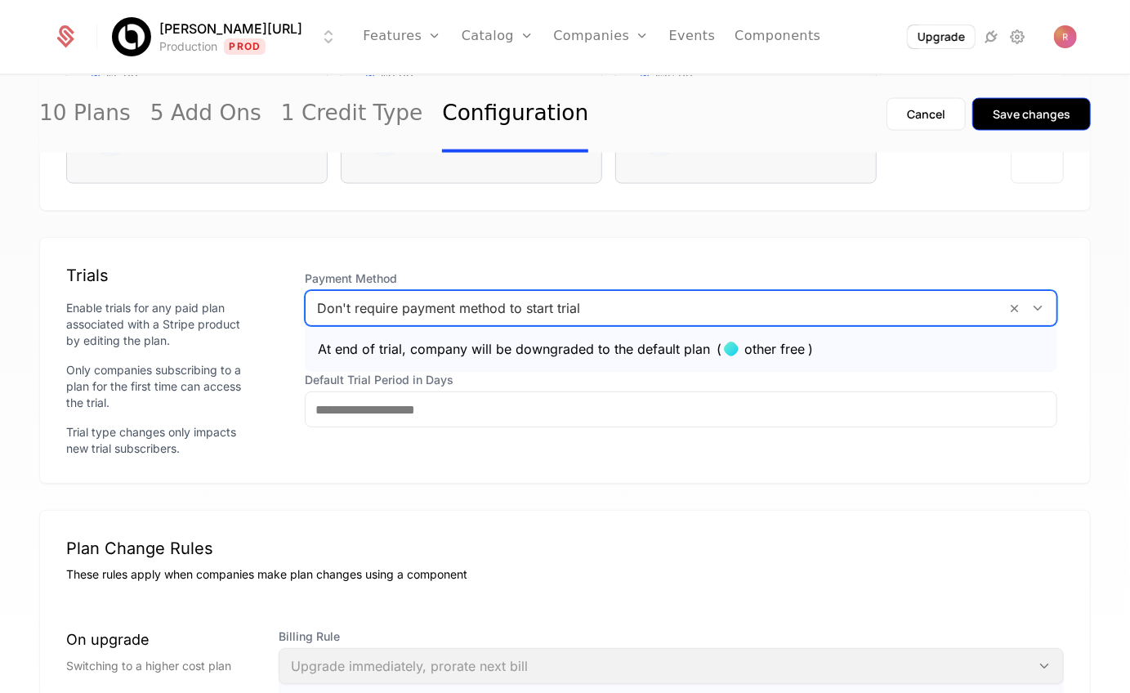
click at [1030, 113] on div "Save changes" at bounding box center [1032, 114] width 78 height 16
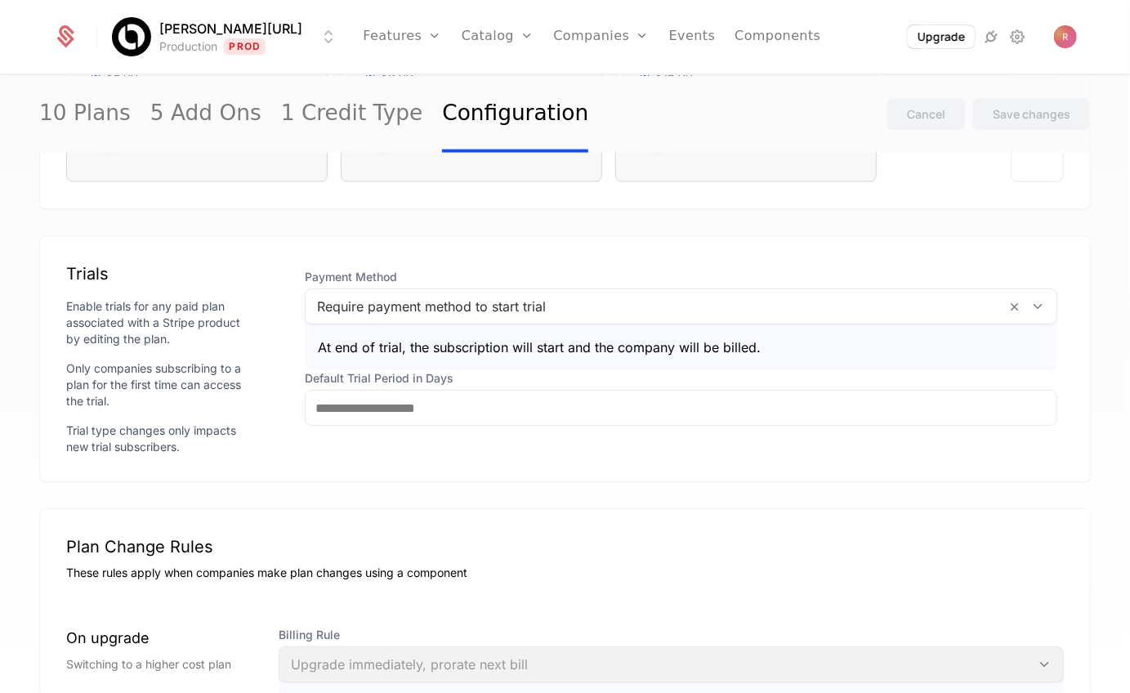
scroll to position [0, 0]
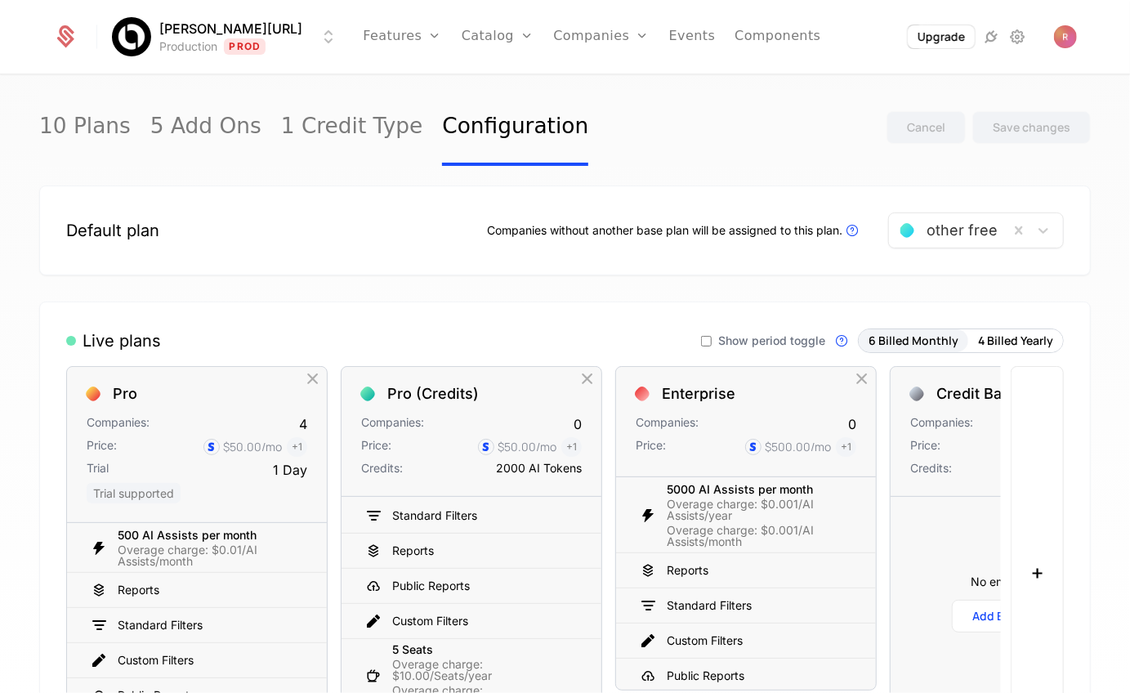
click at [772, 150] on div "10 Plans 5 Add Ons 1 Credit Type Configuration Cancel Save changes" at bounding box center [565, 127] width 1052 height 77
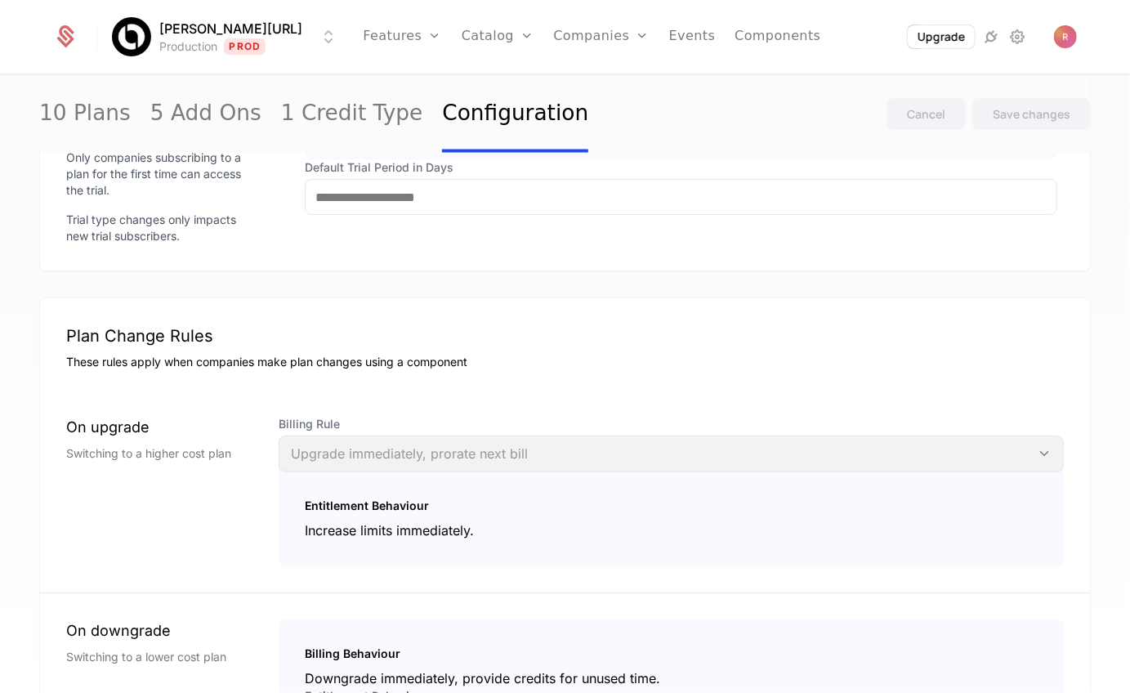
scroll to position [1434, 0]
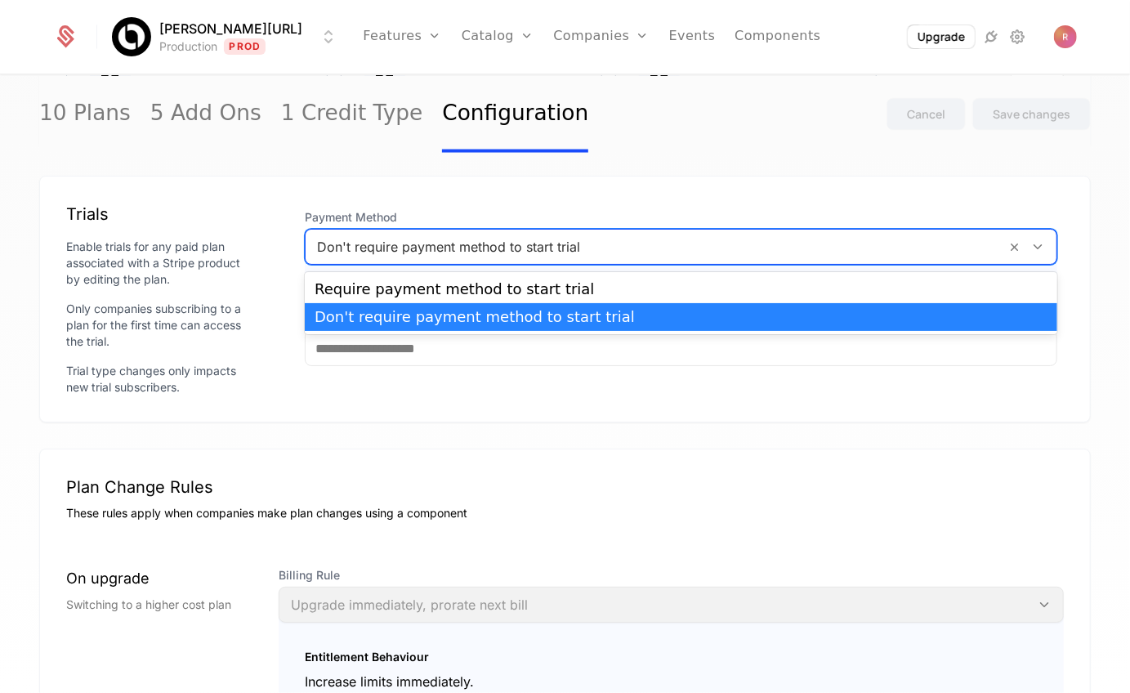
click at [444, 258] on div at bounding box center [656, 246] width 678 height 23
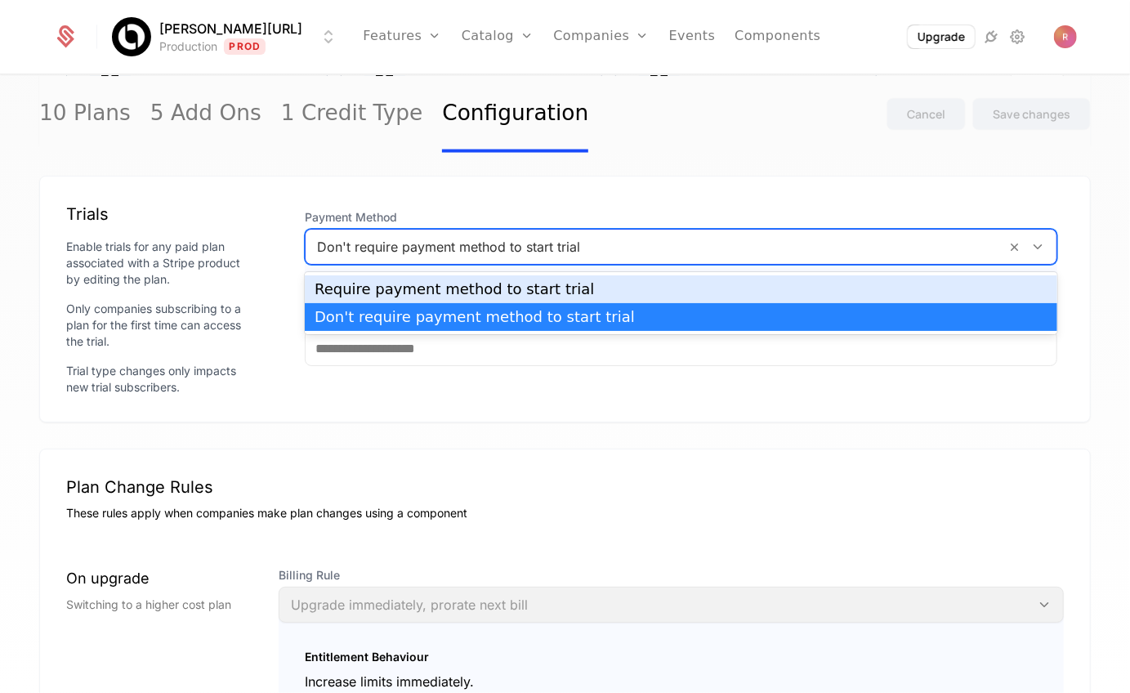
click at [431, 289] on div "Require payment method to start trial" at bounding box center [681, 289] width 733 height 15
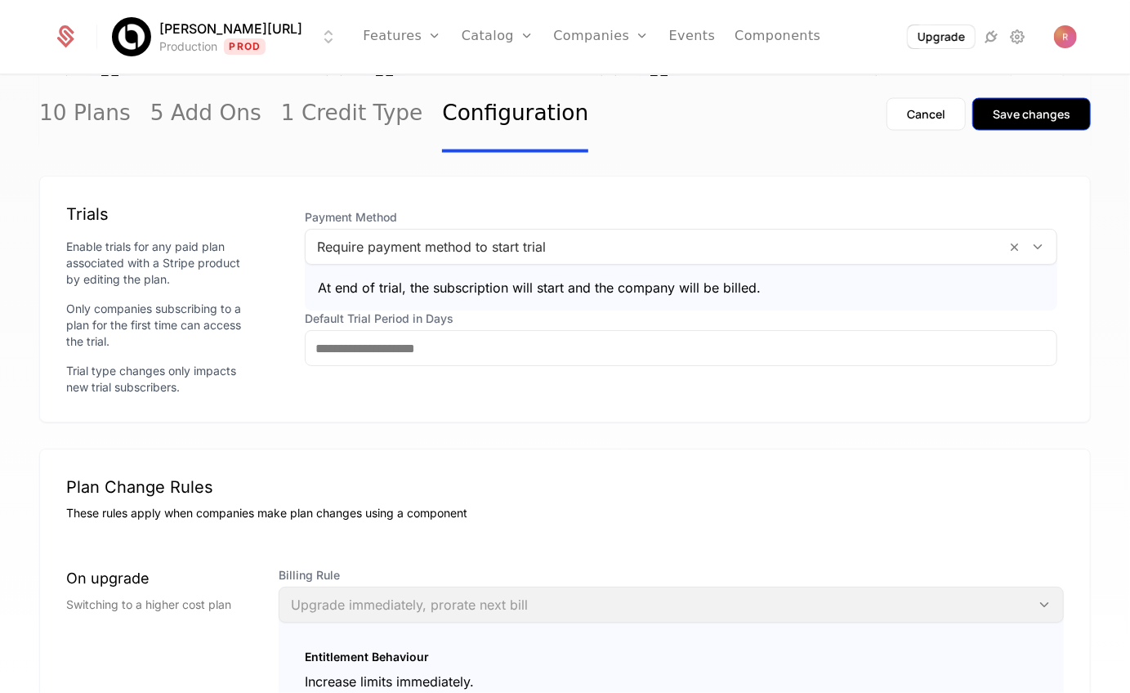
click at [1035, 125] on button "Save changes" at bounding box center [1032, 114] width 119 height 33
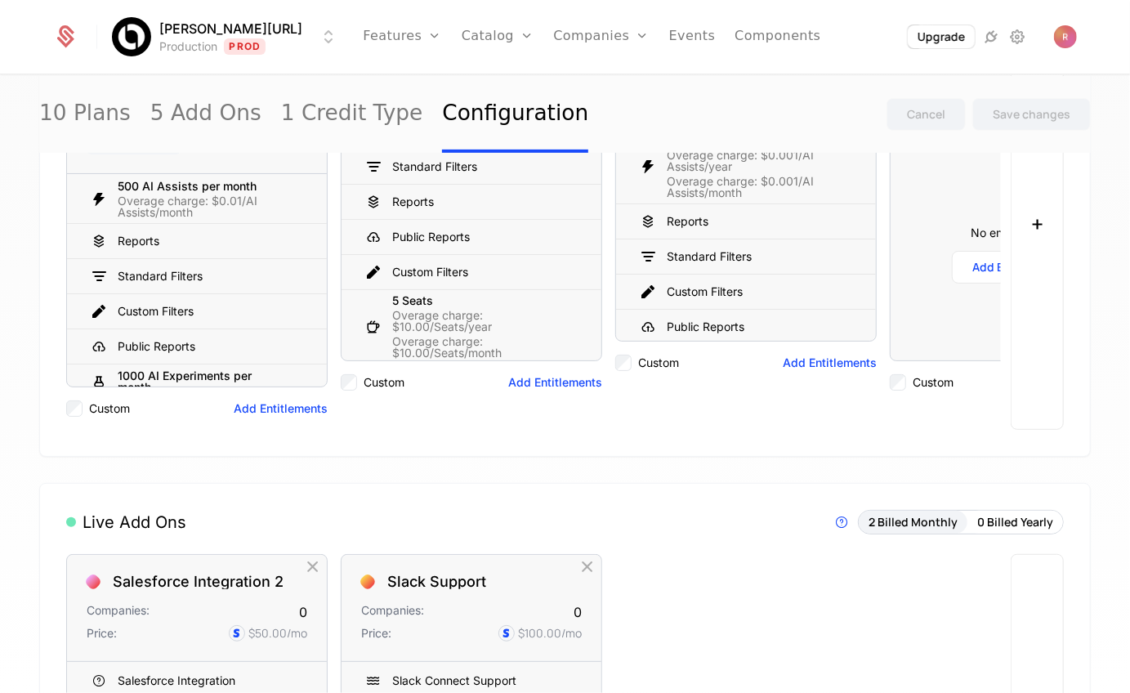
scroll to position [0, 0]
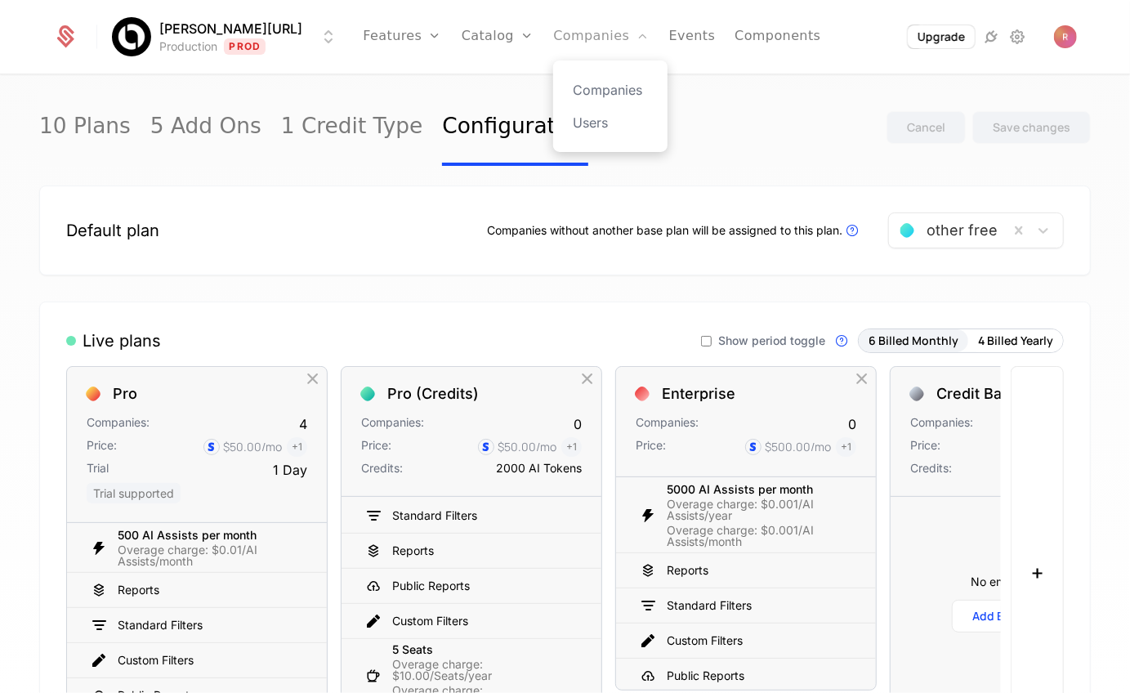
click at [561, 34] on link "Companies" at bounding box center [601, 37] width 96 height 74
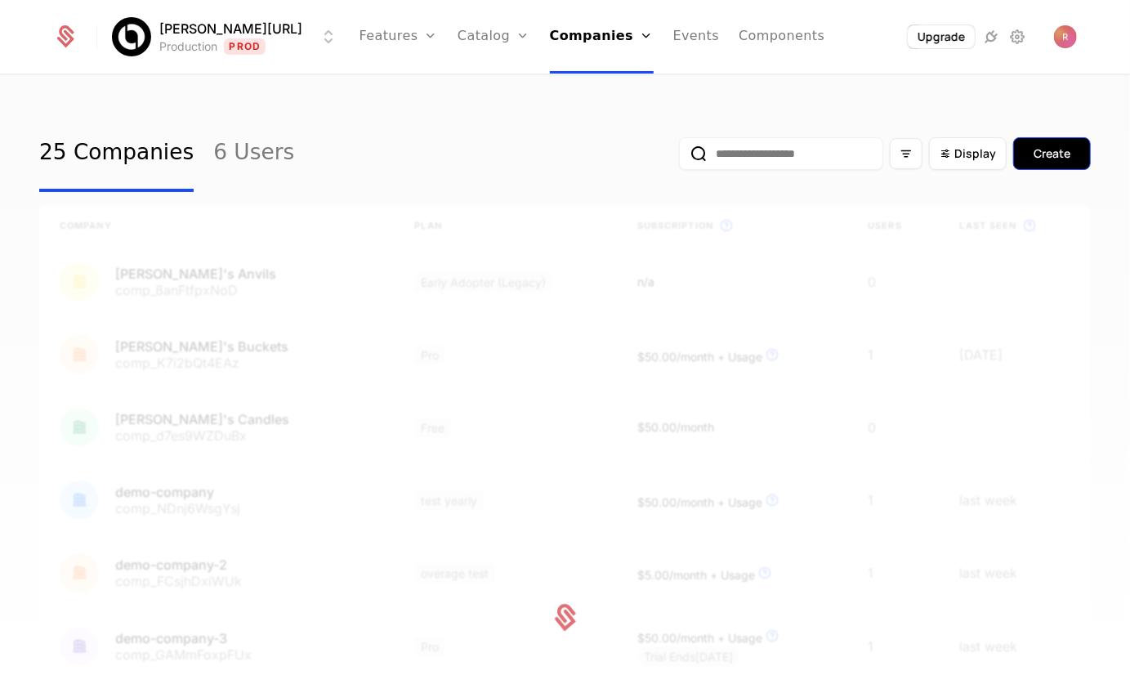
click at [1044, 156] on div "Create" at bounding box center [1052, 153] width 37 height 16
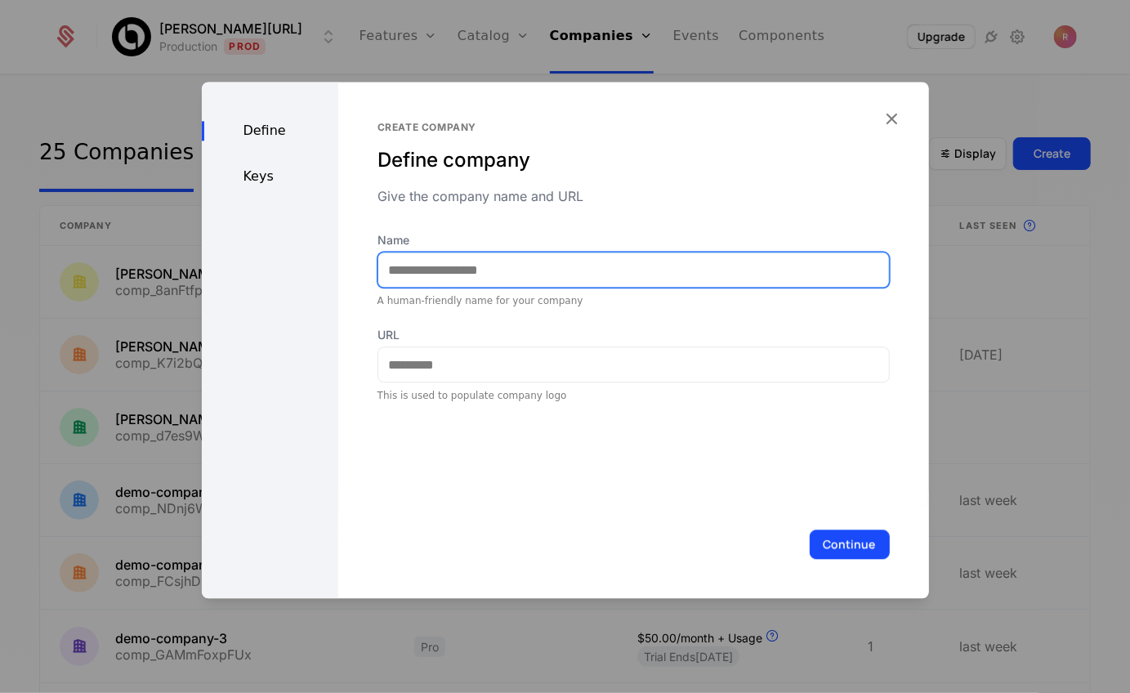
click at [449, 262] on input "Name" at bounding box center [633, 270] width 511 height 34
type input "*********"
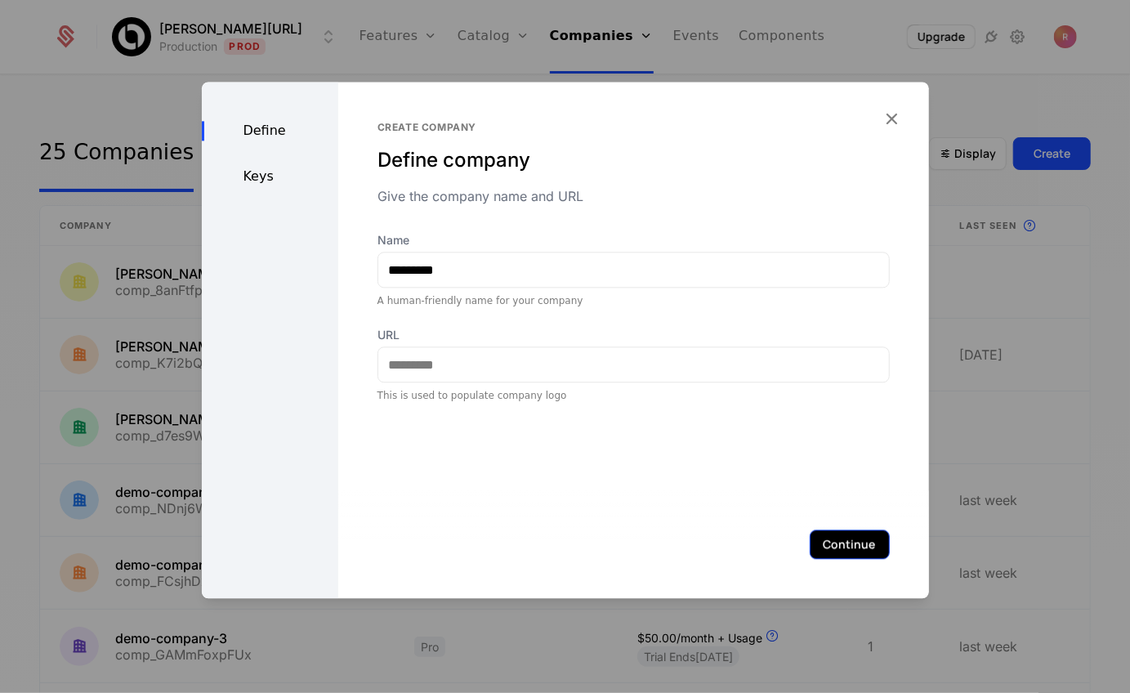
click at [843, 540] on button "Continue" at bounding box center [850, 544] width 80 height 29
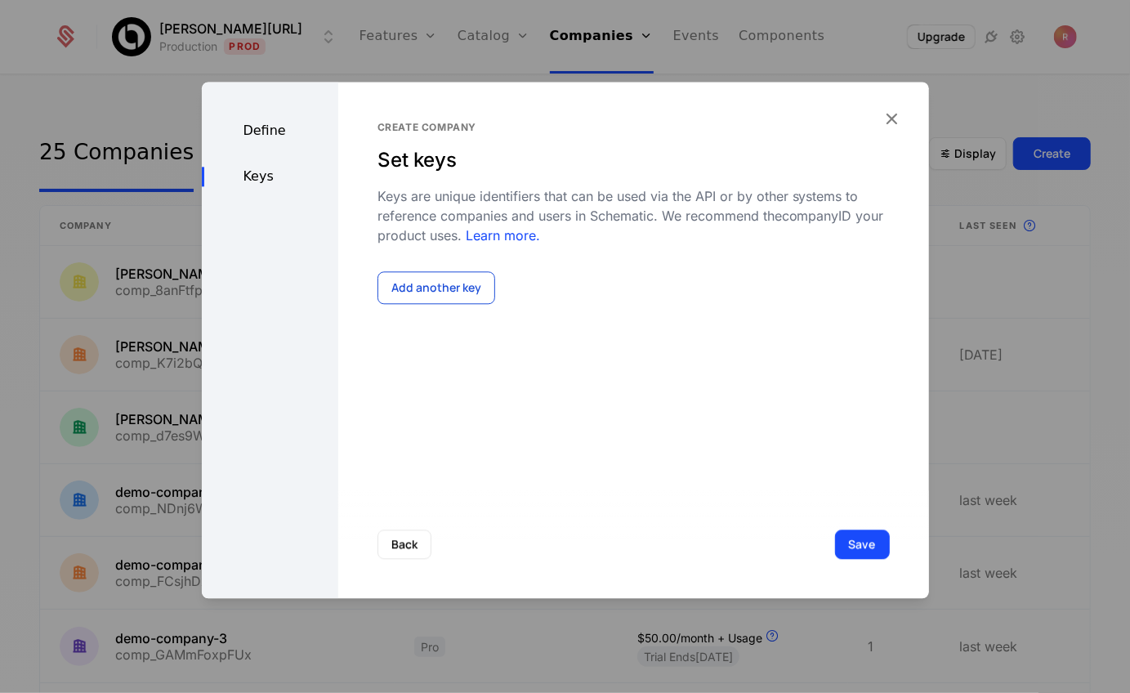
click at [441, 295] on button "Add another key" at bounding box center [437, 287] width 118 height 33
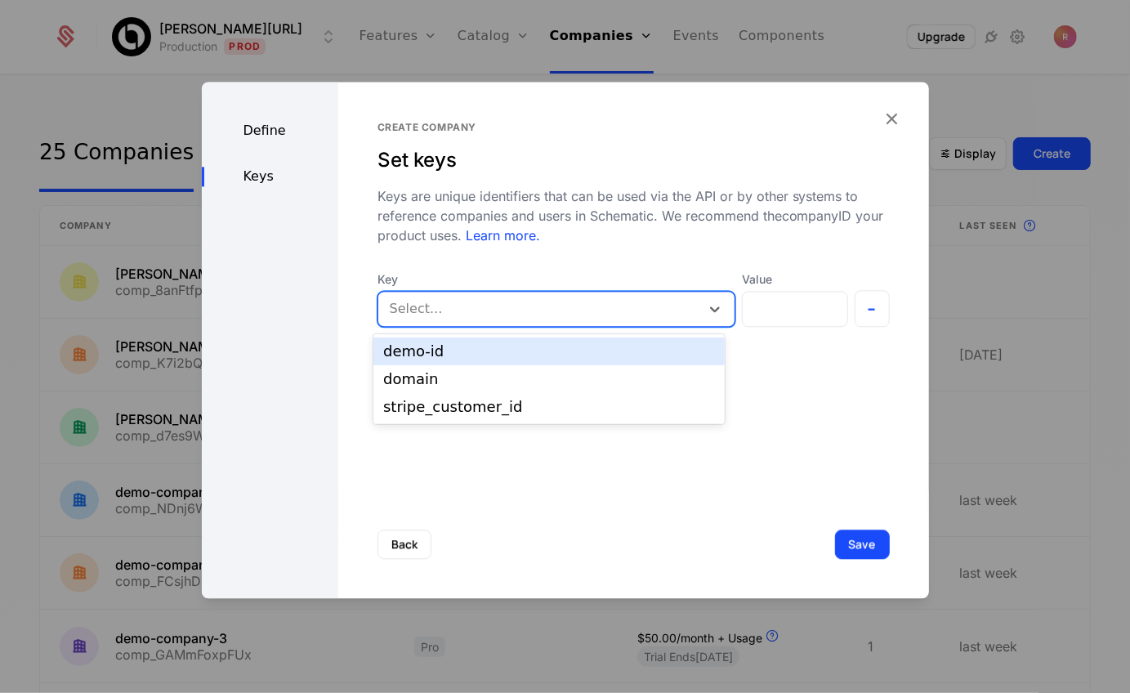
click at [446, 318] on div at bounding box center [539, 309] width 299 height 23
click at [443, 338] on div "demo-id" at bounding box center [549, 352] width 351 height 28
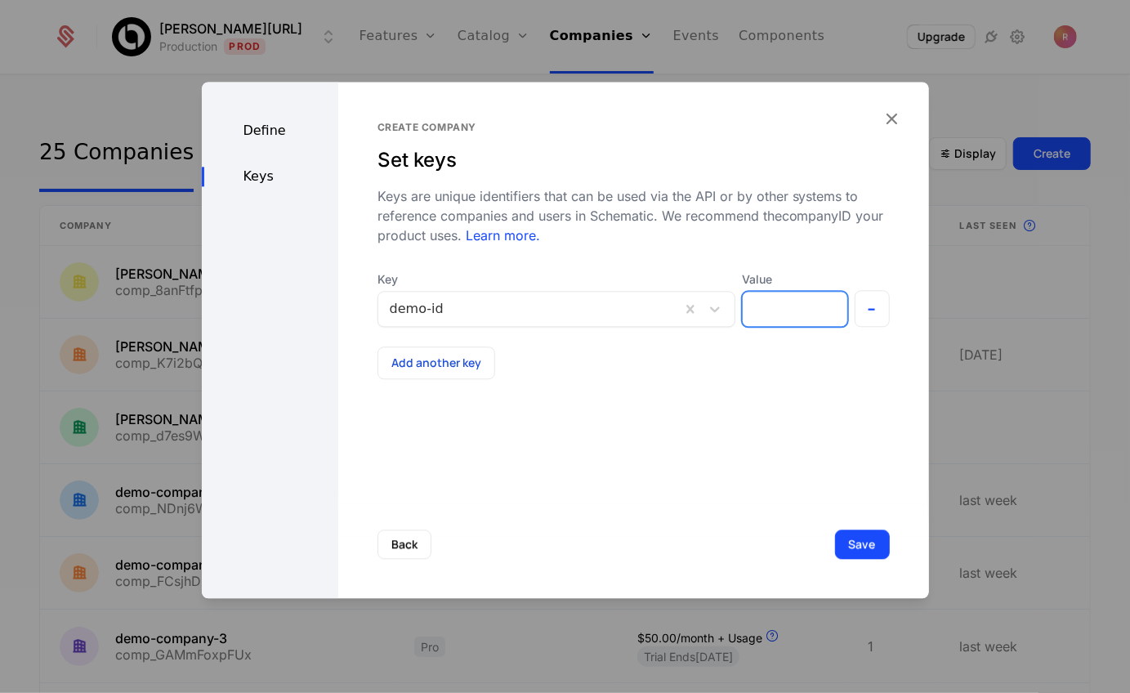
click at [812, 315] on input "Value" at bounding box center [795, 309] width 105 height 34
type input "*****"
click at [870, 544] on button "Save" at bounding box center [862, 544] width 55 height 29
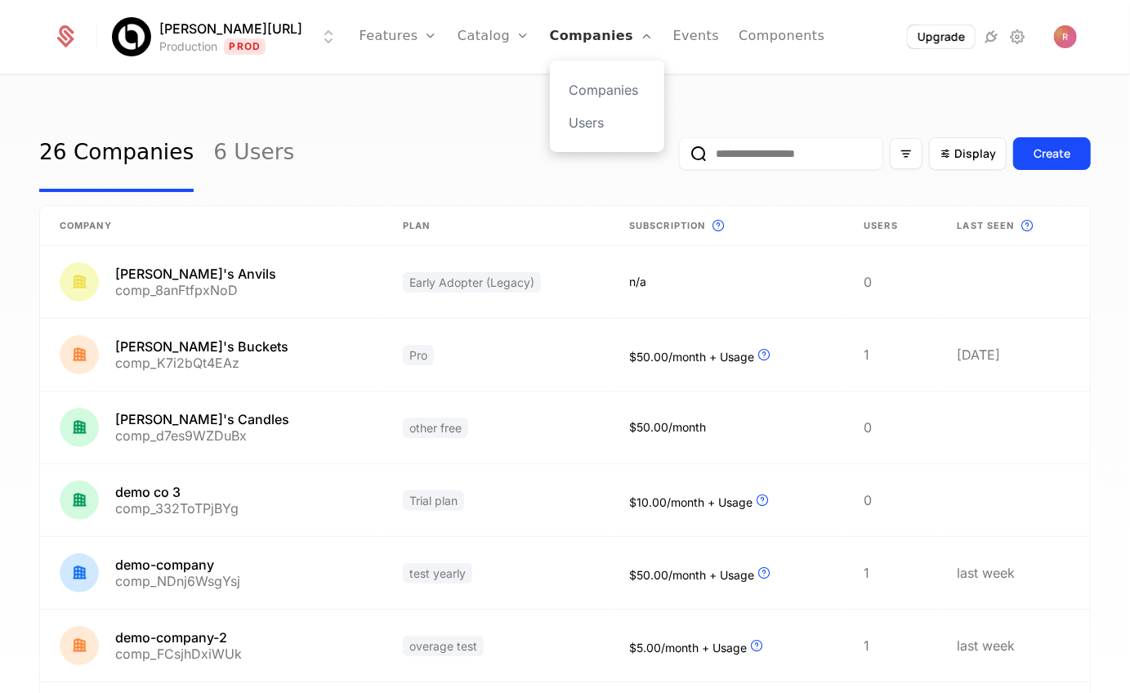
click at [580, 38] on link "Companies" at bounding box center [602, 37] width 104 height 74
click at [587, 38] on link "Companies" at bounding box center [602, 37] width 104 height 74
click at [582, 85] on link "Companies" at bounding box center [607, 90] width 75 height 20
click at [502, 91] on div "26 Companies 6 Users Display Create Company Plan Subscription This is the subsc…" at bounding box center [565, 389] width 1130 height 627
click at [583, 84] on link "Companies" at bounding box center [607, 90] width 75 height 20
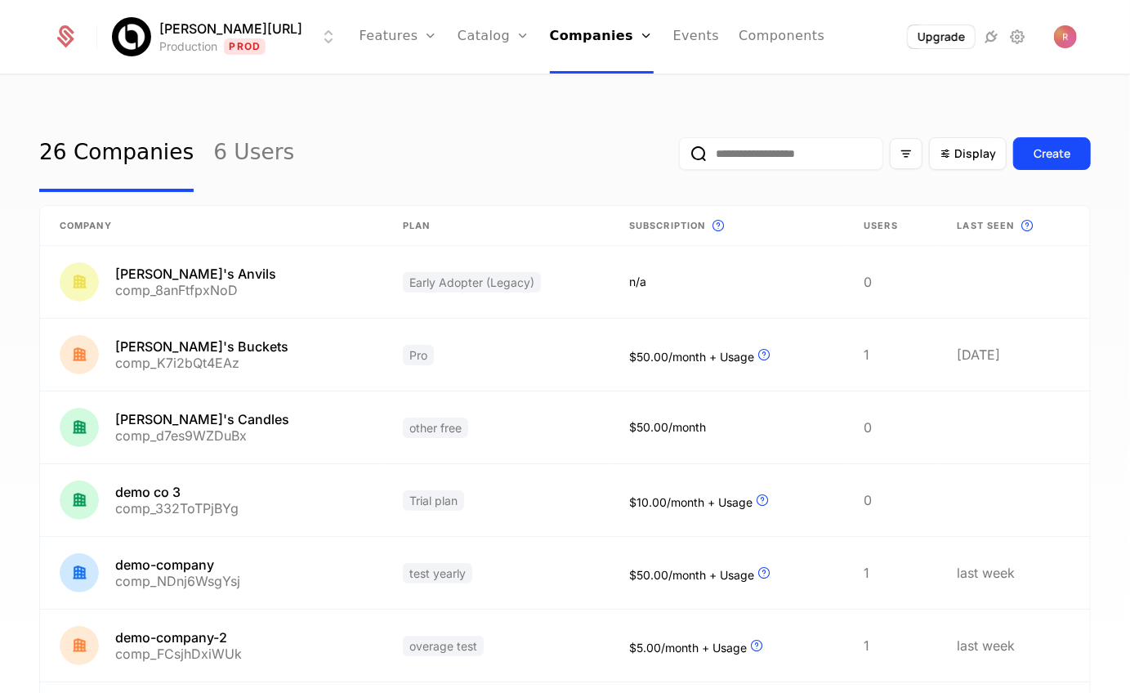
click at [125, 163] on link "26 Companies" at bounding box center [116, 153] width 154 height 77
click at [1057, 164] on button "Create" at bounding box center [1052, 153] width 78 height 33
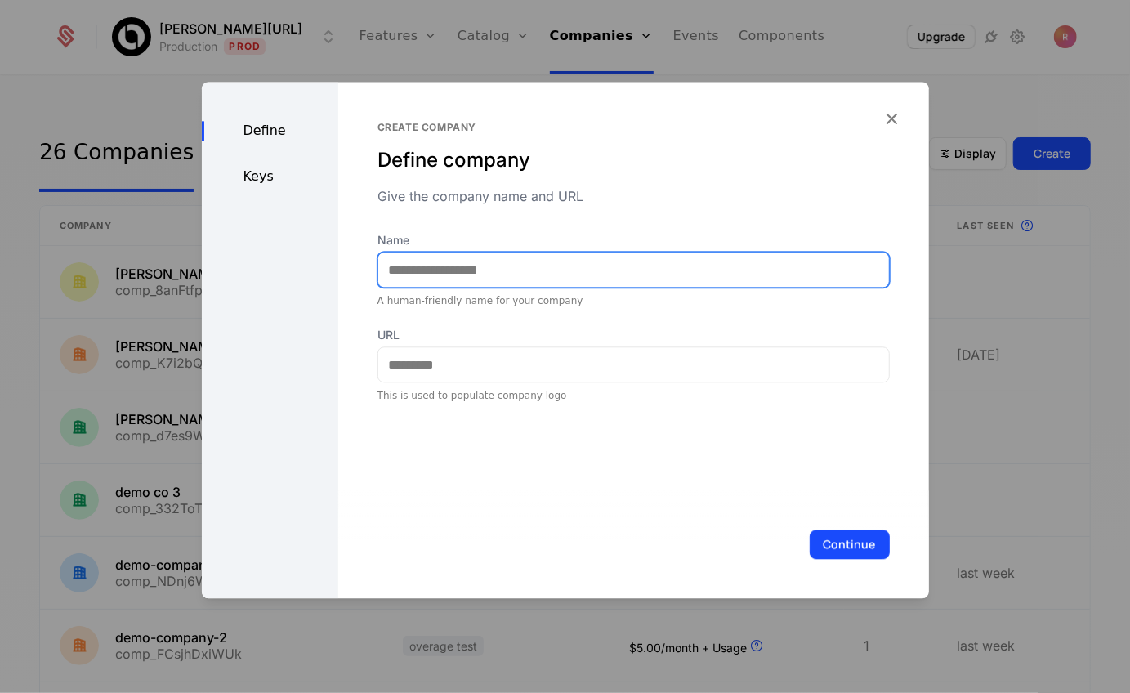
click at [473, 273] on input "Name" at bounding box center [633, 270] width 511 height 34
type input "*"
type input "*********"
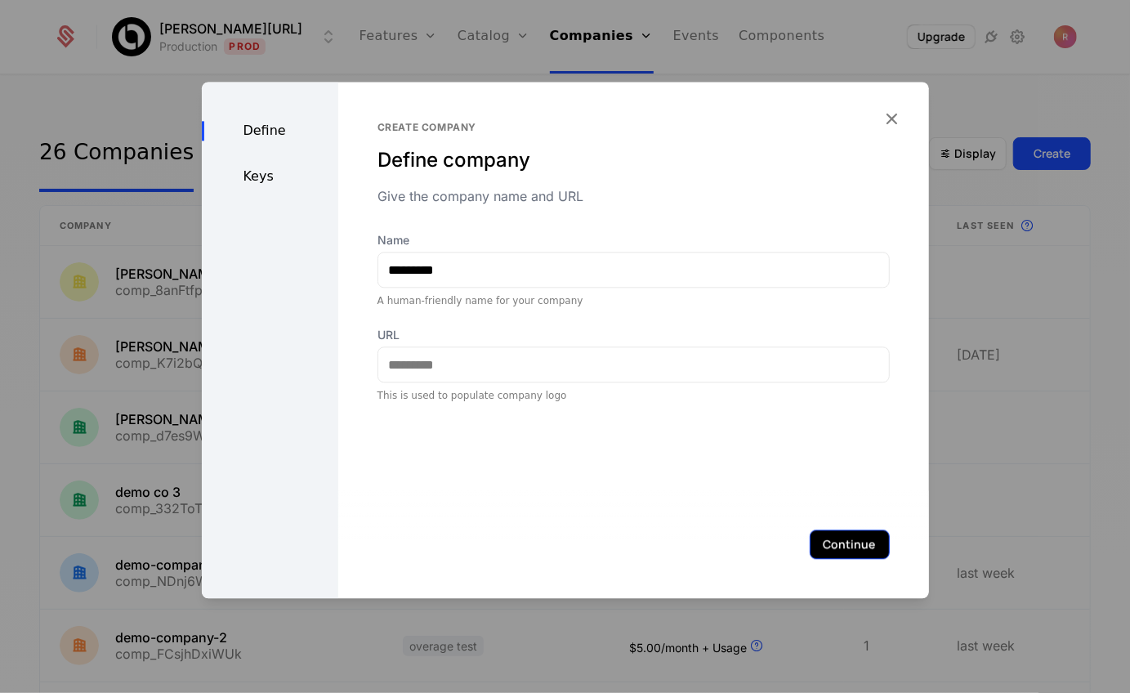
click at [851, 538] on button "Continue" at bounding box center [850, 544] width 80 height 29
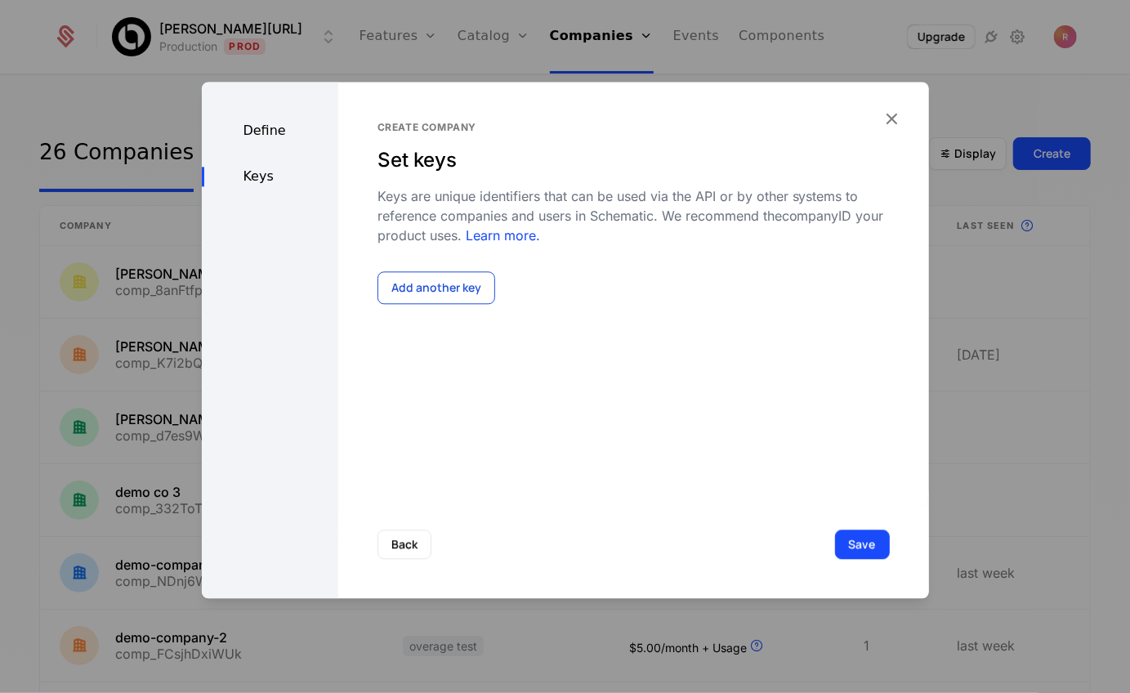
click at [405, 293] on button "Add another key" at bounding box center [437, 287] width 118 height 33
click at [414, 317] on div at bounding box center [523, 309] width 266 height 23
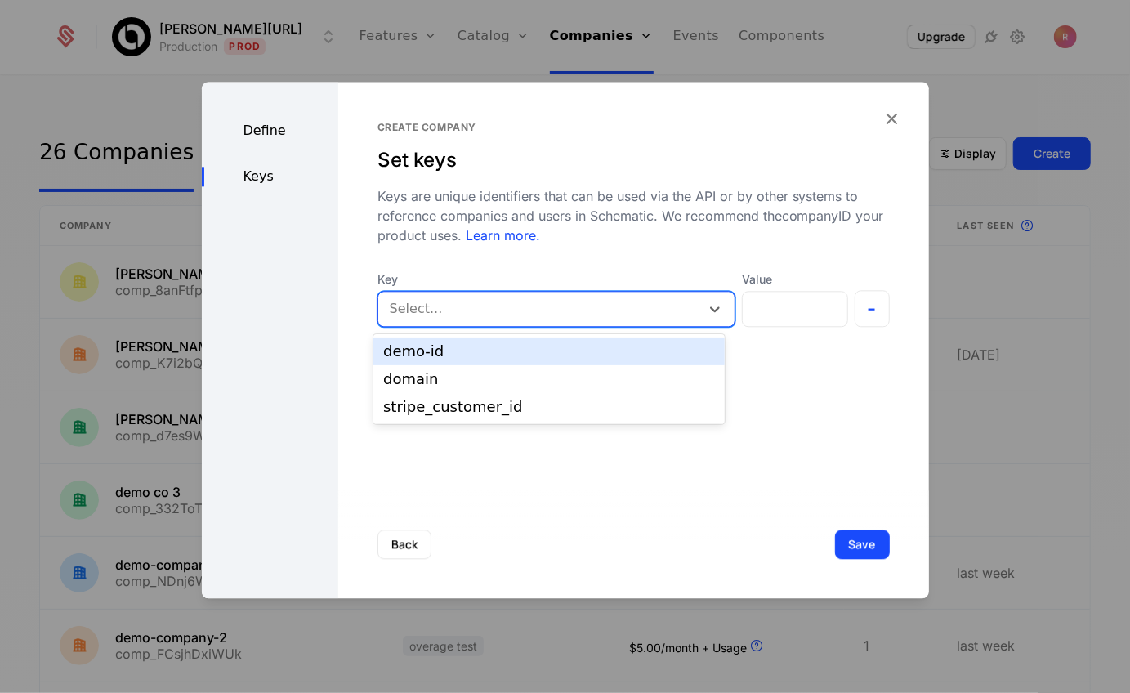
type input "*"
click at [434, 346] on div "demo-id" at bounding box center [549, 351] width 332 height 15
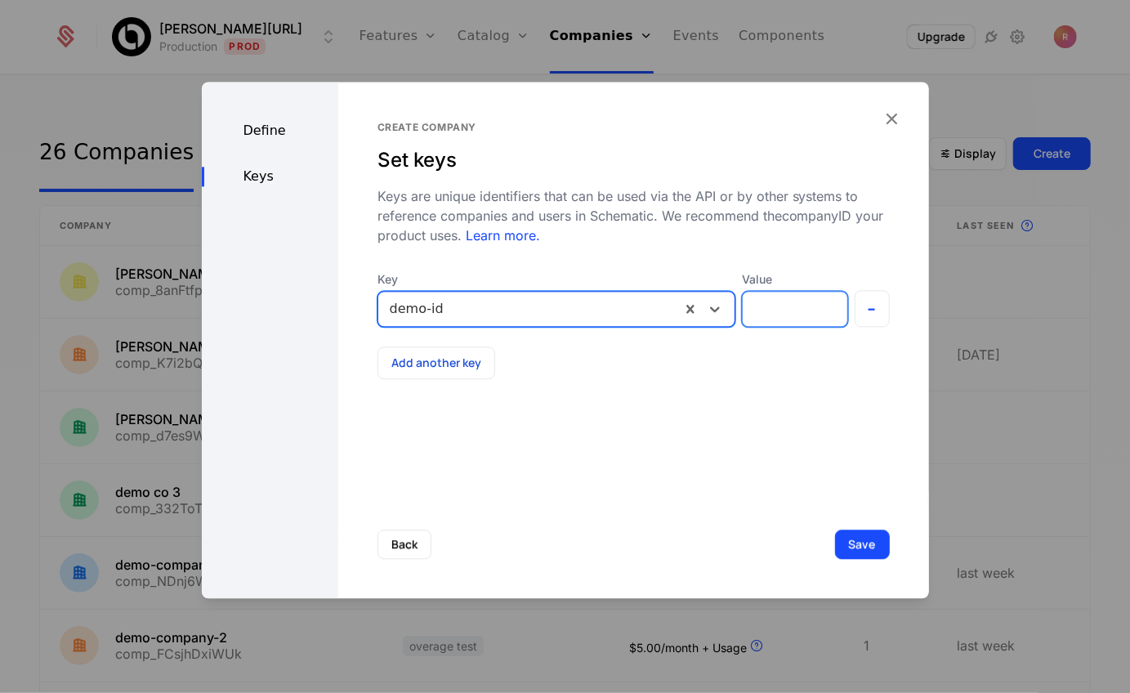
click at [800, 313] on input "Value" at bounding box center [795, 309] width 105 height 34
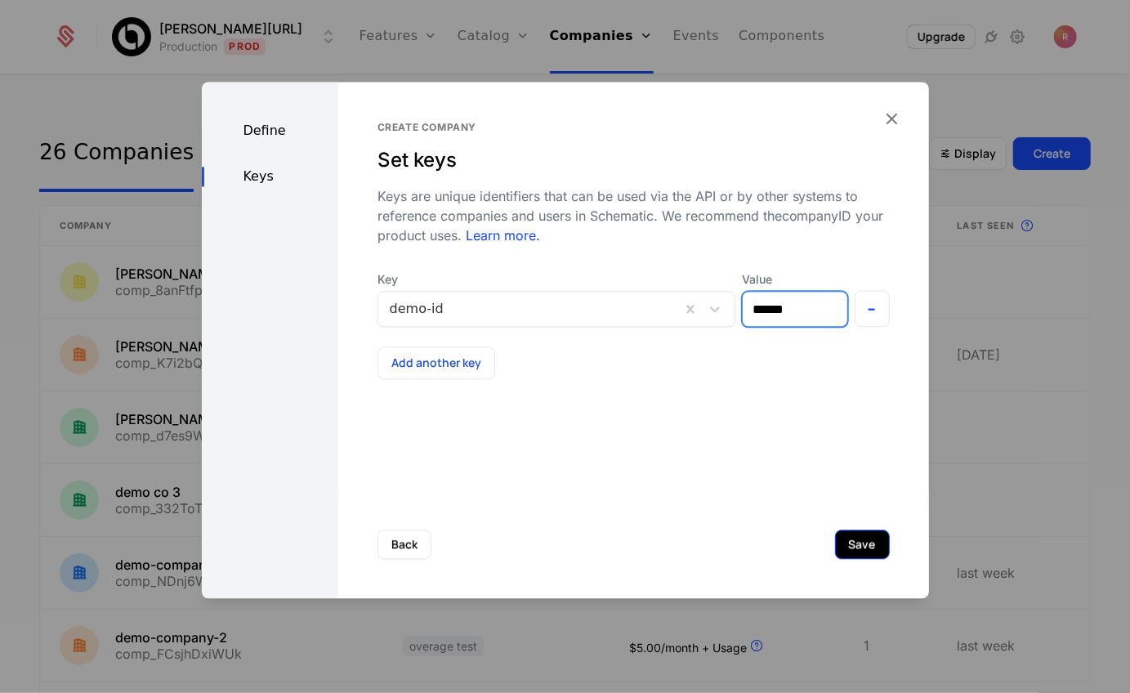
type input "******"
click at [881, 537] on button "Save" at bounding box center [862, 544] width 55 height 29
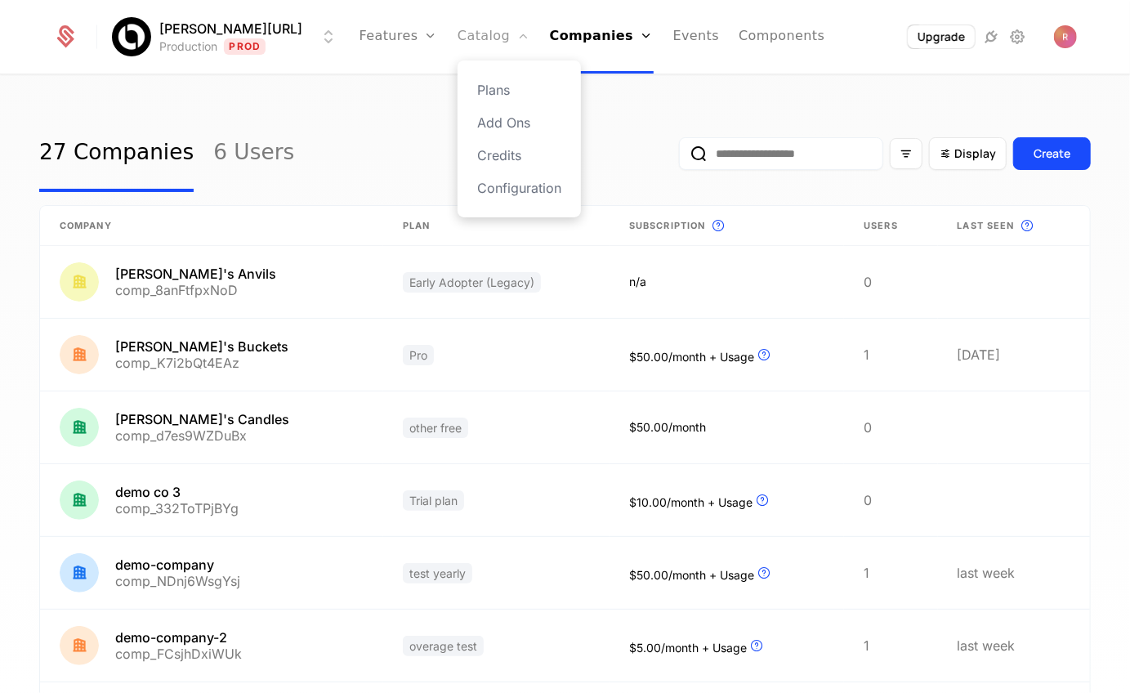
click at [458, 25] on link "Catalog" at bounding box center [494, 37] width 73 height 74
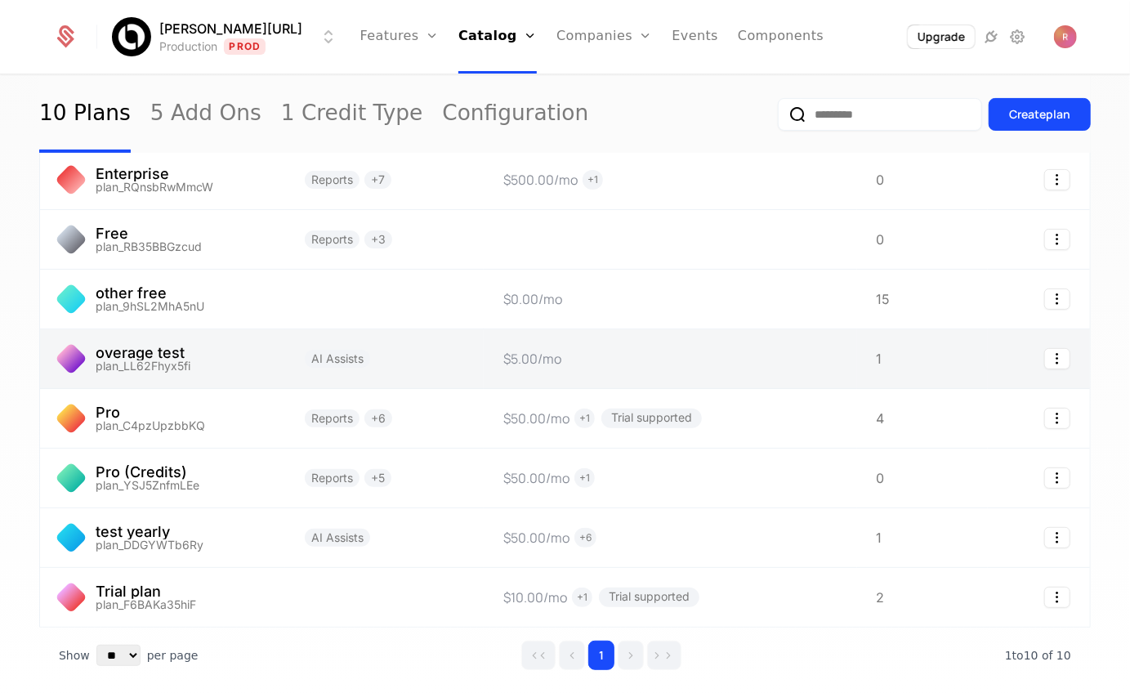
scroll to position [267, 0]
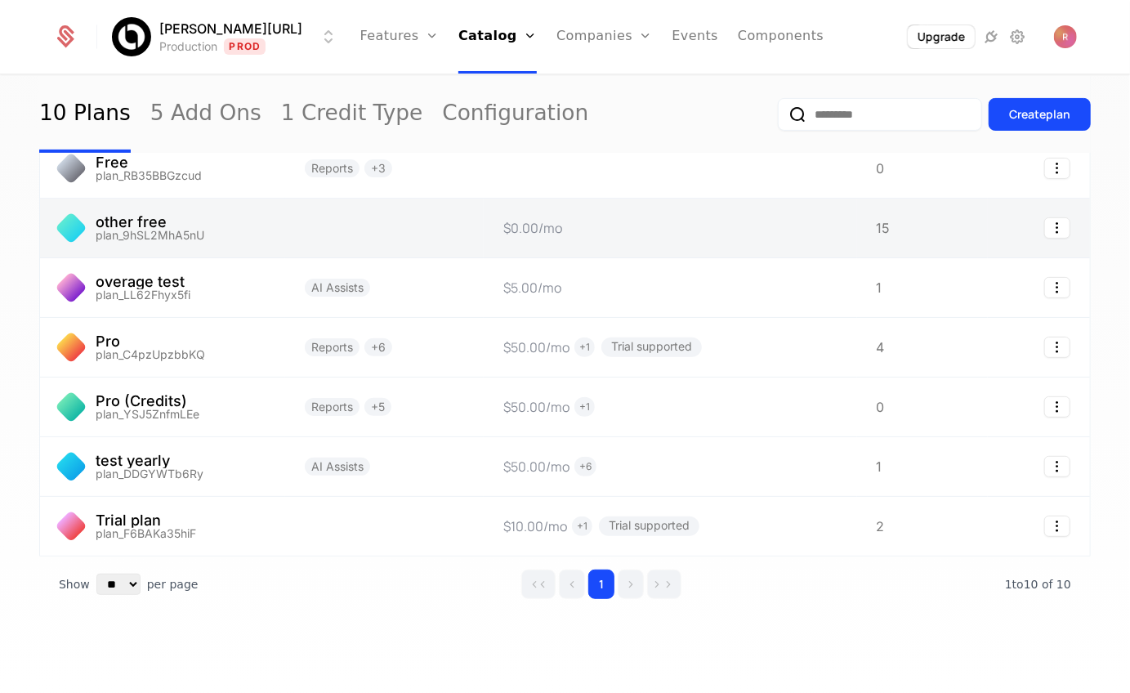
click at [379, 228] on link at bounding box center [384, 228] width 199 height 59
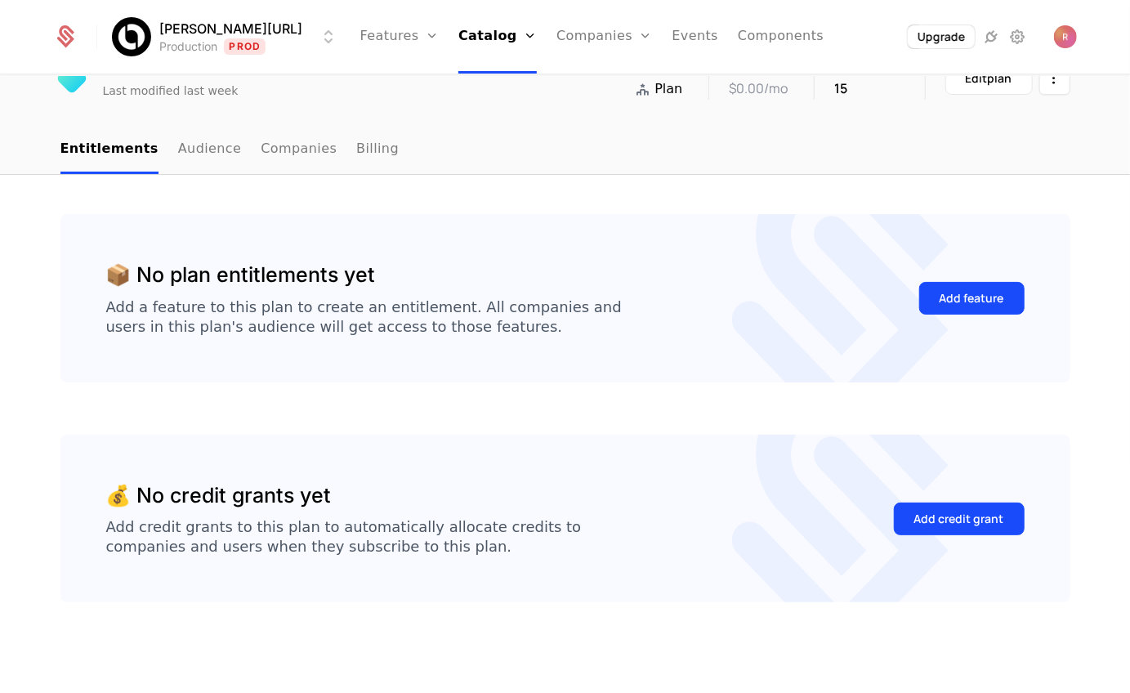
scroll to position [84, 0]
click at [459, 29] on link "Catalog" at bounding box center [498, 37] width 78 height 74
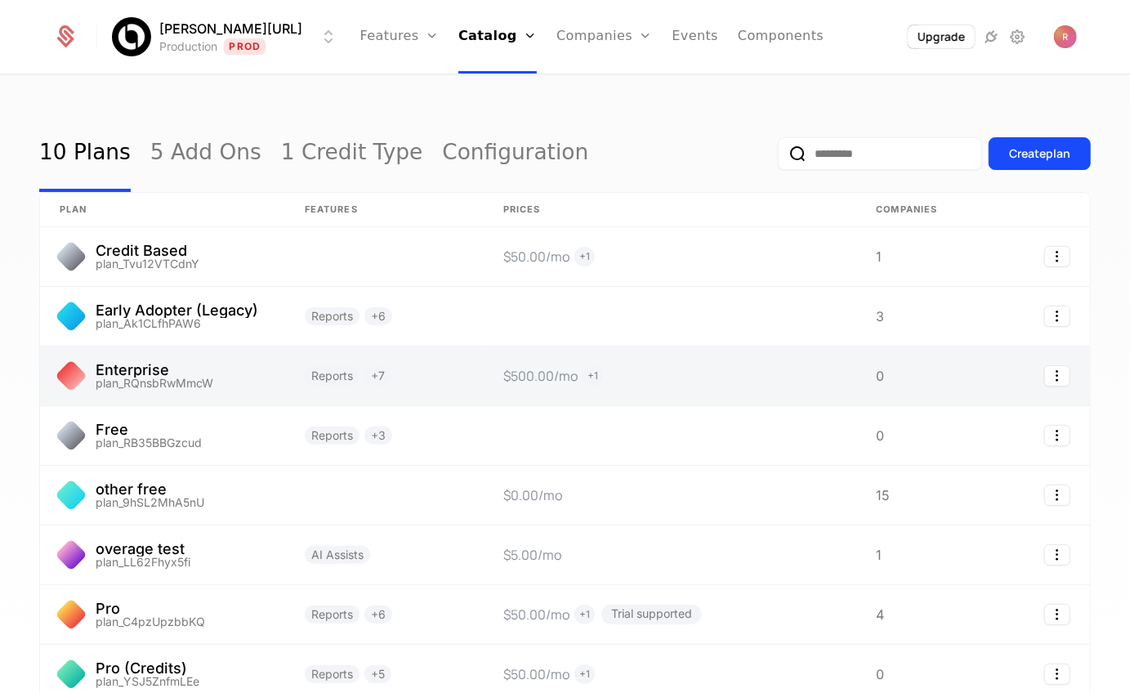
click at [182, 374] on link at bounding box center [162, 376] width 245 height 59
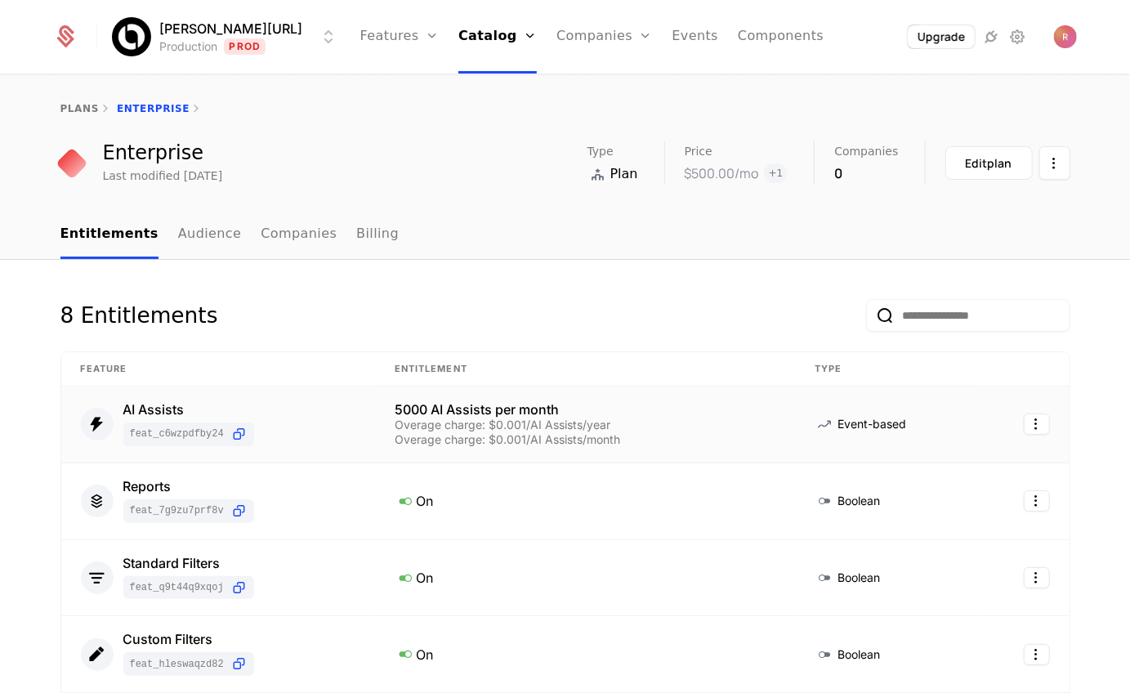
click at [843, 430] on span "Event-based" at bounding box center [872, 424] width 69 height 16
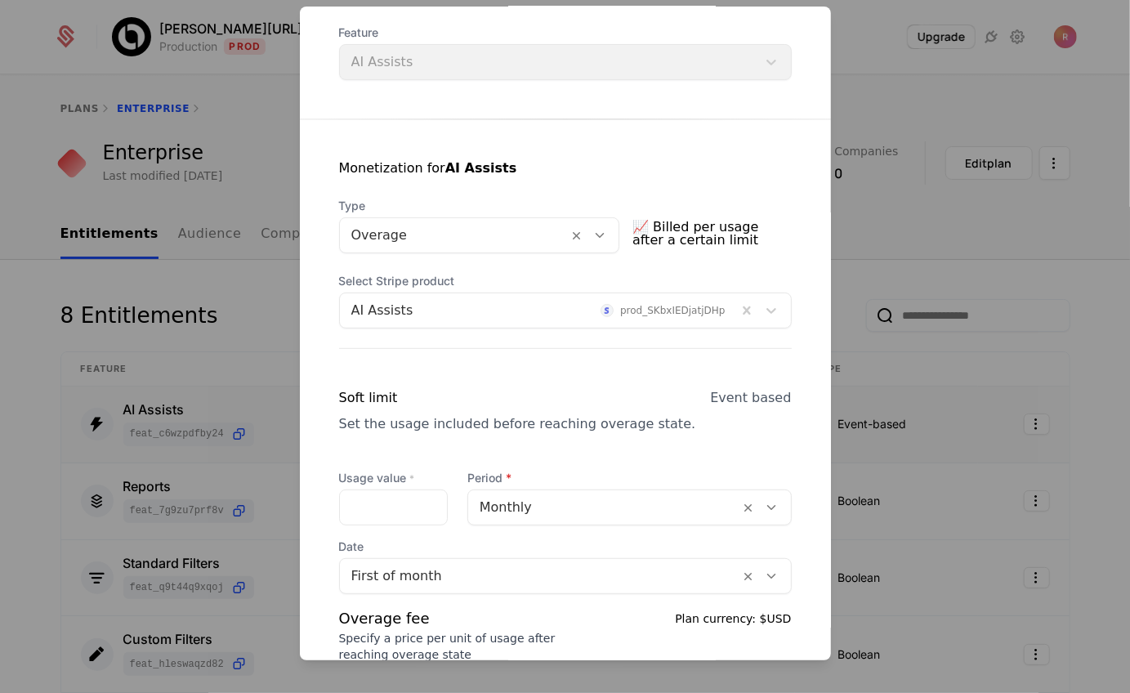
scroll to position [575, 0]
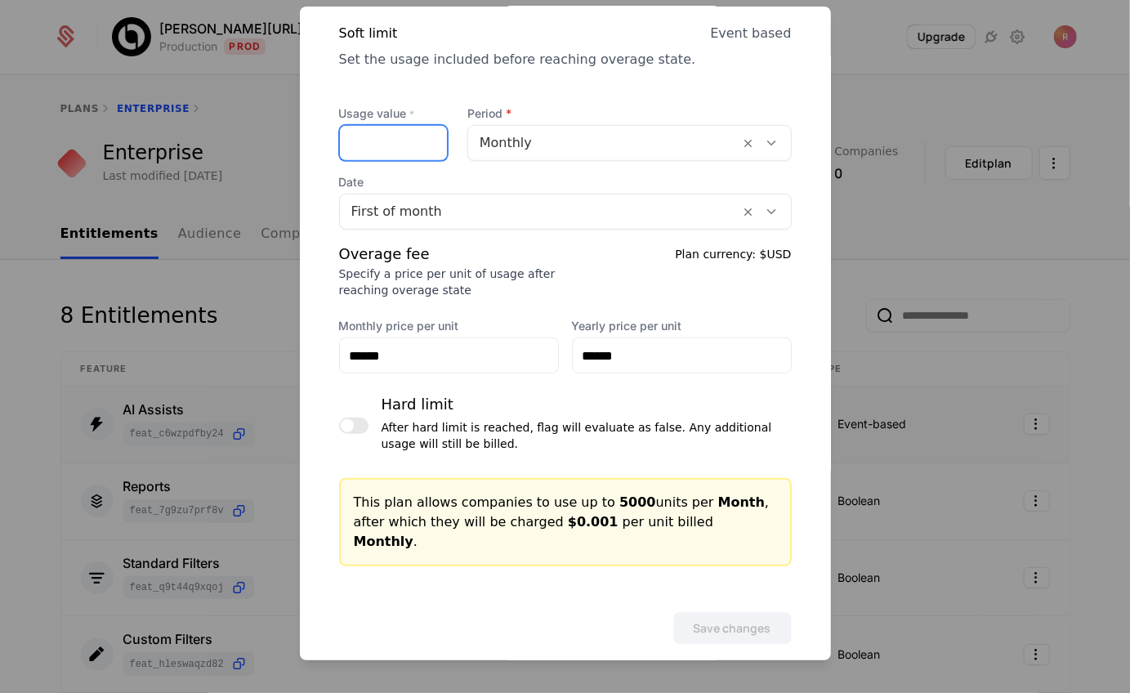
click at [399, 149] on input "****" at bounding box center [393, 143] width 107 height 34
type input "****"
click at [712, 612] on button "Save changes" at bounding box center [732, 628] width 119 height 33
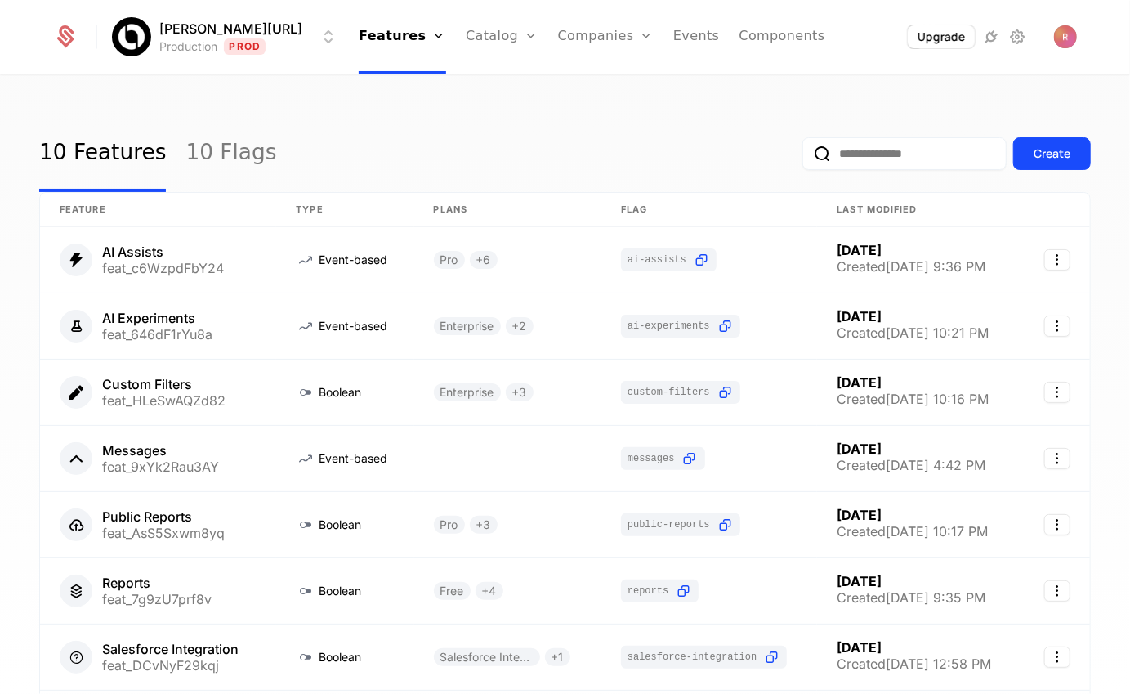
click at [1071, 52] on div "[PERSON_NAME][URL] Production Prod Features Features Flags Catalog Plans Add On…" at bounding box center [564, 37] width 1023 height 74
click at [1071, 45] on img "Open user button" at bounding box center [1065, 36] width 23 height 23
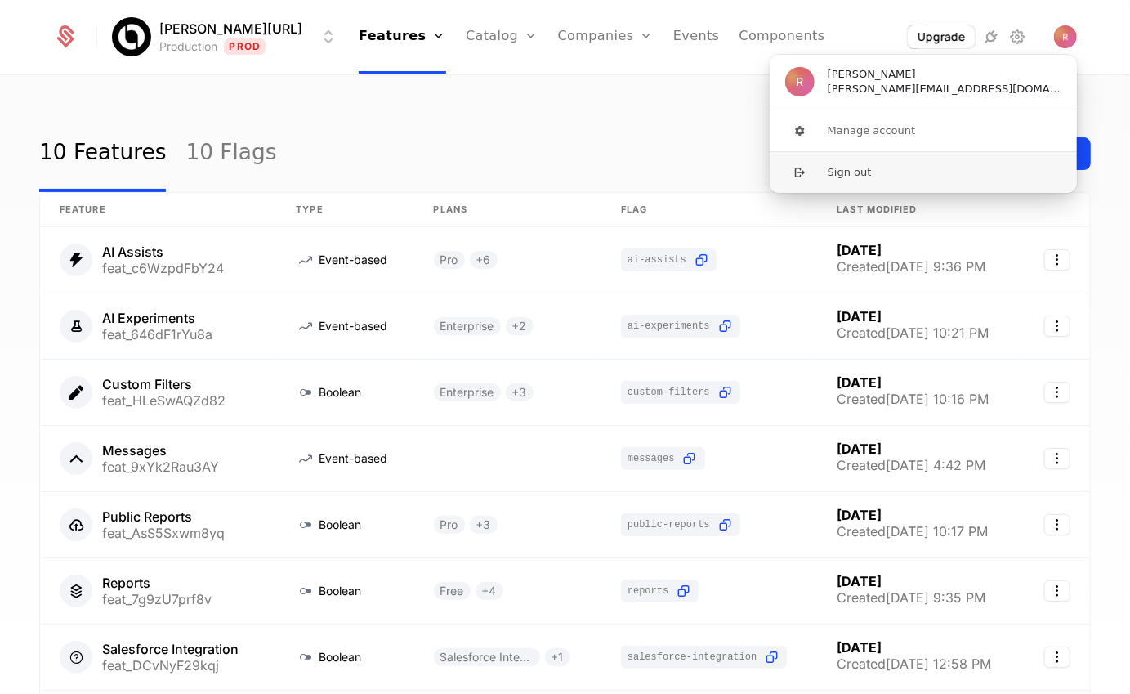
click at [893, 182] on button "Sign out" at bounding box center [923, 172] width 309 height 42
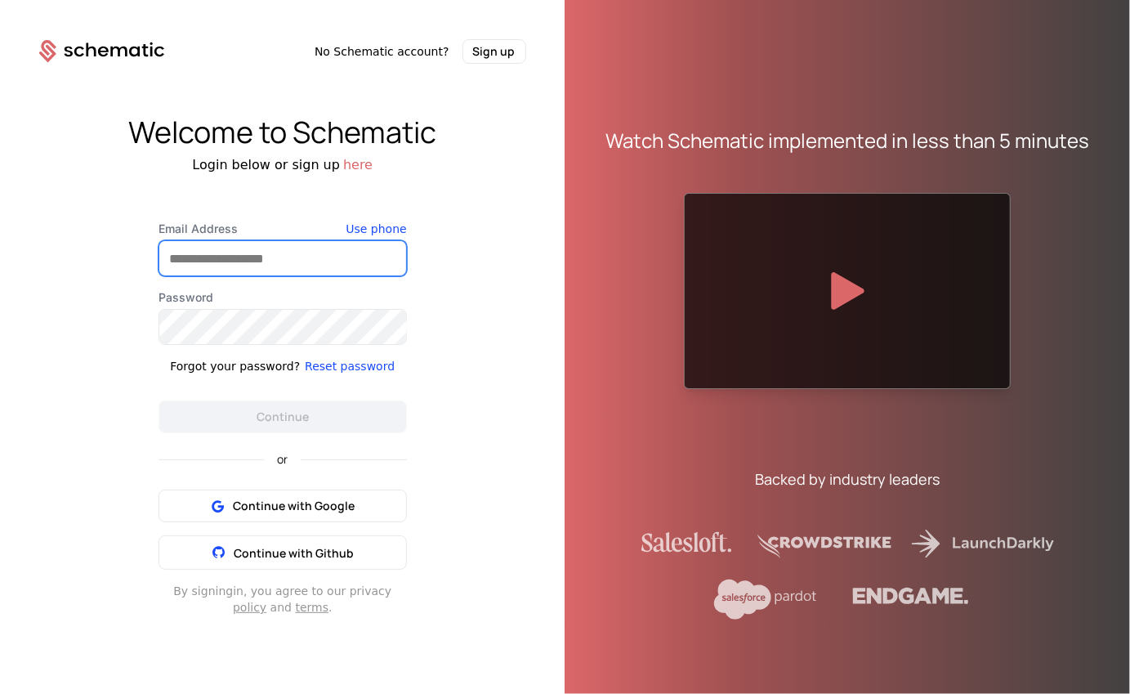
click at [306, 271] on input "Email Address" at bounding box center [282, 258] width 247 height 34
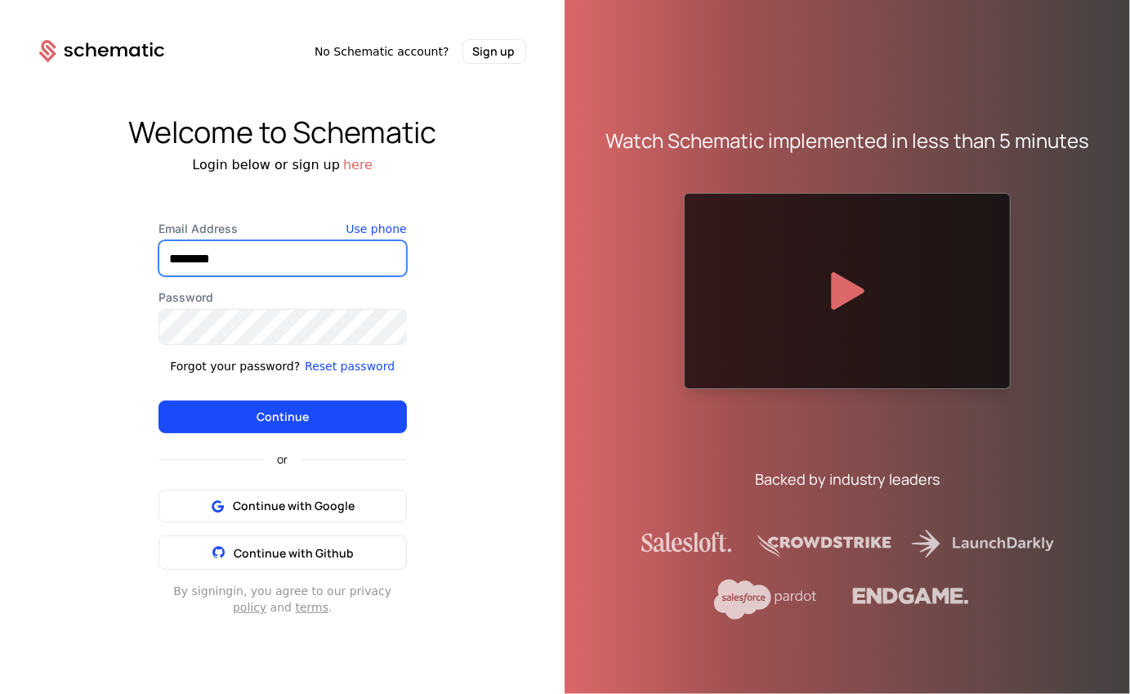
type input "**********"
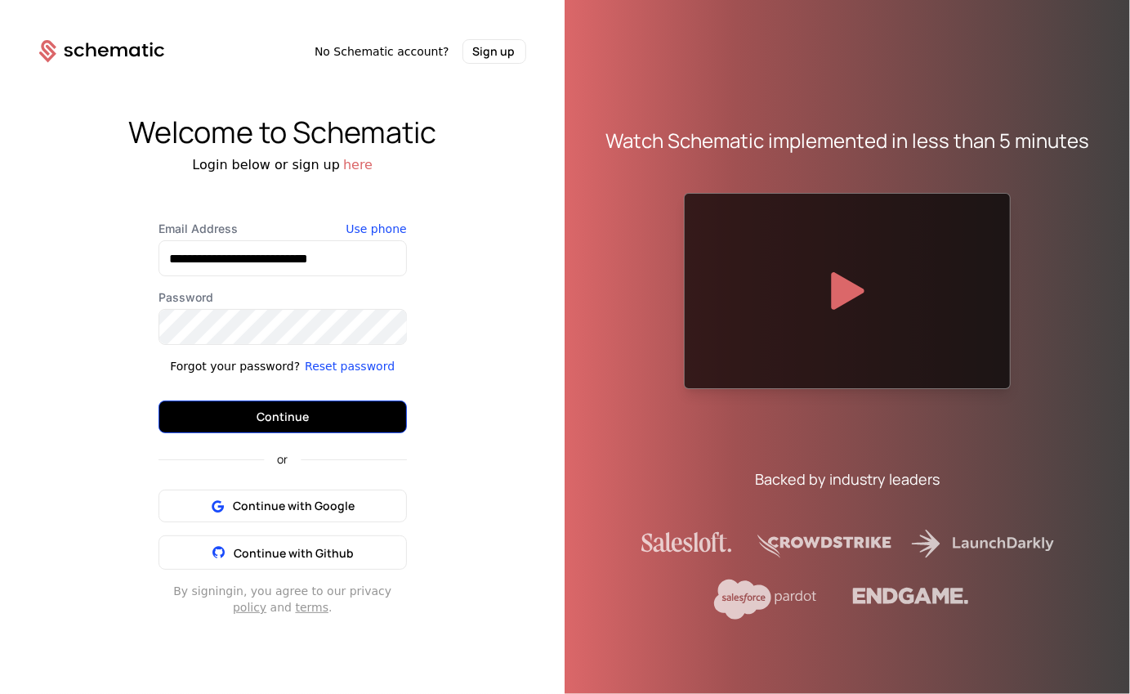
click at [315, 412] on button "Continue" at bounding box center [283, 416] width 248 height 33
